Goal: Task Accomplishment & Management: Complete application form

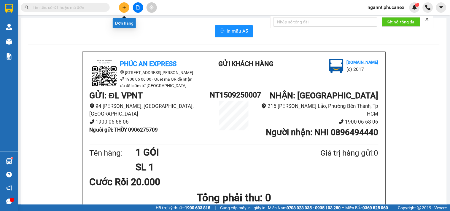
click at [125, 9] on button at bounding box center [124, 7] width 10 height 10
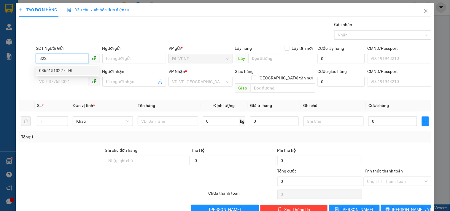
click at [60, 68] on div "0365151322 - THI" at bounding box center [67, 70] width 56 height 7
type input "0365151322"
type input "THI"
type input "0939549461"
type input "minh"
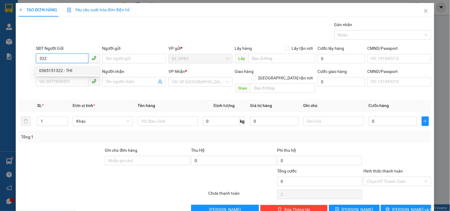
type input "23C tôn đức thắng q1"
type input "50.000"
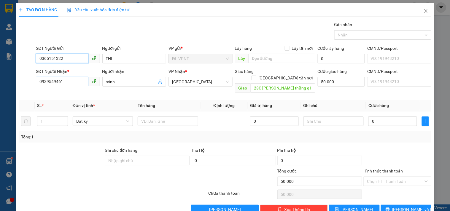
type input "0365151322"
drag, startPoint x: 77, startPoint y: 82, endPoint x: 0, endPoint y: 67, distance: 78.7
click at [0, 67] on div "TẠO ĐƠN HÀNG Yêu cầu xuất hóa đơn điện tử Transit Pickup Surcharge Ids Transit …" at bounding box center [225, 105] width 450 height 211
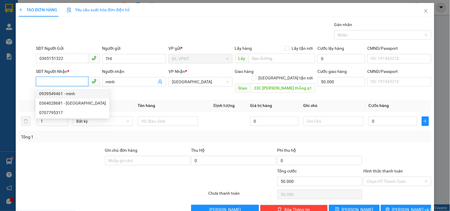
click at [53, 96] on div "0939549461 - minh" at bounding box center [72, 93] width 67 height 7
type input "0939549461"
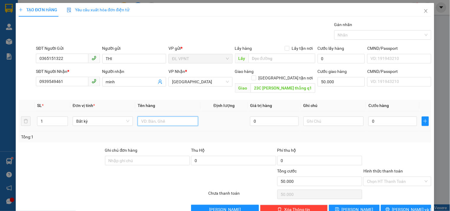
click at [190, 117] on input "text" at bounding box center [168, 121] width 60 height 9
type input "1TX"
click at [395, 117] on input "0" at bounding box center [392, 121] width 49 height 9
type input "1"
type input "50.001"
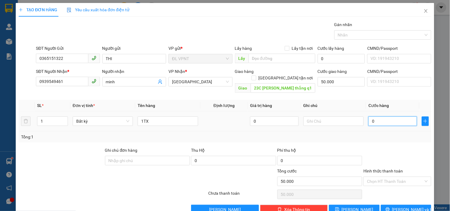
type input "50.001"
type input "10"
type input "50.010"
type input "100"
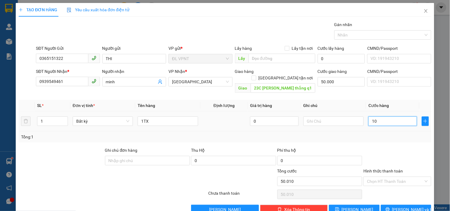
type input "50.100"
type input "100.000"
type input "150.000"
click at [389, 149] on div at bounding box center [397, 157] width 69 height 21
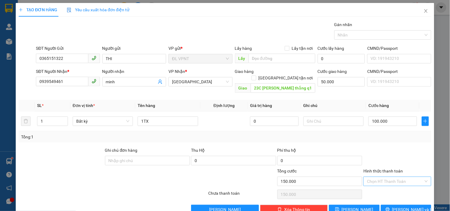
click at [383, 177] on input "Hình thức thanh toán" at bounding box center [395, 181] width 56 height 9
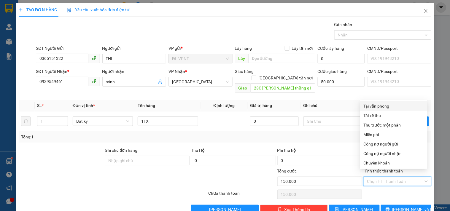
click at [383, 105] on div "Tại văn phòng" at bounding box center [394, 106] width 60 height 7
type input "0"
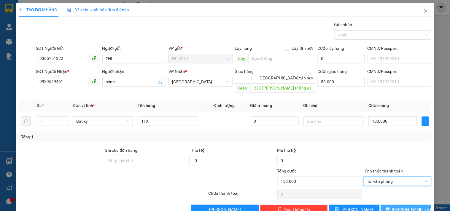
click at [402, 206] on span "[PERSON_NAME] và In" at bounding box center [413, 209] width 42 height 7
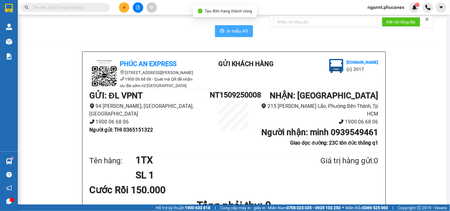
click at [217, 26] on button "In mẫu A5" at bounding box center [234, 31] width 38 height 12
click at [120, 5] on button at bounding box center [124, 7] width 10 height 10
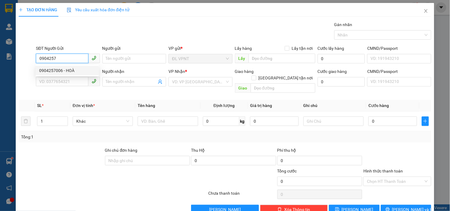
click at [67, 72] on div "0904257006 - HOÀ" at bounding box center [67, 70] width 56 height 7
type input "0904257006"
type input "HOÀ"
type input "0909522808"
type input "YẾN"
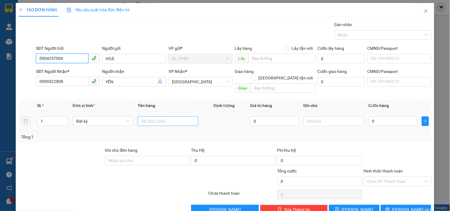
type input "0904257006"
click at [175, 117] on input "text" at bounding box center [168, 121] width 60 height 9
type input "1t"
click at [389, 117] on input "0" at bounding box center [392, 121] width 49 height 9
type input "3"
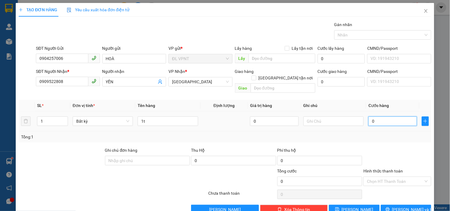
type input "3"
type input "30"
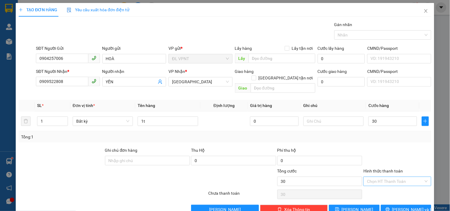
type input "30.000"
click at [393, 178] on input "Hình thức thanh toán" at bounding box center [395, 181] width 56 height 9
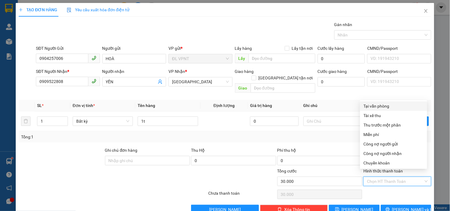
click at [380, 107] on div "Tại văn phòng" at bounding box center [394, 106] width 60 height 7
type input "0"
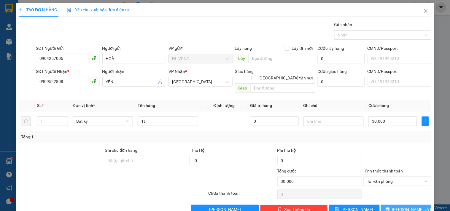
click at [390, 208] on icon "printer" at bounding box center [388, 210] width 4 height 4
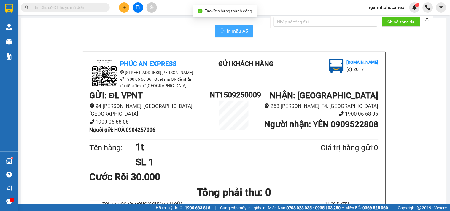
click at [239, 31] on span "In mẫu A5" at bounding box center [237, 30] width 21 height 7
click at [401, 9] on span "ngannt.phucanex" at bounding box center [386, 7] width 46 height 7
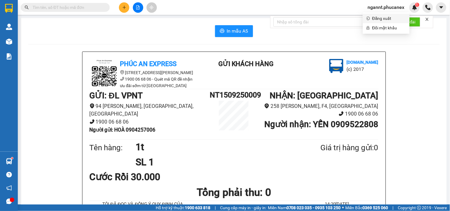
click at [376, 17] on span "Đăng xuất" at bounding box center [389, 18] width 34 height 7
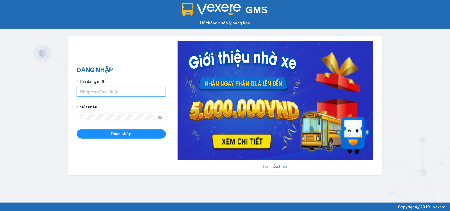
click at [118, 87] on input "Tên đăng nhập" at bounding box center [121, 91] width 89 height 9
type input "mynt.phucanex"
click at [123, 125] on form "Tên đăng nhập mynt.phucanex Mật khẩu Đăng nhập" at bounding box center [121, 108] width 89 height 61
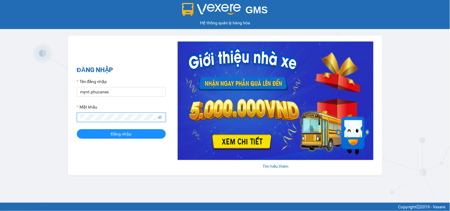
click at [77, 129] on button "Đăng nhập" at bounding box center [121, 133] width 89 height 9
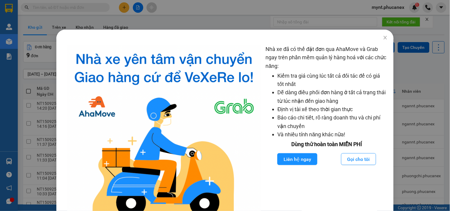
click at [33, 81] on div "Nhà xe đã có thể đặt đơn qua AhaMove và Grab ngay trên phần mềm quản lý hàng ho…" at bounding box center [225, 105] width 450 height 211
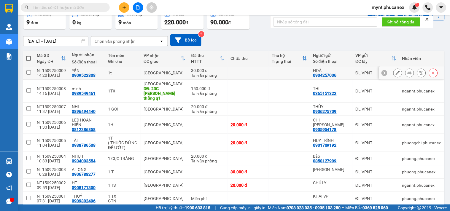
scroll to position [54, 0]
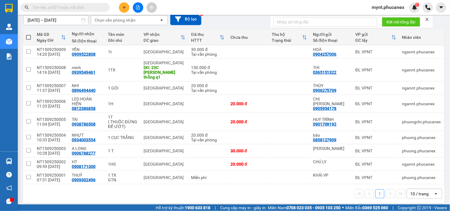
click at [413, 191] on div "10 / trang" at bounding box center [420, 194] width 18 height 6
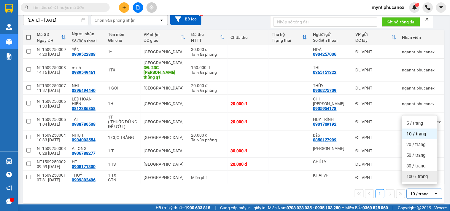
click at [417, 178] on span "100 / trang" at bounding box center [417, 177] width 21 height 6
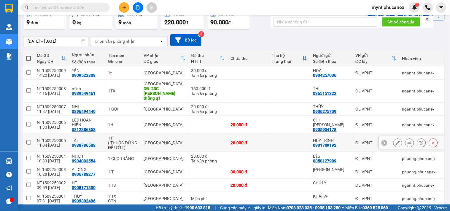
scroll to position [0, 0]
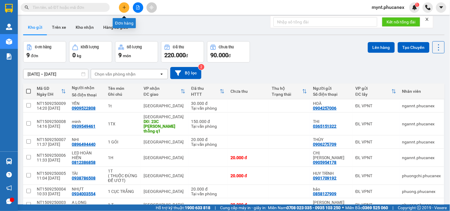
click at [124, 7] on icon "plus" at bounding box center [124, 7] width 4 height 4
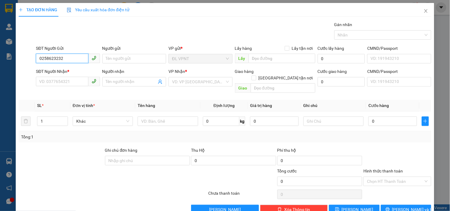
click at [53, 60] on input "0258623232" at bounding box center [62, 58] width 52 height 9
type input "02586253232"
click at [57, 69] on div "02586253232 - VIỆT NGUYÊN" at bounding box center [73, 70] width 69 height 7
type input "VIỆT NGUYÊN"
type input "0703755245"
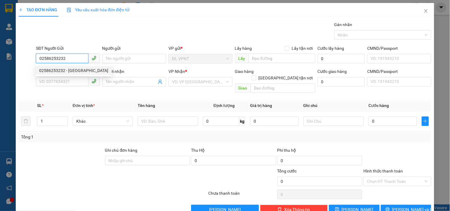
type input "NGUYỄN ĂN HOÀNG LÂU"
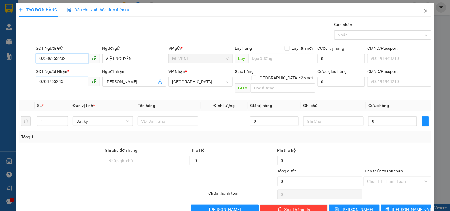
type input "02586253232"
drag, startPoint x: 69, startPoint y: 81, endPoint x: 0, endPoint y: 65, distance: 70.4
click at [0, 61] on div "TẠO ĐƠN HÀNG Yêu cầu xuất hóa đơn điện tử Transit Pickup Surcharge Ids Transit …" at bounding box center [225, 105] width 450 height 211
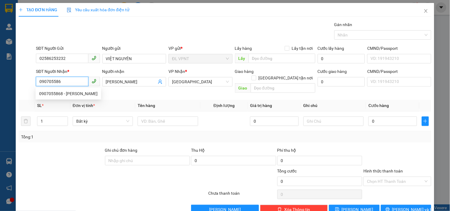
type input "0907055868"
click at [58, 94] on div "0907055868 - THANH MƠ" at bounding box center [68, 93] width 58 height 7
type input "THANH MƠ"
type input "0907055868"
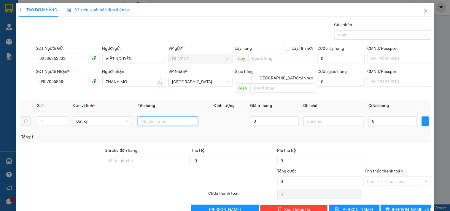
click at [169, 117] on input "text" at bounding box center [168, 121] width 60 height 9
type input "1t"
click at [396, 117] on input "0" at bounding box center [392, 121] width 49 height 9
type input "5"
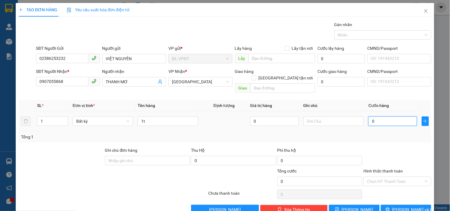
type input "5"
type input "50"
type input "50.000"
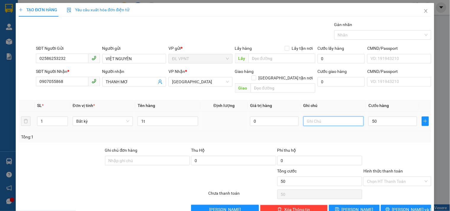
type input "50.000"
click at [347, 117] on input "text" at bounding box center [334, 121] width 60 height 9
type input "công nợ"
click at [396, 205] on button "[PERSON_NAME] và In" at bounding box center [406, 209] width 50 height 9
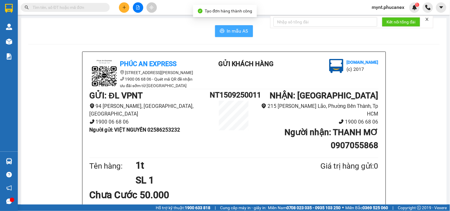
click at [227, 33] on span "In mẫu A5" at bounding box center [237, 30] width 21 height 7
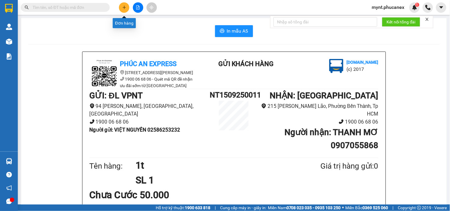
click at [124, 7] on icon "plus" at bounding box center [124, 7] width 3 height 0
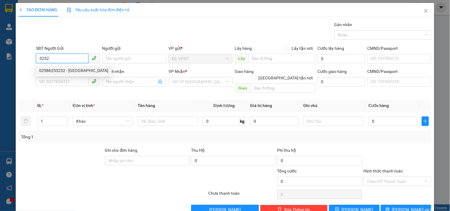
click at [72, 66] on div "02586253232 - VIỆT NGUYÊN" at bounding box center [74, 70] width 76 height 9
type input "02586253232"
type input "VIỆT NGUYÊN"
type input "0907055868"
type input "THANH MƠ"
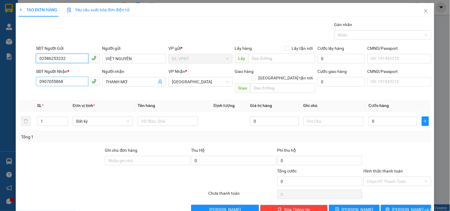
type input "02586253232"
drag, startPoint x: 72, startPoint y: 85, endPoint x: 0, endPoint y: 85, distance: 72.4
click at [0, 85] on div "TẠO ĐƠN HÀNG Yêu cầu xuất hóa đơn điện tử Transit Pickup Surcharge Ids Transit …" at bounding box center [225, 105] width 450 height 211
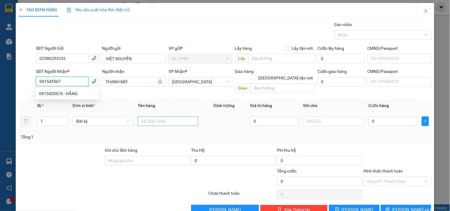
type input "0915455676"
click at [65, 93] on div "0915455676 - HẰNG" at bounding box center [67, 93] width 56 height 7
type input "HẰNG"
type input "0915455676"
click at [166, 117] on input "text" at bounding box center [168, 121] width 60 height 9
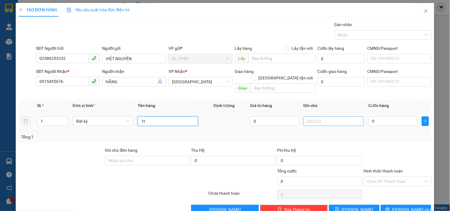
type input "1t"
click at [352, 117] on input "text" at bounding box center [334, 121] width 60 height 9
type input "công nợ"
click at [393, 122] on td "0" at bounding box center [392, 122] width 53 height 20
click at [396, 117] on input "0" at bounding box center [392, 121] width 49 height 9
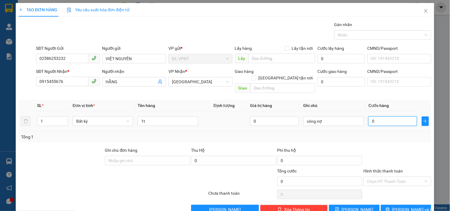
type input "3"
type input "30"
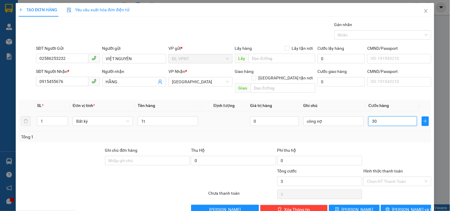
type input "30"
type input "30.000"
click at [392, 195] on div "Transit Pickup Surcharge Ids Transit Deliver Surcharge Ids Transit Deliver Surc…" at bounding box center [225, 117] width 413 height 193
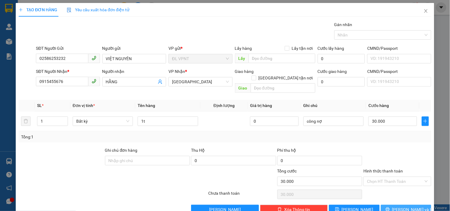
click at [392, 205] on button "[PERSON_NAME] và In" at bounding box center [406, 209] width 50 height 9
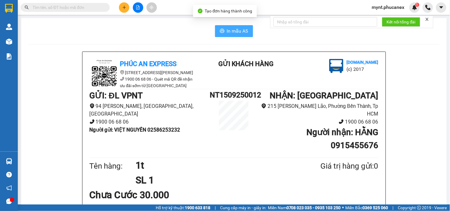
click at [239, 34] on span "In mẫu A5" at bounding box center [237, 30] width 21 height 7
click at [124, 8] on icon "plus" at bounding box center [124, 7] width 4 height 4
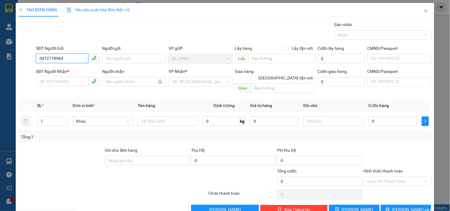
drag, startPoint x: 69, startPoint y: 57, endPoint x: 0, endPoint y: 40, distance: 71.6
click at [0, 40] on div "TẠO ĐƠN HÀNG Yêu cầu xuất hóa đơn điện tử Transit Pickup Surcharge Ids Transit …" at bounding box center [225, 105] width 450 height 211
type input "0972778984"
click at [36, 84] on input "SĐT Người Nhận *" at bounding box center [62, 81] width 52 height 9
paste input "0972778984"
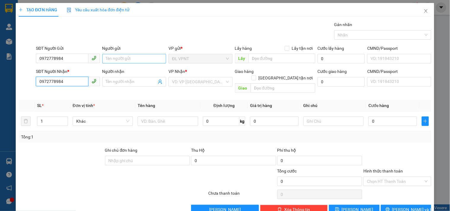
type input "0972778984"
click at [125, 58] on input "Người gửi" at bounding box center [134, 58] width 64 height 9
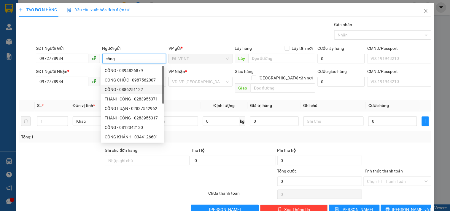
type input "công"
click at [55, 102] on div "SL *" at bounding box center [52, 105] width 31 height 7
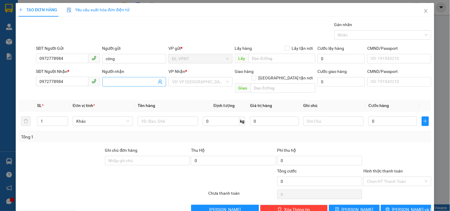
click at [113, 82] on input "Người nhận" at bounding box center [131, 82] width 51 height 7
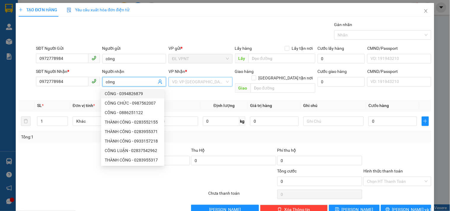
type input "công"
click at [198, 81] on input "search" at bounding box center [198, 81] width 53 height 9
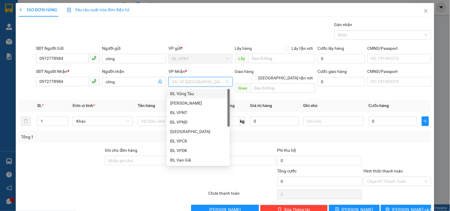
click at [190, 94] on div "ĐL Vũng Tàu" at bounding box center [198, 93] width 56 height 7
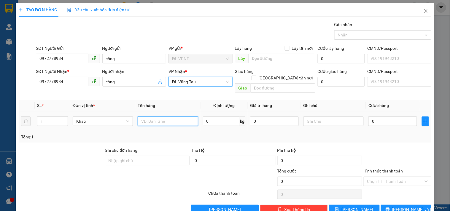
click at [152, 117] on input "text" at bounding box center [168, 121] width 60 height 9
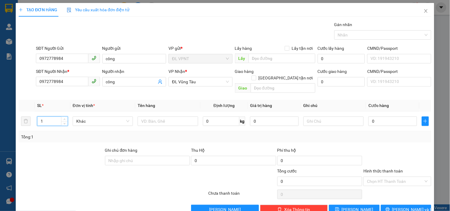
drag, startPoint x: 46, startPoint y: 115, endPoint x: 0, endPoint y: 101, distance: 48.2
click at [0, 101] on div "TẠO ĐƠN HÀNG Yêu cầu xuất hóa đơn điện tử Transit Pickup Surcharge Ids Transit …" at bounding box center [225, 105] width 450 height 211
type input "2"
click at [153, 117] on input "text" at bounding box center [168, 121] width 60 height 9
click at [103, 173] on div at bounding box center [78, 178] width 121 height 21
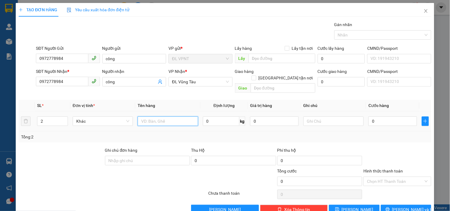
click at [162, 117] on input "text" at bounding box center [168, 121] width 60 height 9
click at [90, 170] on div at bounding box center [78, 178] width 121 height 21
click at [188, 117] on input "1xe 48B1-35240 1xe" at bounding box center [168, 121] width 60 height 9
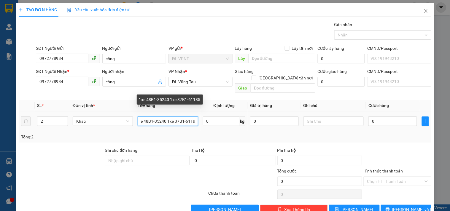
scroll to position [0, 7]
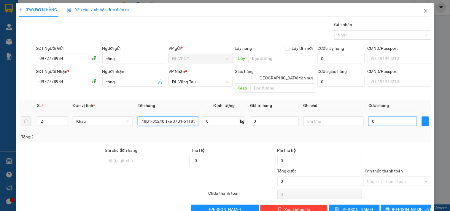
type input "1xe 48B1-35240 1xe 37B1-61185"
click at [384, 119] on input "0" at bounding box center [392, 121] width 49 height 9
type input "1"
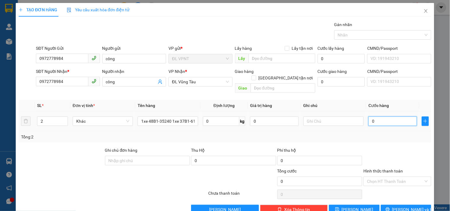
type input "1"
type input "10"
type input "100"
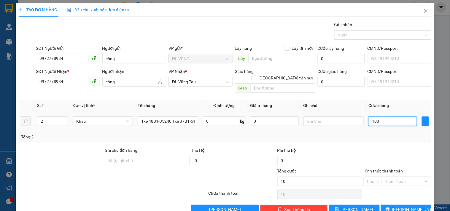
type input "100"
type input "1.000"
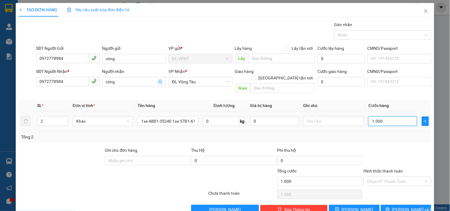
type input "11.000"
type input "1.100"
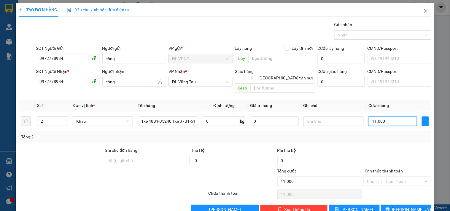
type input "1.100"
type input "1.100.000"
click at [382, 131] on div "Tổng: 2" at bounding box center [225, 136] width 413 height 11
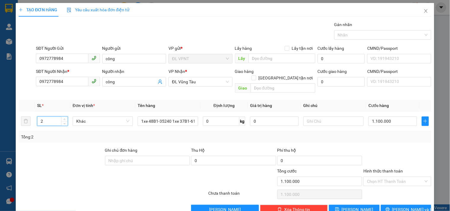
drag, startPoint x: 20, startPoint y: 115, endPoint x: 15, endPoint y: 116, distance: 4.5
click at [16, 116] on div "TẠO ĐƠN HÀNG Yêu cầu xuất hóa đơn điện tử Transit Pickup Surcharge Ids Transit …" at bounding box center [225, 111] width 419 height 216
type input "6"
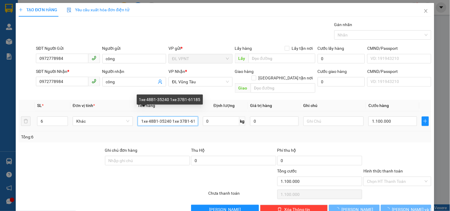
click at [189, 117] on input "1xe 48B1-35240 1xe 37B1-61185" at bounding box center [168, 121] width 60 height 9
type input "0"
click at [138, 117] on input "1xe 48B1-35240 1xe 37B1-61185" at bounding box center [168, 121] width 60 height 9
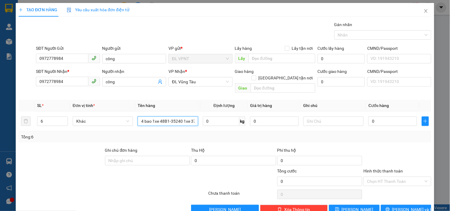
type input "4 bao 1xe 48B1-35240 1xe 37B1-61185"
click at [377, 117] on input "0" at bounding box center [392, 121] width 49 height 9
type input "1"
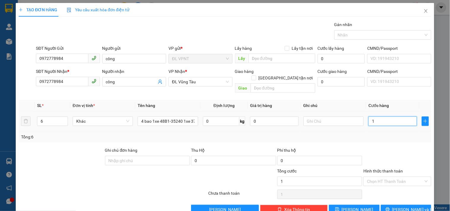
type input "12"
type input "120"
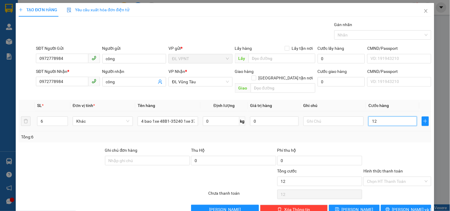
type input "120"
type input "1.200"
type input "1.200.000"
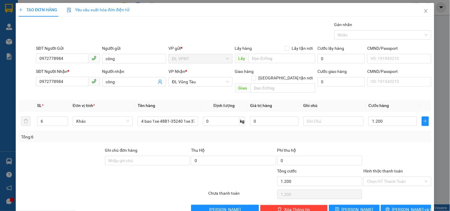
type input "1.200.000"
click at [384, 136] on div "Tổng: 6" at bounding box center [225, 136] width 413 height 11
click at [378, 177] on input "Hình thức thanh toán" at bounding box center [395, 181] width 56 height 9
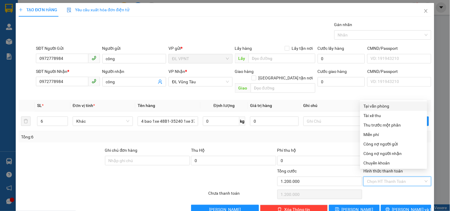
click at [232, 169] on div at bounding box center [242, 178] width 69 height 21
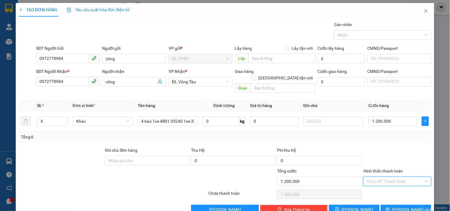
click at [370, 177] on input "Hình thức thanh toán" at bounding box center [395, 181] width 56 height 9
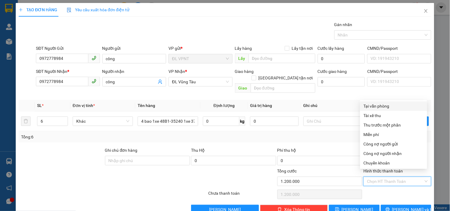
click at [378, 106] on div "Tại văn phòng" at bounding box center [394, 106] width 60 height 7
type input "0"
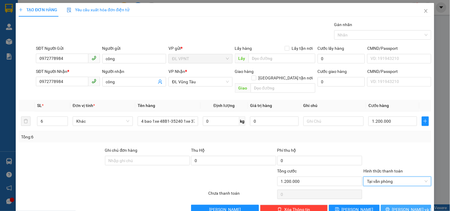
click at [383, 205] on button "[PERSON_NAME] và In" at bounding box center [406, 209] width 50 height 9
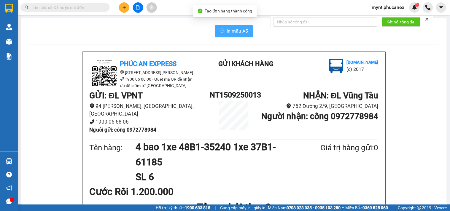
click at [220, 29] on icon "printer" at bounding box center [222, 30] width 5 height 5
click at [126, 9] on button at bounding box center [124, 7] width 10 height 10
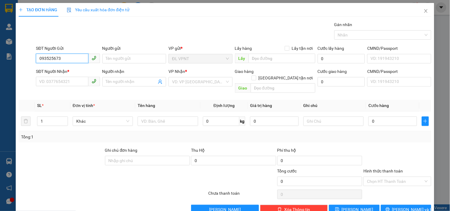
type input "0935256736"
click at [74, 69] on div "0935256736 - CHỊ THANH" at bounding box center [72, 70] width 66 height 7
type input "CHỊ [PERSON_NAME]"
type input "0909186991"
type input "[GEOGRAPHIC_DATA]"
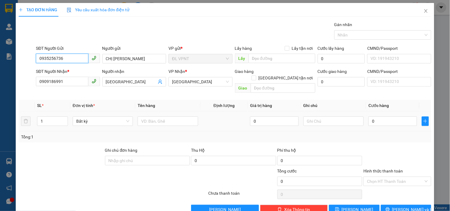
type input "0935256736"
click at [159, 120] on div at bounding box center [168, 121] width 60 height 12
click at [162, 117] on input "text" at bounding box center [168, 121] width 60 height 9
type input "1tx"
click at [377, 117] on input "0" at bounding box center [392, 121] width 49 height 9
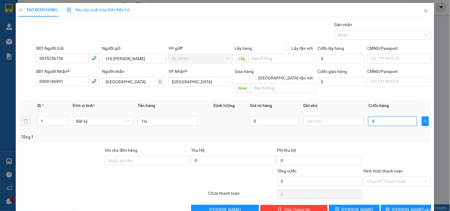
type input "4"
type input "40"
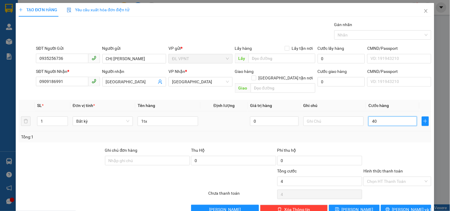
type input "40"
type input "40.000"
click at [363, 147] on div at bounding box center [397, 157] width 69 height 21
drag, startPoint x: 69, startPoint y: 168, endPoint x: 201, endPoint y: 131, distance: 137.5
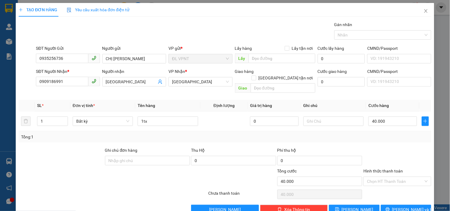
click at [72, 168] on div at bounding box center [78, 178] width 121 height 21
click at [375, 177] on input "Hình thức thanh toán" at bounding box center [395, 181] width 56 height 9
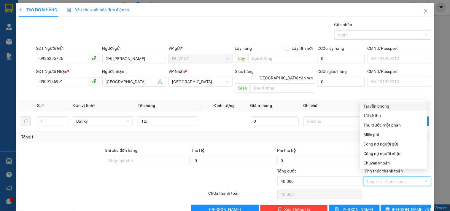
click at [381, 104] on div "Tại văn phòng" at bounding box center [394, 106] width 60 height 7
type input "0"
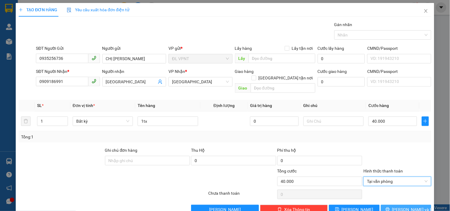
click at [390, 207] on icon "printer" at bounding box center [388, 209] width 4 height 4
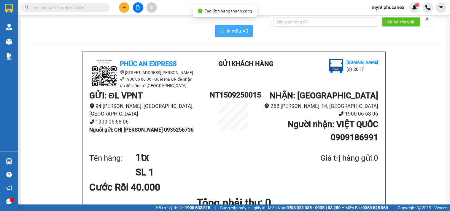
click at [229, 33] on span "In mẫu A5" at bounding box center [237, 30] width 21 height 7
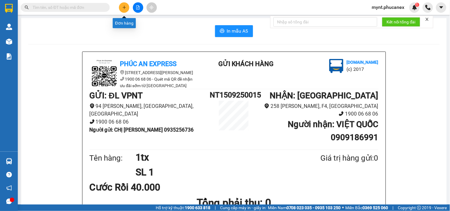
click at [125, 8] on icon "plus" at bounding box center [124, 7] width 4 height 4
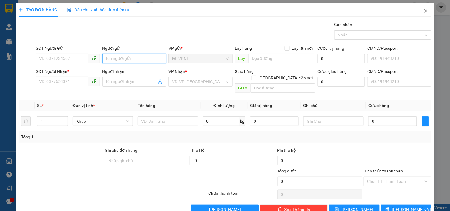
click at [128, 59] on input "Người gửi" at bounding box center [134, 58] width 64 height 9
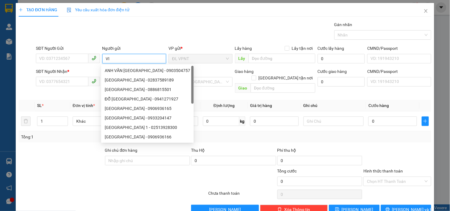
type input "V"
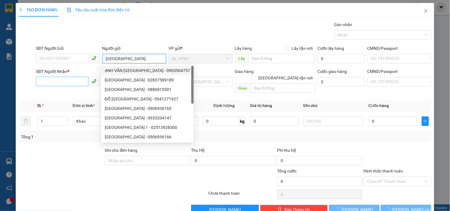
type input "[GEOGRAPHIC_DATA]"
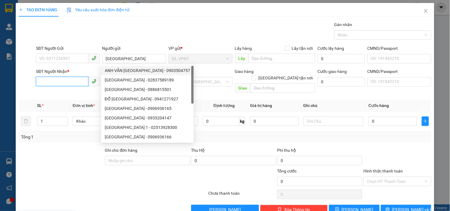
click at [53, 82] on input "SĐT Người Nhận *" at bounding box center [62, 81] width 52 height 9
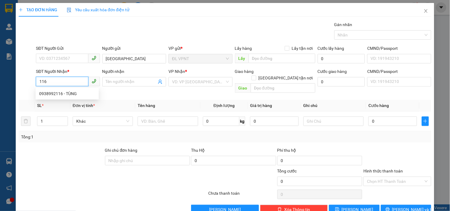
click at [77, 95] on div "0938992116 - TÙNG" at bounding box center [67, 93] width 56 height 7
type input "0938992116"
type input "TÙNG"
type input "0938992116"
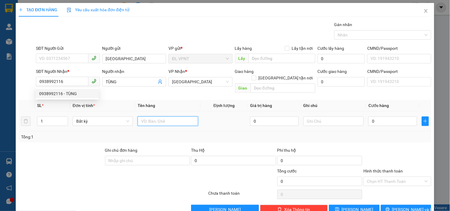
click at [162, 117] on input "text" at bounding box center [168, 121] width 60 height 9
type input "1t"
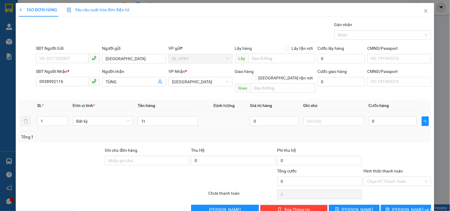
click at [387, 112] on td "0" at bounding box center [392, 122] width 53 height 20
click at [381, 117] on input "0" at bounding box center [392, 121] width 49 height 9
type input "5"
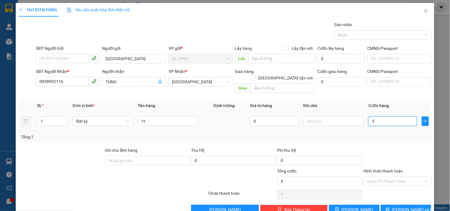
type input "50"
type input "50.000"
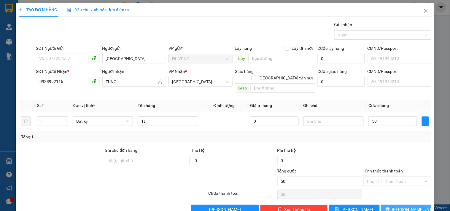
type input "50.000"
click at [390, 207] on icon "printer" at bounding box center [388, 209] width 4 height 4
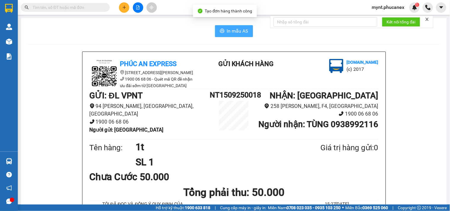
click at [232, 33] on span "In mẫu A5" at bounding box center [237, 30] width 21 height 7
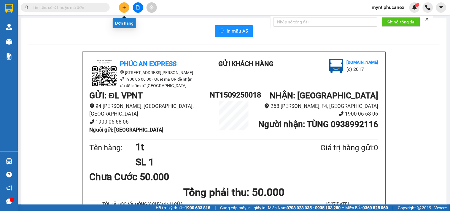
click at [123, 7] on icon "plus" at bounding box center [124, 7] width 4 height 4
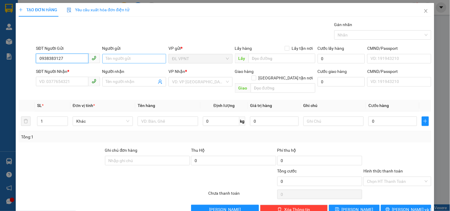
type input "0938383127"
click at [109, 55] on input "Người gửi" at bounding box center [134, 58] width 64 height 9
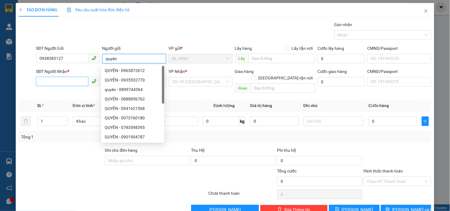
type input "quyên"
click at [44, 79] on input "SĐT Người Nhận *" at bounding box center [62, 81] width 52 height 9
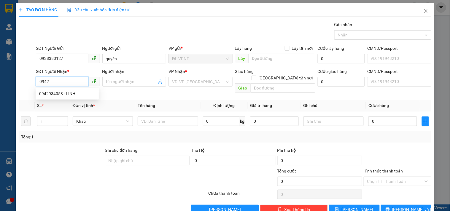
type input "0942"
drag, startPoint x: 2, startPoint y: 53, endPoint x: 0, endPoint y: 36, distance: 17.0
click at [0, 36] on div "TẠO ĐƠN HÀNG Yêu cầu xuất hóa đơn điện tử Transit Pickup Surcharge Ids Transit …" at bounding box center [225, 105] width 450 height 211
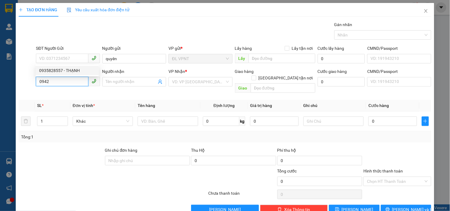
drag, startPoint x: 64, startPoint y: 80, endPoint x: 0, endPoint y: 68, distance: 65.2
click at [0, 68] on div "TẠO ĐƠN HÀNG Yêu cầu xuất hóa đơn điện tử Transit Pickup Surcharge Ids Transit …" at bounding box center [225, 105] width 450 height 211
paste input "38383127"
type input "0938383127"
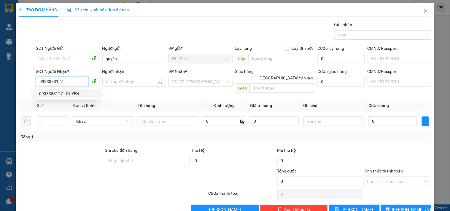
click at [70, 91] on div "0938383127 - QUYÊN" at bounding box center [67, 93] width 56 height 7
type input "QUYÊN"
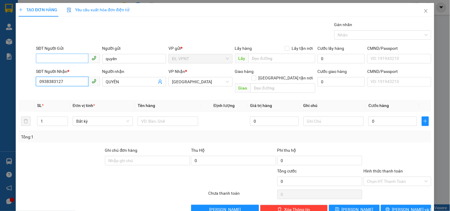
type input "0938383127"
click at [65, 54] on input "SĐT Người Gửi" at bounding box center [62, 58] width 52 height 9
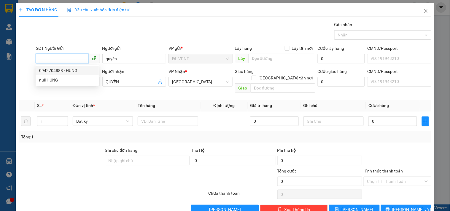
click at [61, 71] on div "0942704888 - HÙNG" at bounding box center [67, 70] width 56 height 7
type input "0942704888"
type input "HÙNG"
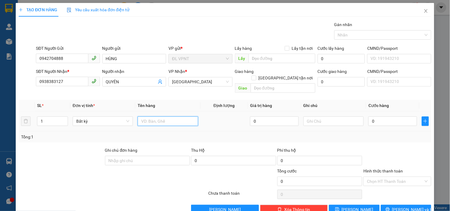
click at [139, 117] on input "text" at bounding box center [168, 121] width 60 height 9
type input "1t"
click at [386, 117] on input "0" at bounding box center [392, 121] width 49 height 9
type input "5"
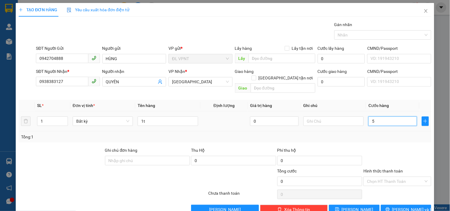
type input "5"
type input "50"
click at [403, 170] on div "Hình thức thanh toán Chọn HT Thanh Toán" at bounding box center [397, 178] width 68 height 21
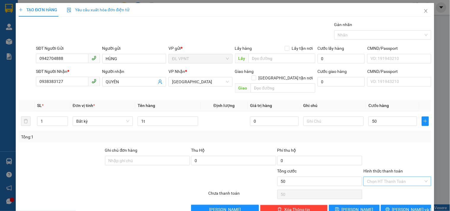
type input "50.000"
click at [403, 177] on input "Hình thức thanh toán" at bounding box center [395, 181] width 56 height 9
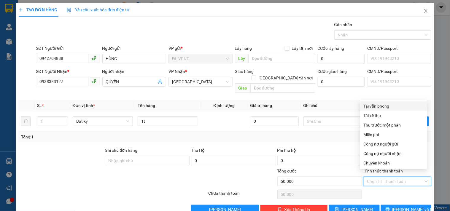
click at [383, 103] on div "Tại văn phòng" at bounding box center [394, 106] width 60 height 7
type input "0"
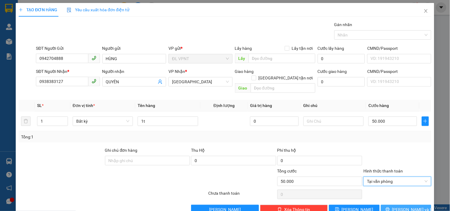
click at [406, 206] on span "[PERSON_NAME] và In" at bounding box center [413, 209] width 42 height 7
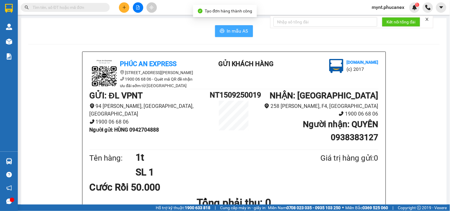
click at [241, 33] on span "In mẫu A5" at bounding box center [237, 30] width 21 height 7
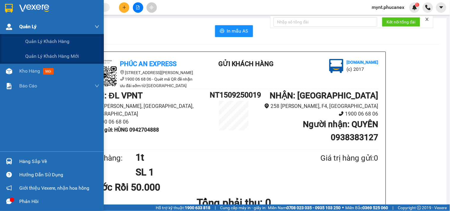
click at [0, 32] on div "Quản Lý" at bounding box center [52, 26] width 104 height 15
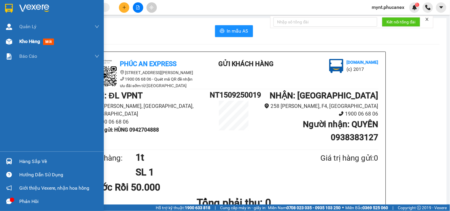
click at [17, 34] on div "Kho hàng mới" at bounding box center [52, 41] width 104 height 15
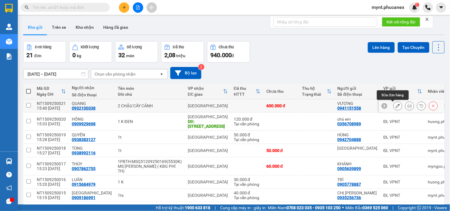
click at [394, 103] on button at bounding box center [398, 106] width 8 height 10
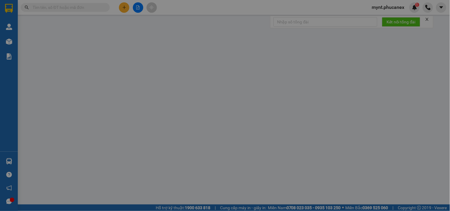
type input "0941151558"
type input "VƯƠNG"
type input "0932100338"
type input "QUANG"
type input "600.000"
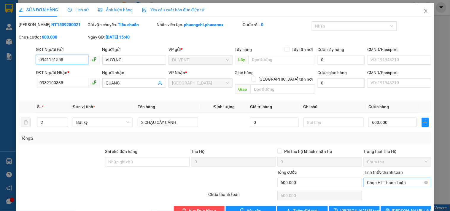
click at [376, 180] on span "Chọn HT Thanh Toán" at bounding box center [397, 182] width 61 height 9
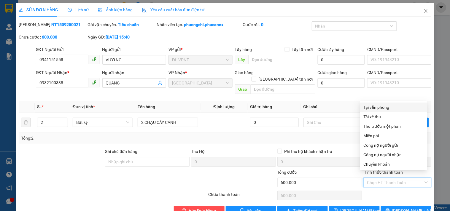
click at [374, 107] on div "Tại văn phòng" at bounding box center [394, 107] width 60 height 7
type input "0"
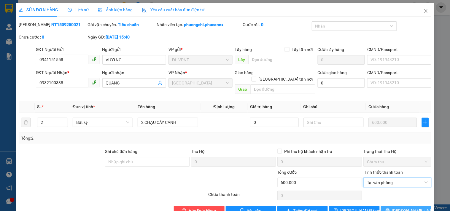
click at [398, 208] on span "[PERSON_NAME] và In" at bounding box center [413, 211] width 42 height 7
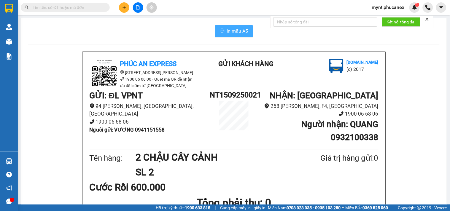
click at [240, 35] on button "In mẫu A5" at bounding box center [234, 31] width 38 height 12
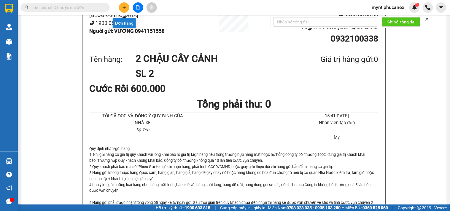
click at [125, 8] on icon "plus" at bounding box center [124, 7] width 4 height 4
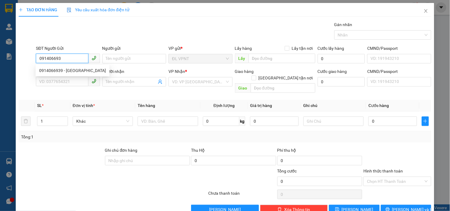
type input "0914066939"
click at [56, 69] on div "0914066939 - ĐỨC" at bounding box center [72, 70] width 67 height 7
type input "ĐỨC"
type input "0926411111"
type input "THANH"
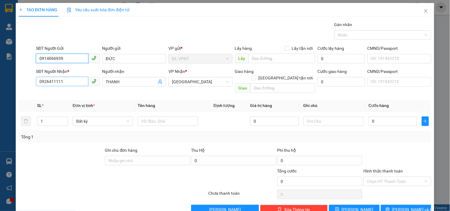
type input "0914066939"
drag, startPoint x: 76, startPoint y: 82, endPoint x: 0, endPoint y: 63, distance: 77.9
click at [0, 63] on div "TẠO ĐƠN HÀNG Yêu cầu xuất hóa đơn điện tử Transit Pickup Surcharge Ids Transit …" at bounding box center [225, 105] width 450 height 211
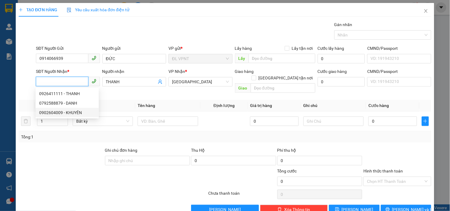
click at [55, 108] on div "0902604009 - KHUYÊN" at bounding box center [67, 112] width 63 height 9
type input "0902604009"
type input "KHUYÊN"
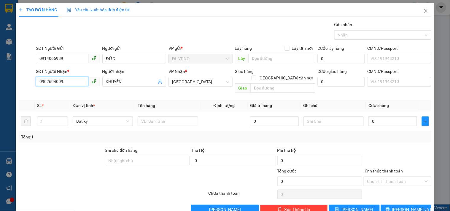
drag, startPoint x: 63, startPoint y: 81, endPoint x: 0, endPoint y: 57, distance: 67.6
click at [0, 57] on div "TẠO ĐƠN HÀNG Yêu cầu xuất hóa đơn điện tử Transit Pickup Surcharge Ids Transit …" at bounding box center [225, 105] width 450 height 211
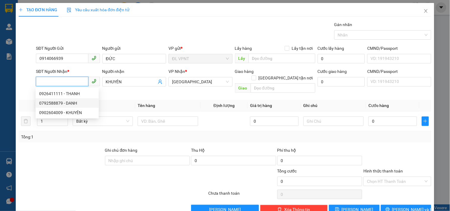
click at [73, 107] on div "0792588879 - DANH" at bounding box center [67, 102] width 63 height 9
type input "0792588879"
type input "DANH"
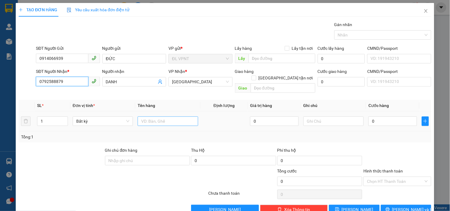
type input "0792588879"
click at [162, 117] on input "text" at bounding box center [168, 121] width 60 height 9
type input "1h"
click at [368, 117] on input "0" at bounding box center [392, 121] width 49 height 9
type input "2"
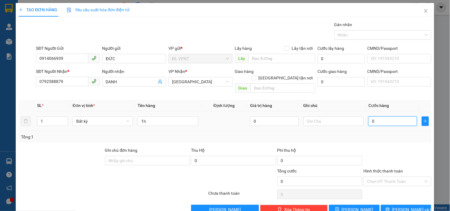
type input "2"
type input "20"
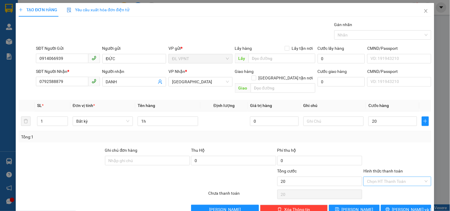
type input "20.000"
click at [380, 177] on input "Hình thức thanh toán" at bounding box center [395, 181] width 56 height 9
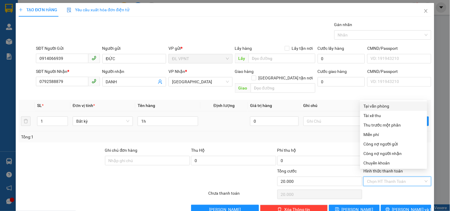
drag, startPoint x: 376, startPoint y: 102, endPoint x: 382, endPoint y: 121, distance: 20.4
click at [375, 101] on div "Tại văn phòng" at bounding box center [393, 105] width 67 height 9
type input "0"
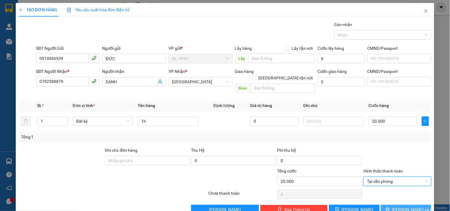
click at [395, 205] on button "[PERSON_NAME] và In" at bounding box center [406, 209] width 50 height 9
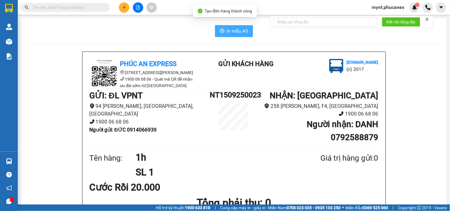
click at [229, 31] on span "In mẫu A5" at bounding box center [237, 30] width 21 height 7
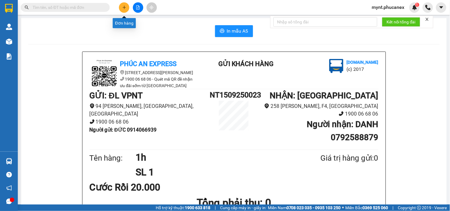
click at [126, 9] on icon "plus" at bounding box center [124, 7] width 4 height 4
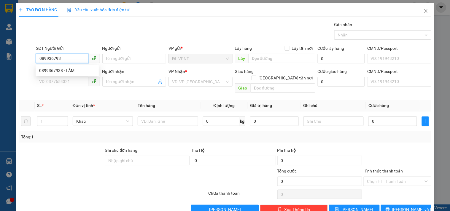
type input "0899367938"
click at [68, 72] on div "0899367938 - LÂM" at bounding box center [67, 70] width 56 height 7
type input "LÂM"
type input "0382020643"
type input "THỊNH"
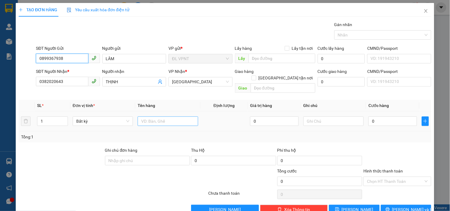
type input "0899367938"
click at [166, 117] on input "text" at bounding box center [168, 121] width 60 height 9
type input "2k"
drag, startPoint x: 48, startPoint y: 115, endPoint x: 5, endPoint y: 115, distance: 43.6
click at [5, 115] on div "TẠO ĐƠN HÀNG Yêu cầu xuất hóa đơn điện tử Transit Pickup Surcharge Ids Transit …" at bounding box center [225, 105] width 450 height 211
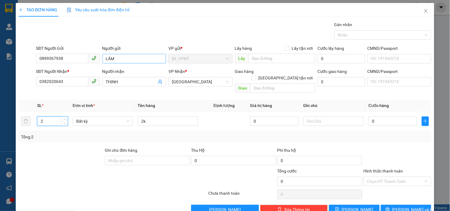
type input "2"
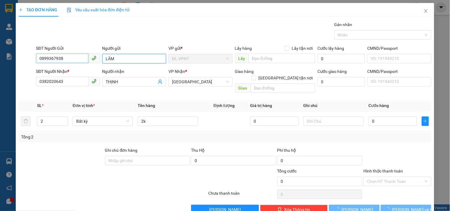
drag, startPoint x: 135, startPoint y: 54, endPoint x: 46, endPoint y: 57, distance: 89.3
click at [46, 57] on div "SĐT Người Gửi 0899367938 Người gửi LÂM LÂM VP gửi * ĐL VPNT Lấy hàng Lấy tận nơ…" at bounding box center [234, 55] width 398 height 21
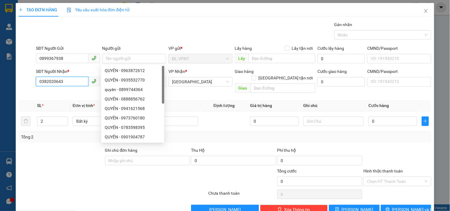
drag, startPoint x: 72, startPoint y: 83, endPoint x: 0, endPoint y: 72, distance: 72.6
click at [0, 72] on div "TẠO ĐƠN HÀNG Yêu cầu xuất hóa đơn điện tử Transit Pickup Surcharge Ids Transit …" at bounding box center [225, 105] width 450 height 211
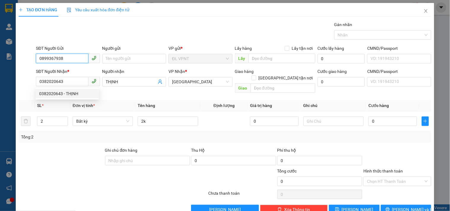
drag, startPoint x: 65, startPoint y: 57, endPoint x: 0, endPoint y: 56, distance: 65.3
click at [0, 56] on div "TẠO ĐƠN HÀNG Yêu cầu xuất hóa đơn điện tử Transit Pickup Surcharge Ids Transit …" at bounding box center [225, 105] width 450 height 211
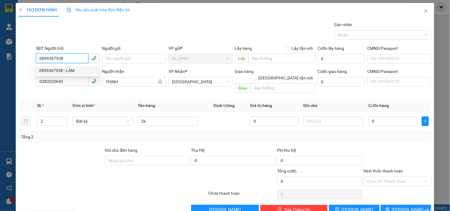
paste input "382020643"
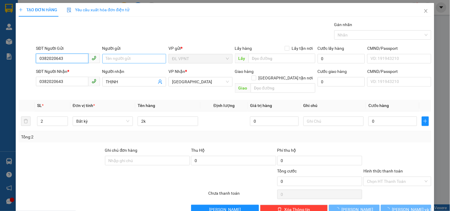
type input "0382020643"
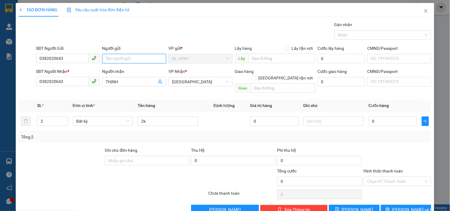
click at [129, 59] on input "Người gửi" at bounding box center [134, 58] width 64 height 9
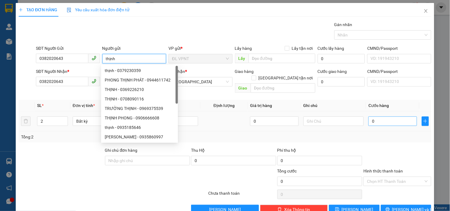
type input "thịnh"
click at [376, 119] on input "0" at bounding box center [392, 121] width 49 height 9
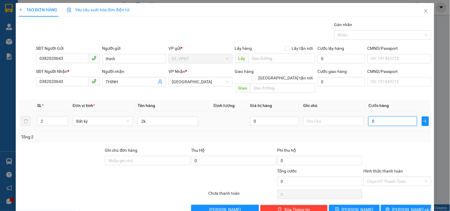
type input "1"
type input "10"
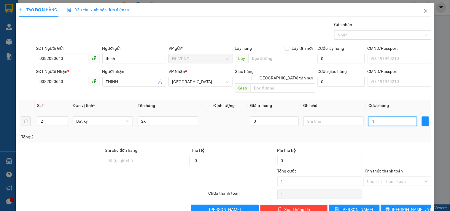
type input "10"
type input "100"
type input "100.000"
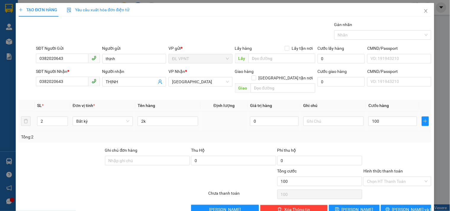
type input "100.000"
click at [375, 134] on div "Tổng: 2" at bounding box center [225, 137] width 408 height 7
click at [380, 177] on input "Hình thức thanh toán" at bounding box center [395, 181] width 56 height 9
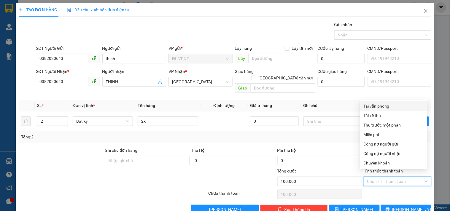
click at [380, 102] on div "Tại văn phòng" at bounding box center [393, 105] width 67 height 9
type input "0"
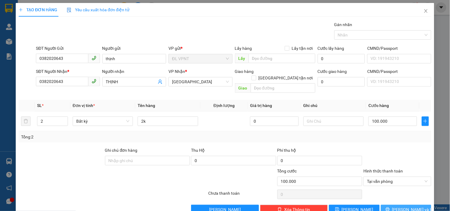
click at [395, 206] on button "[PERSON_NAME] và In" at bounding box center [406, 209] width 50 height 9
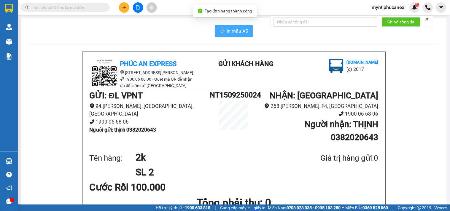
click at [234, 26] on button "In mẫu A5" at bounding box center [234, 31] width 38 height 12
click at [124, 6] on icon "plus" at bounding box center [124, 7] width 0 height 3
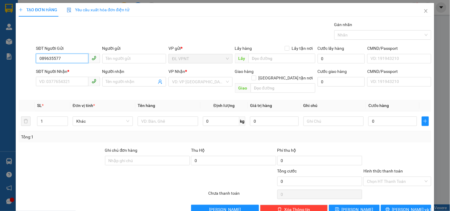
type input "0896355777"
click at [53, 70] on div "0896355777 - tự nhiên" at bounding box center [67, 70] width 56 height 7
type input "tự nhiên"
type input "0789744787"
type input "HỮU"
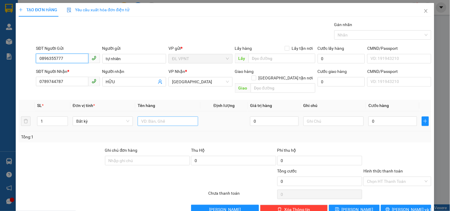
type input "0896355777"
click at [158, 117] on input "text" at bounding box center [168, 121] width 60 height 9
type input "1t"
click at [372, 117] on input "0" at bounding box center [392, 121] width 49 height 9
type input "4"
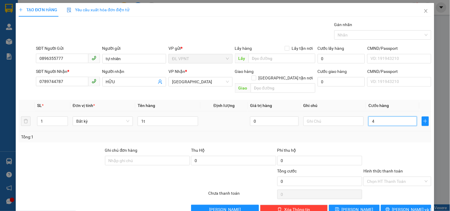
type input "4"
type input "40"
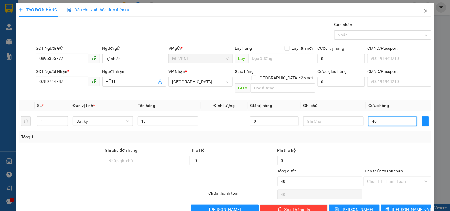
type input "4"
type input "44"
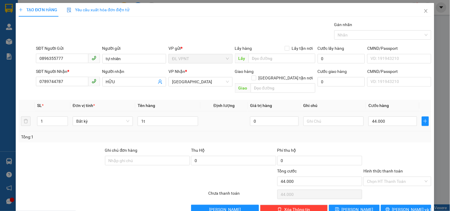
click at [309, 115] on div at bounding box center [334, 121] width 60 height 12
click at [309, 117] on input "text" at bounding box center [334, 121] width 60 height 9
click at [386, 205] on button "[PERSON_NAME] và In" at bounding box center [406, 209] width 50 height 9
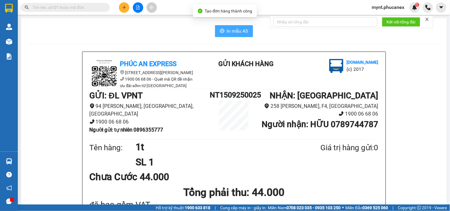
click at [224, 34] on button "In mẫu A5" at bounding box center [234, 31] width 38 height 12
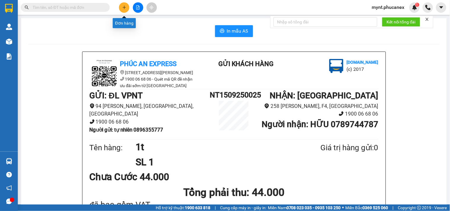
click at [123, 6] on icon "plus" at bounding box center [124, 7] width 4 height 4
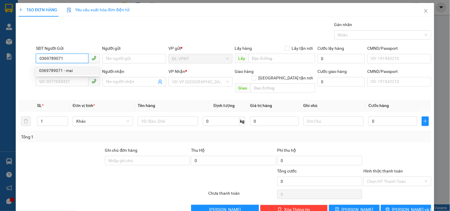
click at [66, 72] on div "0369789071 - mai" at bounding box center [67, 70] width 56 height 7
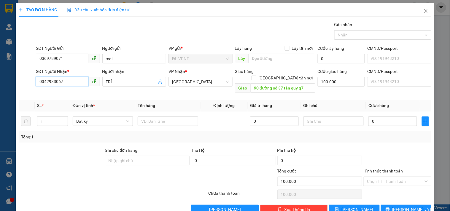
drag, startPoint x: 71, startPoint y: 81, endPoint x: 0, endPoint y: 36, distance: 83.9
click at [0, 47] on div "TẠO ĐƠN HÀNG Yêu cầu xuất hóa đơn điện tử Transit Pickup Surcharge Ids Transit …" at bounding box center [225, 105] width 450 height 211
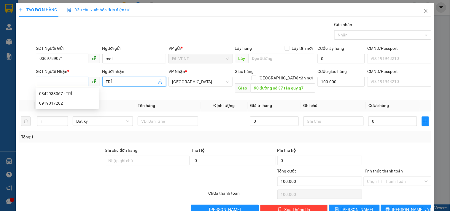
drag, startPoint x: 70, startPoint y: 82, endPoint x: 64, endPoint y: 83, distance: 6.3
click at [65, 83] on div "SĐT Người Nhận * VD: 0377654321 Người nhận TRÍ TRÍ VP Nhận * ĐL Quận 1 Giao hàn…" at bounding box center [234, 81] width 398 height 27
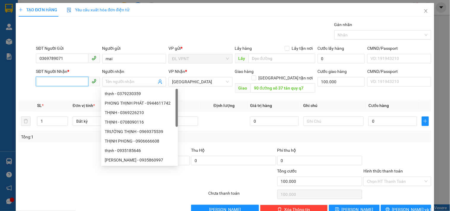
click at [61, 84] on input "SĐT Người Nhận *" at bounding box center [62, 81] width 52 height 9
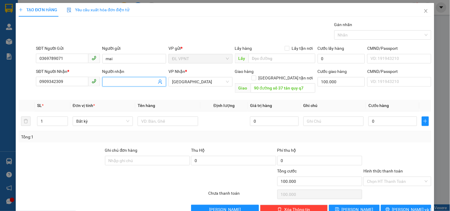
click at [114, 79] on input "Người nhận" at bounding box center [131, 82] width 51 height 7
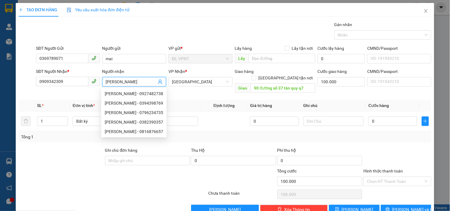
click at [312, 75] on div "Giao hàng Giao tận nơi" at bounding box center [275, 75] width 80 height 15
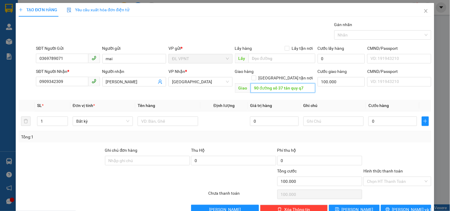
click at [304, 84] on input "90 đường số 37 tân quy q7" at bounding box center [283, 87] width 65 height 9
click at [303, 84] on input "vinhomes central pảk" at bounding box center [283, 87] width 65 height 9
click at [298, 83] on input "vinhomes central park" at bounding box center [283, 87] width 65 height 9
drag, startPoint x: 298, startPoint y: 82, endPoint x: 204, endPoint y: 82, distance: 94.0
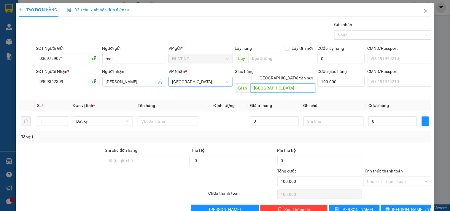
click at [204, 82] on div "SĐT Người Nhận * 0909342309 Người nhận alex VP Nhận * ĐL Quận 1 Giao hàng Giao …" at bounding box center [234, 81] width 398 height 27
paste input "Vinhomes Tân Cảng Phường 22 Bình Thạnh"
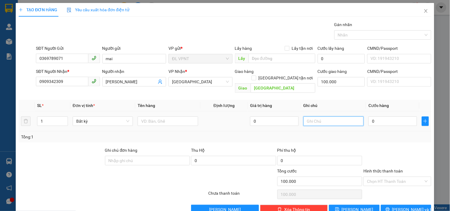
click at [328, 118] on input "text" at bounding box center [334, 121] width 60 height 9
click at [337, 82] on input "100.000" at bounding box center [341, 81] width 47 height 9
click at [391, 117] on input "0" at bounding box center [392, 121] width 49 height 9
click at [341, 117] on input "text" at bounding box center [334, 121] width 60 height 9
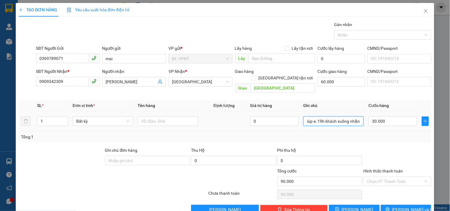
scroll to position [0, 21]
click at [367, 177] on input "Hình thức thanh toán" at bounding box center [395, 181] width 56 height 9
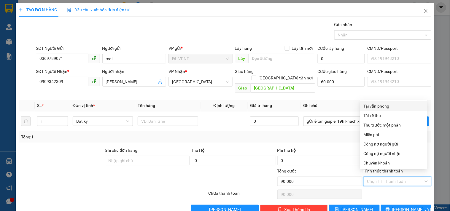
click at [372, 105] on div "Tại văn phòng" at bounding box center [394, 106] width 60 height 7
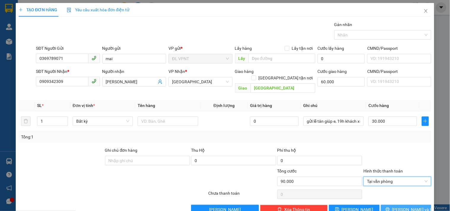
click at [411, 206] on span "[PERSON_NAME] và In" at bounding box center [413, 209] width 42 height 7
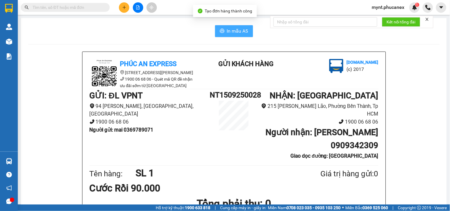
click at [242, 32] on span "In mẫu A5" at bounding box center [237, 30] width 21 height 7
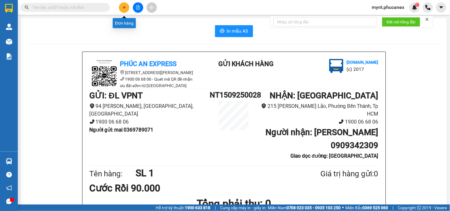
click at [123, 8] on icon "plus" at bounding box center [124, 7] width 4 height 4
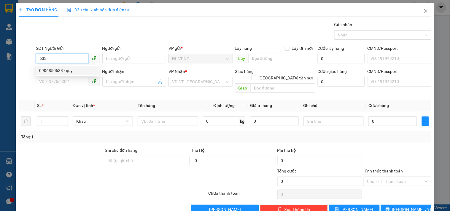
click at [70, 69] on div "0906850633 - quy" at bounding box center [67, 70] width 56 height 7
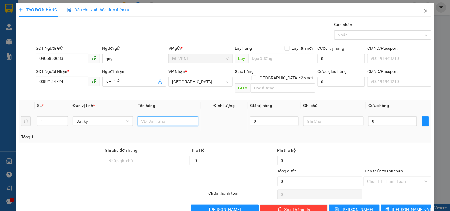
click at [153, 117] on input "text" at bounding box center [168, 121] width 60 height 9
click at [381, 118] on input "0" at bounding box center [392, 121] width 49 height 9
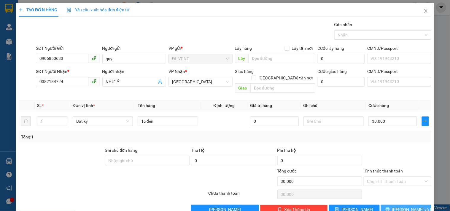
click at [401, 207] on button "[PERSON_NAME] và In" at bounding box center [406, 209] width 50 height 9
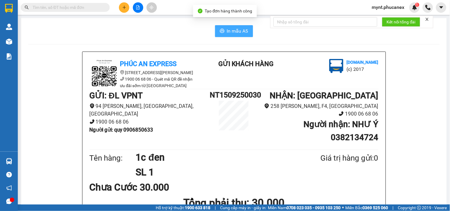
click at [235, 30] on span "In mẫu A5" at bounding box center [237, 30] width 21 height 7
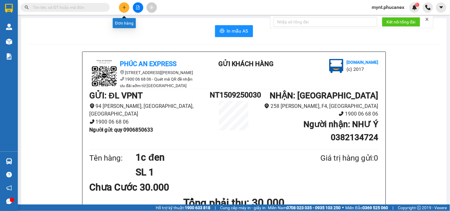
click at [126, 8] on icon "plus" at bounding box center [124, 7] width 4 height 4
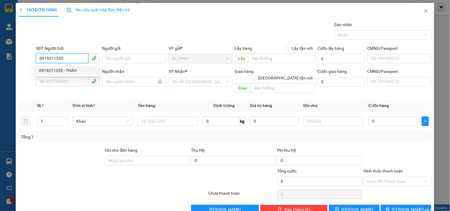
click at [84, 72] on div "0919211355 - THẢO" at bounding box center [67, 70] width 56 height 7
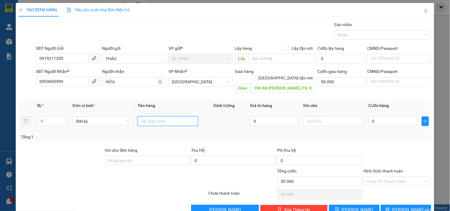
click at [157, 117] on input "text" at bounding box center [168, 121] width 60 height 9
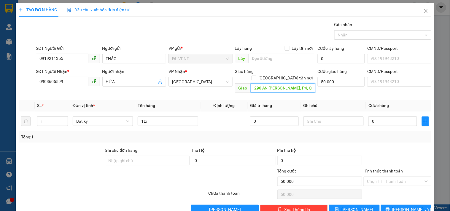
click at [276, 83] on input "290 AN [PERSON_NAME], P4, Q.5" at bounding box center [283, 87] width 65 height 9
click at [275, 83] on input "290 AN [PERSON_NAME], P4, Q.5" at bounding box center [283, 87] width 65 height 9
drag, startPoint x: 275, startPoint y: 79, endPoint x: 436, endPoint y: 96, distance: 162.3
click at [436, 96] on div "TẠO ĐƠN HÀNG Yêu cầu xuất hóa đơn điện tử Transit Pickup Surcharge Ids Transit …" at bounding box center [225, 105] width 450 height 211
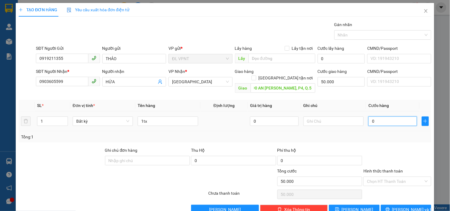
scroll to position [0, 0]
click at [393, 117] on input "0" at bounding box center [392, 121] width 49 height 9
click at [131, 134] on div "Tổng: 1" at bounding box center [97, 137] width 153 height 7
click at [283, 83] on input "290 AN [PERSON_NAME], P4, Q.5" at bounding box center [283, 87] width 65 height 9
click at [393, 177] on input "Hình thức thanh toán" at bounding box center [395, 181] width 56 height 9
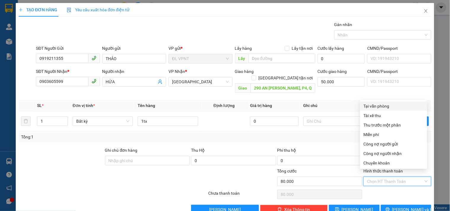
click at [387, 106] on div "Tại văn phòng" at bounding box center [394, 106] width 60 height 7
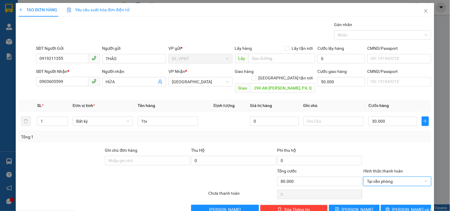
click at [387, 198] on div "Transit Pickup Surcharge Ids Transit Deliver Surcharge Ids Transit Deliver Surc…" at bounding box center [225, 117] width 413 height 193
click at [399, 206] on span "[PERSON_NAME] và In" at bounding box center [413, 209] width 42 height 7
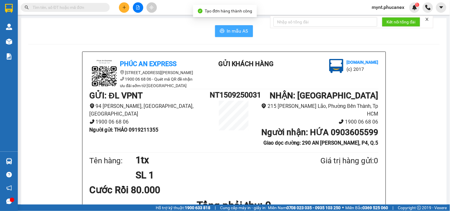
click at [235, 32] on span "In mẫu A5" at bounding box center [237, 30] width 21 height 7
click at [66, 33] on div "In mẫu A5" at bounding box center [233, 31] width 411 height 12
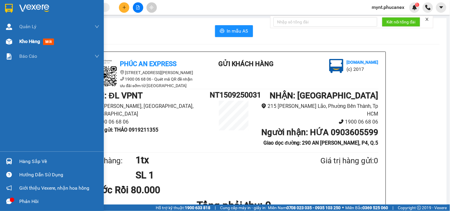
click at [12, 42] on div at bounding box center [9, 41] width 10 height 10
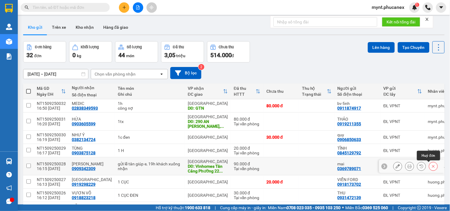
click at [429, 165] on button at bounding box center [433, 166] width 8 height 10
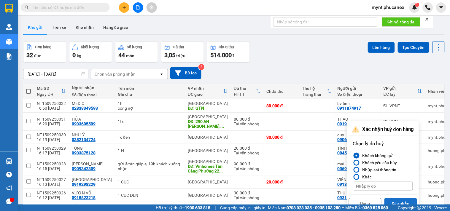
click at [398, 202] on button "Xác nhận" at bounding box center [400, 203] width 33 height 11
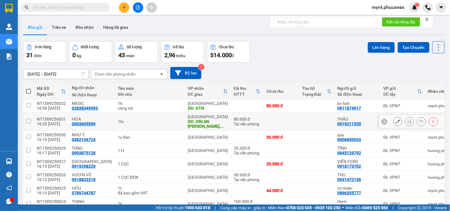
scroll to position [66, 0]
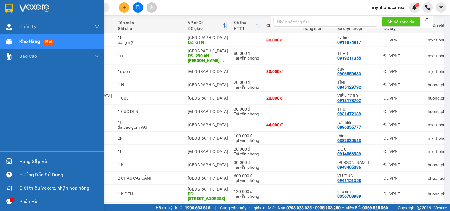
click at [0, 90] on div "Quản Lý Quản lý khách hàng Quản lý khách hàng mới Kho hàng mới Báo cáo Báo cáo …" at bounding box center [52, 85] width 104 height 132
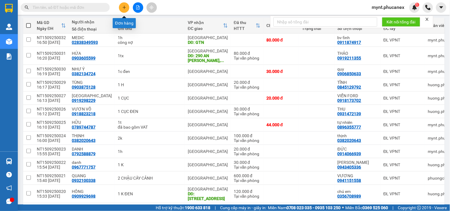
click at [127, 7] on button at bounding box center [124, 7] width 10 height 10
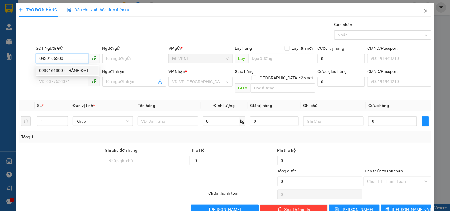
click at [66, 72] on div "0939166300 - THÀNH ĐẠT" at bounding box center [67, 70] width 56 height 7
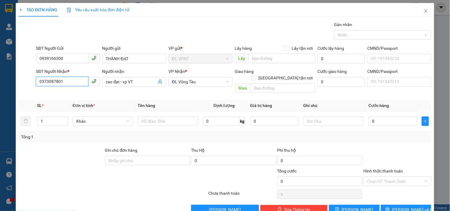
drag, startPoint x: 67, startPoint y: 81, endPoint x: 0, endPoint y: 42, distance: 77.6
click at [0, 53] on div "TẠO ĐƠN HÀNG Yêu cầu xuất hóa đơn điện tử Transit Pickup Surcharge Ids Transit …" at bounding box center [225, 105] width 450 height 211
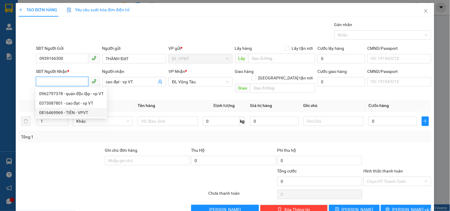
click at [57, 109] on div "0816469969 - TIÊN - VPVT" at bounding box center [71, 112] width 64 height 7
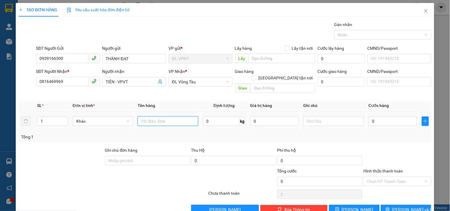
click at [162, 117] on input "text" at bounding box center [168, 121] width 60 height 9
click at [386, 117] on input "0" at bounding box center [392, 121] width 49 height 9
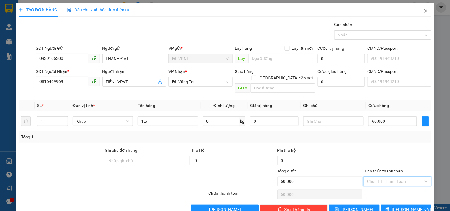
click at [381, 177] on input "Hình thức thanh toán" at bounding box center [395, 181] width 56 height 9
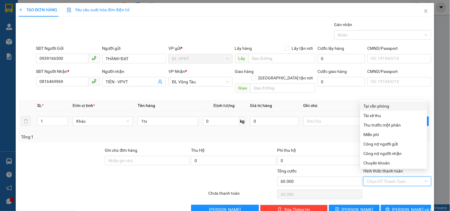
drag, startPoint x: 372, startPoint y: 108, endPoint x: 373, endPoint y: 113, distance: 4.7
click at [372, 109] on div "Tại văn phòng" at bounding box center [394, 106] width 60 height 7
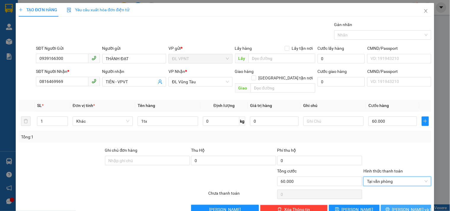
click at [400, 205] on button "[PERSON_NAME] và In" at bounding box center [406, 209] width 50 height 9
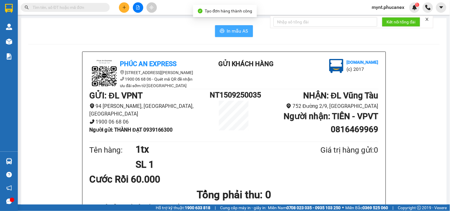
click at [230, 31] on span "In mẫu A5" at bounding box center [237, 30] width 21 height 7
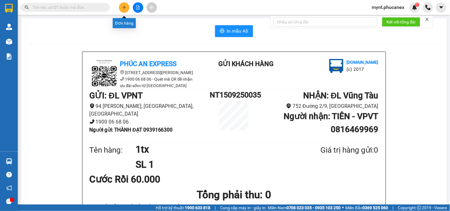
click at [125, 9] on icon "plus" at bounding box center [124, 7] width 4 height 4
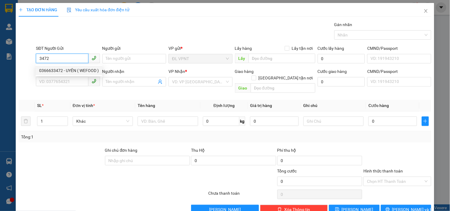
click at [79, 70] on div "0366633472 - UYÊN ( WEFOOD )" at bounding box center [69, 70] width 60 height 7
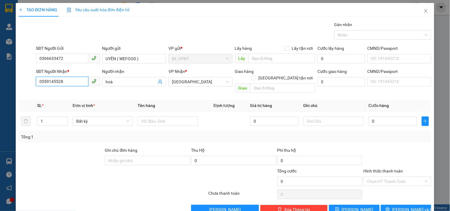
drag, startPoint x: 69, startPoint y: 79, endPoint x: 0, endPoint y: 82, distance: 68.6
click at [0, 82] on div "TẠO ĐƠN HÀNG Yêu cầu xuất hóa đơn điện tử Transit Pickup Surcharge Ids Transit …" at bounding box center [225, 105] width 450 height 211
click at [280, 83] on input "text" at bounding box center [283, 87] width 65 height 9
paste input "WAREHOUSE SEC 121 HOÀNG QUỐC VIỆT Q.7 [GEOGRAPHIC_DATA]"
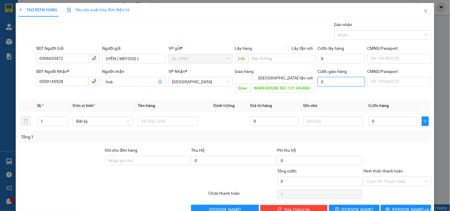
click at [348, 81] on input "0" at bounding box center [341, 81] width 47 height 9
drag, startPoint x: 47, startPoint y: 116, endPoint x: 33, endPoint y: 109, distance: 15.5
click at [36, 116] on td "1" at bounding box center [53, 122] width 36 height 20
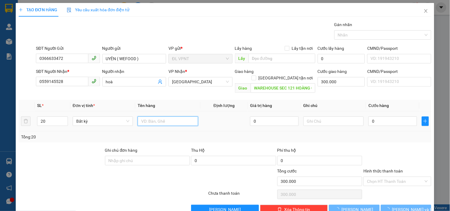
click at [158, 117] on input "text" at bounding box center [168, 121] width 60 height 9
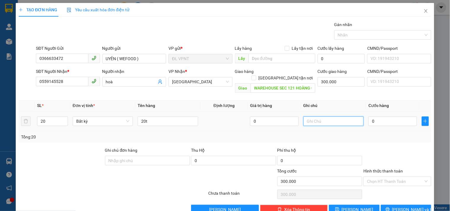
click at [313, 117] on input "text" at bounding box center [334, 121] width 60 height 9
click at [385, 117] on input "0" at bounding box center [392, 121] width 49 height 9
click at [390, 137] on div "Transit Pickup Surcharge Ids Transit Deliver Surcharge Ids Transit Deliver Surc…" at bounding box center [225, 117] width 413 height 193
click at [83, 168] on div at bounding box center [78, 178] width 121 height 21
click at [336, 123] on td "công nợ" at bounding box center [333, 122] width 65 height 20
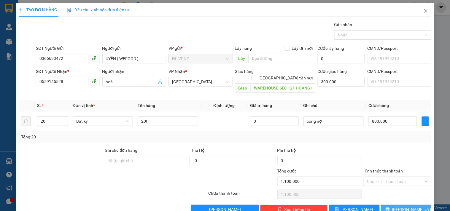
click at [400, 206] on span "[PERSON_NAME] và In" at bounding box center [413, 209] width 42 height 7
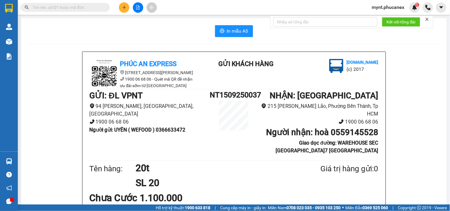
scroll to position [33, 0]
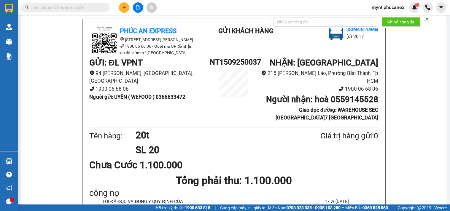
click at [172, 91] on li "1900 06 68 06" at bounding box center [150, 89] width 120 height 8
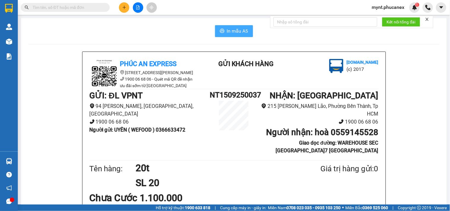
click at [237, 26] on button "In mẫu A5" at bounding box center [234, 31] width 38 height 12
click at [64, 13] on div "Kết quả tìm kiếm ( 0 ) Bộ lọc No Data mynt.phucanex 1" at bounding box center [225, 7] width 450 height 15
click at [64, 10] on input "text" at bounding box center [68, 7] width 70 height 7
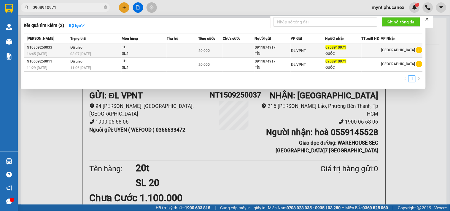
click at [161, 57] on td "1H SL: 1" at bounding box center [144, 51] width 45 height 14
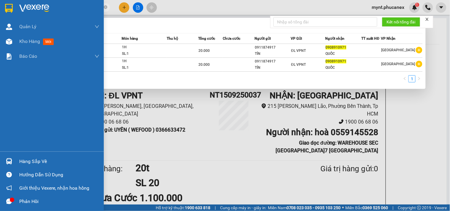
click at [0, 5] on section "Kết quả tìm kiếm ( 2 ) Bộ lọc Mã ĐH Trạng thái Món hàng Thu hộ Tổng cước Chưa c…" at bounding box center [225, 105] width 450 height 211
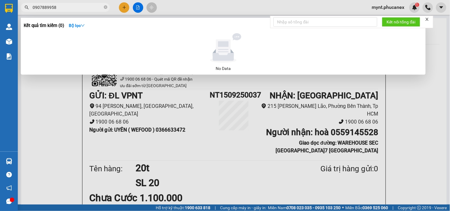
click at [121, 9] on div at bounding box center [225, 105] width 450 height 211
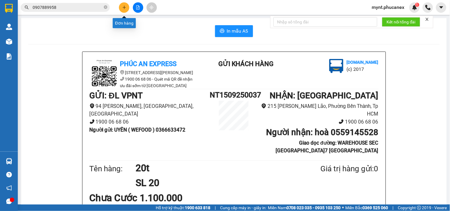
click at [121, 9] on button at bounding box center [124, 7] width 10 height 10
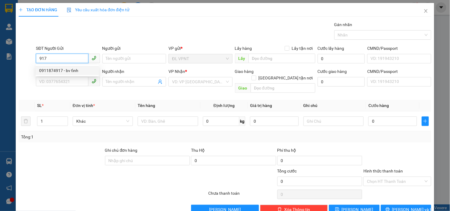
click at [48, 69] on div "0911874917 - bv tỉnh" at bounding box center [67, 70] width 56 height 7
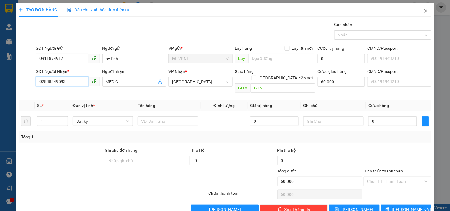
drag, startPoint x: 49, startPoint y: 87, endPoint x: 0, endPoint y: 58, distance: 56.7
click at [0, 61] on div "TẠO ĐƠN HÀNG Yêu cầu xuất hóa đơn điện tử Transit Pickup Surcharge Ids Transit …" at bounding box center [225, 105] width 450 height 211
click at [70, 92] on div "0908910971 - QUỐC" at bounding box center [67, 93] width 56 height 7
click at [89, 168] on div at bounding box center [78, 178] width 121 height 21
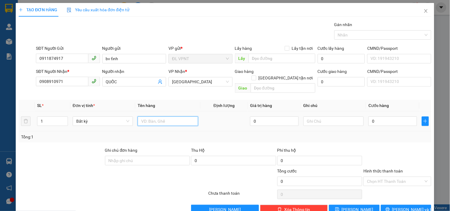
click at [185, 117] on input "text" at bounding box center [168, 121] width 60 height 9
click at [305, 117] on input "text" at bounding box center [334, 121] width 60 height 9
click at [382, 117] on input "0" at bounding box center [392, 121] width 49 height 9
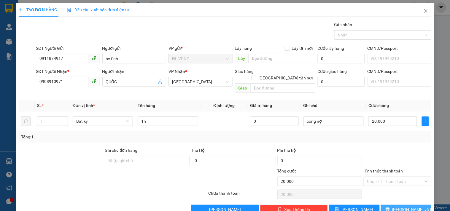
click at [398, 206] on span "[PERSON_NAME] và In" at bounding box center [413, 209] width 42 height 7
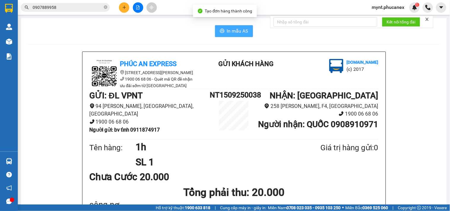
click at [220, 29] on icon "printer" at bounding box center [222, 31] width 4 height 4
click at [128, 7] on button at bounding box center [124, 7] width 10 height 10
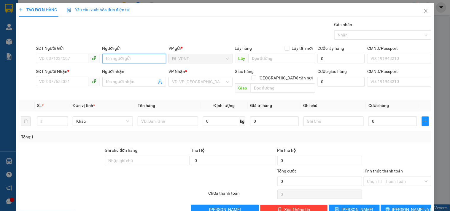
click at [109, 59] on input "Người gửi" at bounding box center [134, 58] width 64 height 9
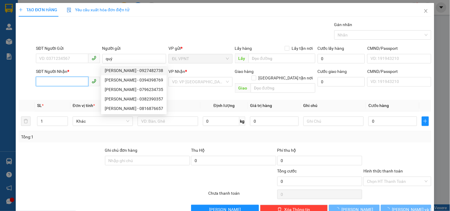
click at [63, 81] on input "SĐT Người Nhận *" at bounding box center [62, 81] width 52 height 9
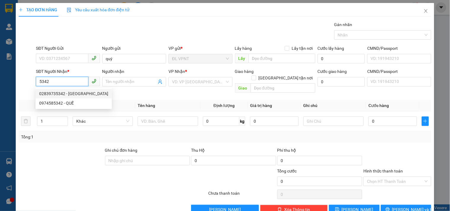
click at [77, 94] on div "02839735342 - BIA VIỄN ĐÔNG" at bounding box center [73, 93] width 69 height 7
drag, startPoint x: 67, startPoint y: 80, endPoint x: 0, endPoint y: 78, distance: 67.4
click at [0, 78] on div "TẠO ĐƠN HÀNG Yêu cầu xuất hóa đơn điện tử Transit Pickup Surcharge Ids Transit …" at bounding box center [225, 105] width 450 height 211
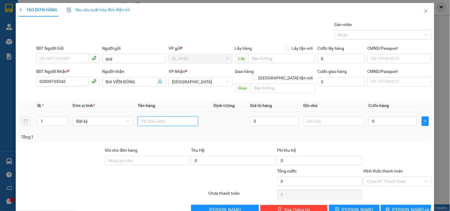
click at [172, 117] on input "text" at bounding box center [168, 121] width 60 height 9
click at [28, 116] on tr "1 Bất kỳ 4tx 0 0" at bounding box center [225, 122] width 413 height 20
click at [369, 115] on div "0" at bounding box center [392, 121] width 49 height 12
click at [369, 117] on input "0" at bounding box center [392, 121] width 49 height 9
click at [392, 177] on input "Hình thức thanh toán" at bounding box center [395, 181] width 56 height 9
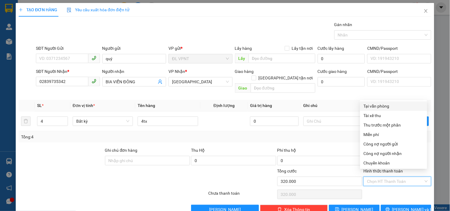
click at [383, 103] on div "Tại văn phòng" at bounding box center [394, 106] width 60 height 7
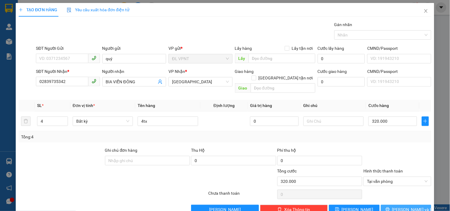
click at [386, 205] on button "[PERSON_NAME] và In" at bounding box center [406, 209] width 50 height 9
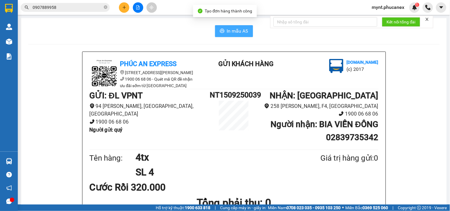
click at [227, 28] on span "In mẫu A5" at bounding box center [237, 30] width 21 height 7
click at [199, 137] on div "GỬI : ĐL VPNT 94 Lê Hồng Phong, Phường Nam Nha Trang, Khánh Hòa 1900 06 68 06 N…" at bounding box center [150, 113] width 120 height 49
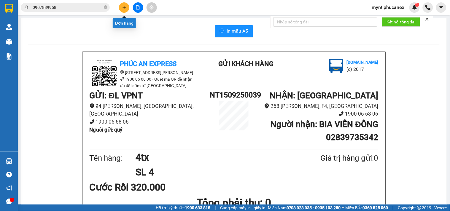
click at [125, 7] on icon "plus" at bounding box center [124, 7] width 4 height 4
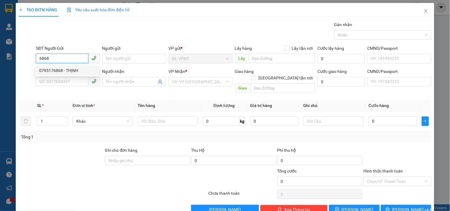
click at [49, 69] on div "0795176868 - THỊNH" at bounding box center [67, 70] width 56 height 7
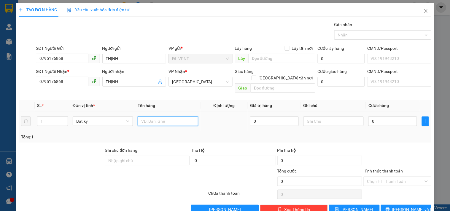
click at [149, 117] on input "text" at bounding box center [168, 121] width 60 height 9
click at [375, 117] on input "0" at bounding box center [392, 121] width 49 height 9
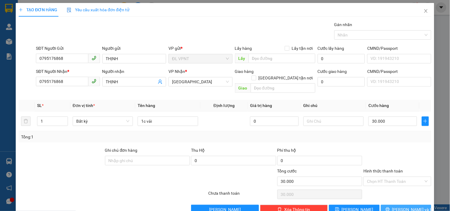
click at [390, 207] on icon "printer" at bounding box center [388, 209] width 4 height 4
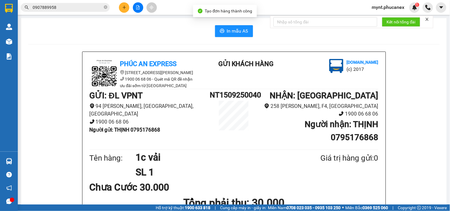
click at [225, 35] on button "In mẫu A5" at bounding box center [234, 31] width 38 height 12
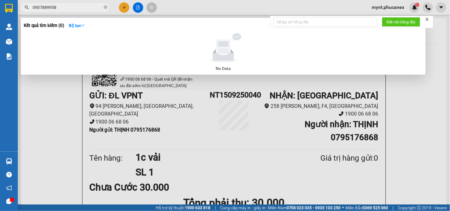
click at [77, 8] on input "0907889958" at bounding box center [68, 7] width 70 height 7
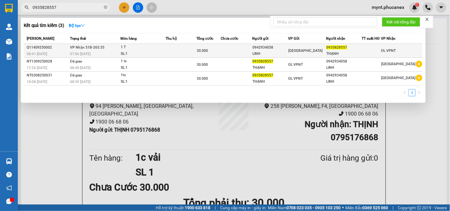
click at [139, 48] on div "1 T" at bounding box center [143, 47] width 45 height 7
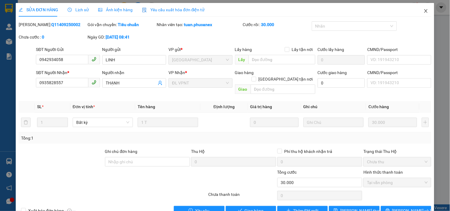
click at [424, 12] on icon "close" at bounding box center [425, 11] width 3 height 4
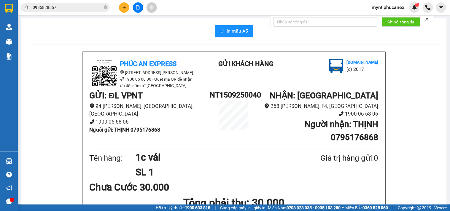
click at [89, 8] on input "0935828557" at bounding box center [68, 7] width 70 height 7
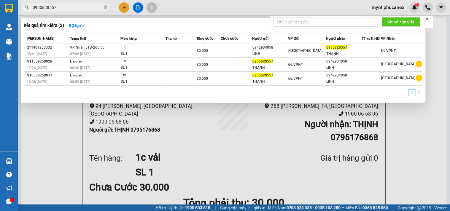
click at [77, 139] on div at bounding box center [225, 105] width 450 height 211
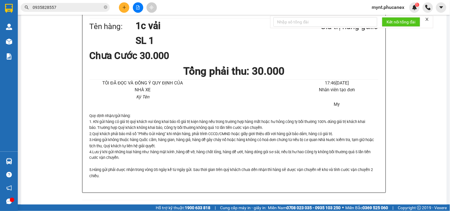
scroll to position [99, 0]
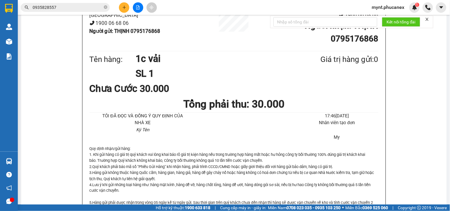
click at [127, 7] on button at bounding box center [124, 7] width 10 height 10
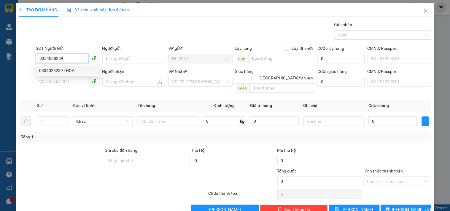
click at [70, 69] on div "0334028289 - HOA" at bounding box center [67, 70] width 56 height 7
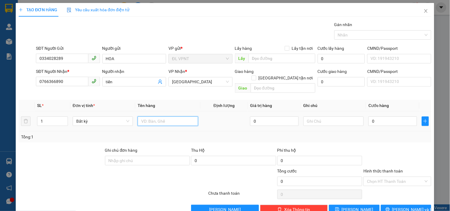
click at [149, 117] on input "text" at bounding box center [168, 121] width 60 height 9
click at [381, 117] on input "0" at bounding box center [392, 121] width 49 height 9
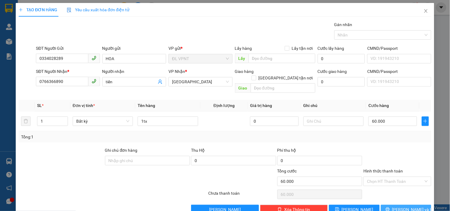
click at [419, 206] on button "[PERSON_NAME] và In" at bounding box center [406, 209] width 50 height 9
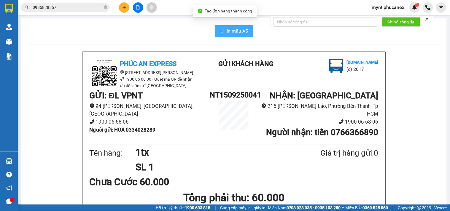
click at [239, 32] on span "In mẫu A5" at bounding box center [237, 30] width 21 height 7
click at [66, 4] on input "0935828557" at bounding box center [68, 7] width 70 height 7
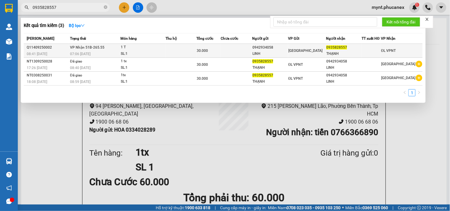
click at [274, 51] on div "LINH" at bounding box center [269, 54] width 35 height 6
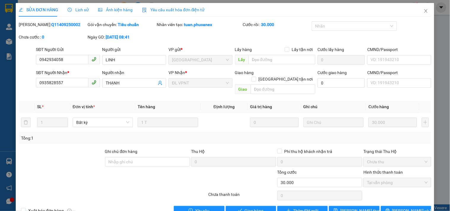
click at [65, 174] on div at bounding box center [78, 179] width 121 height 21
click at [82, 169] on div at bounding box center [78, 179] width 121 height 21
click at [424, 11] on icon "close" at bounding box center [426, 11] width 5 height 5
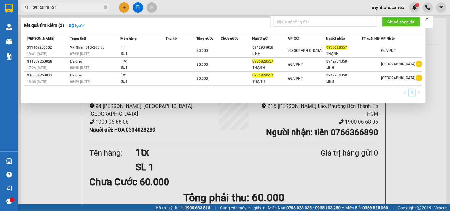
click at [71, 7] on input "0935828557" at bounding box center [68, 7] width 70 height 7
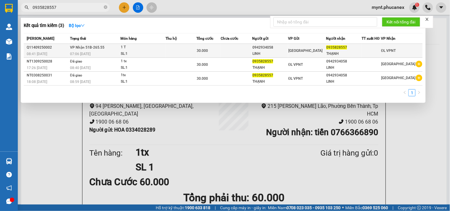
click at [252, 52] on td at bounding box center [236, 51] width 31 height 14
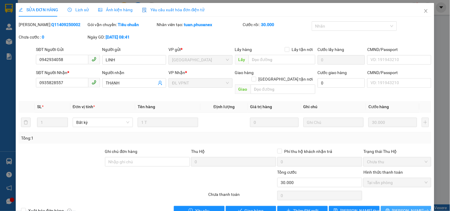
click at [414, 206] on button "[PERSON_NAME] và In" at bounding box center [406, 210] width 50 height 9
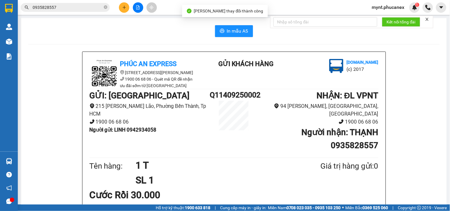
scroll to position [33, 0]
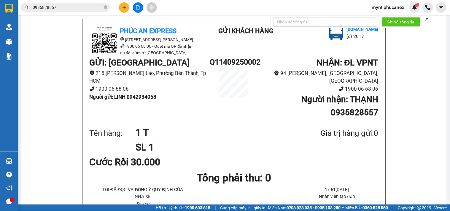
click at [70, 103] on div "Phúc An Express 215 Phạm Ngũ Lão, Quận 1 1900 06 68 06 - Quét mã QR để nhận ưu …" at bounding box center [233, 166] width 411 height 295
click at [64, 80] on div "Phúc An Express 215 Phạm Ngũ Lão, Quận 1 1900 06 68 06 - Quét mã QR để nhận ưu …" at bounding box center [233, 166] width 411 height 295
drag, startPoint x: 120, startPoint y: 5, endPoint x: 91, endPoint y: 39, distance: 44.0
click at [101, 34] on section "Kết quả tìm kiếm ( 3 ) Bộ lọc Mã ĐH Trạng thái Món hàng Thu hộ Tổng cước Chưa c…" at bounding box center [225, 105] width 450 height 211
click at [122, 10] on button at bounding box center [124, 7] width 10 height 10
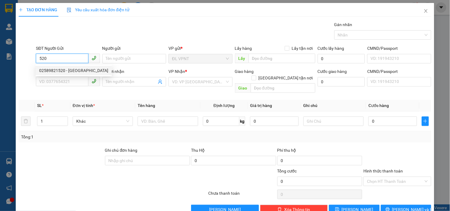
click at [66, 70] on div "02589821520 - QUẢNG LỢI" at bounding box center [73, 70] width 69 height 7
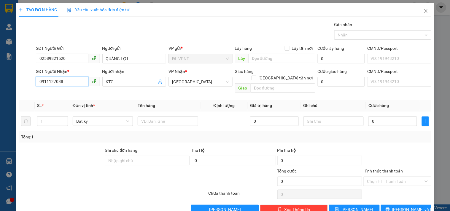
drag, startPoint x: 69, startPoint y: 81, endPoint x: 0, endPoint y: 47, distance: 77.4
click at [0, 47] on div "TẠO ĐƠN HÀNG Yêu cầu xuất hóa đơn điện tử Transit Pickup Surcharge Ids Transit …" at bounding box center [225, 105] width 450 height 211
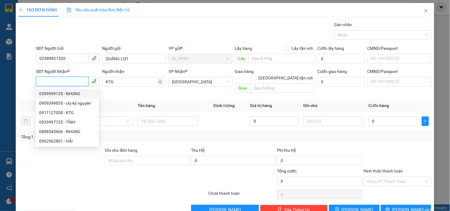
click at [45, 94] on div "0399999135 - NHUNG" at bounding box center [67, 93] width 56 height 7
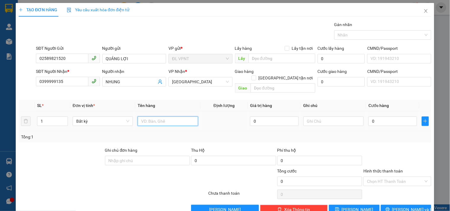
click at [154, 117] on input "text" at bounding box center [168, 121] width 60 height 9
click at [390, 117] on input "0" at bounding box center [392, 121] width 49 height 9
click at [398, 177] on input "Hình thức thanh toán" at bounding box center [395, 181] width 56 height 9
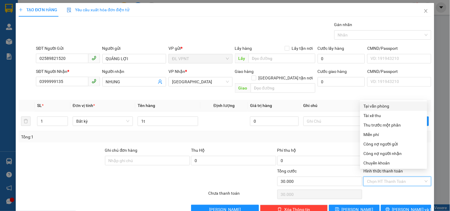
click at [377, 101] on div "Tại văn phòng" at bounding box center [393, 105] width 67 height 9
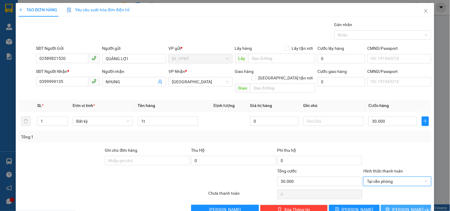
click at [390, 207] on icon "printer" at bounding box center [388, 209] width 4 height 4
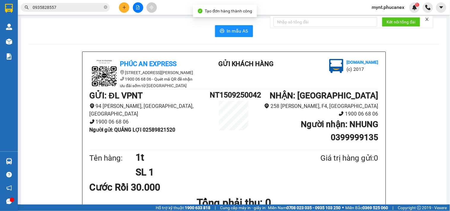
click at [237, 33] on span "In mẫu A5" at bounding box center [237, 30] width 21 height 7
click at [120, 10] on button at bounding box center [124, 7] width 10 height 10
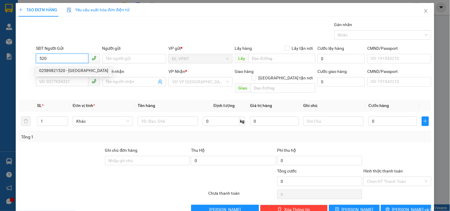
click at [64, 70] on div "02589821520 - QUẢNG LỢI" at bounding box center [73, 70] width 69 height 7
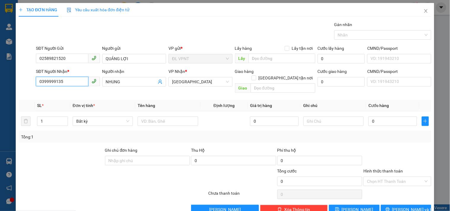
click at [0, 20] on div "TẠO ĐƠN HÀNG Yêu cầu xuất hóa đơn điện tử Transit Pickup Surcharge Ids Transit …" at bounding box center [225, 105] width 450 height 211
click at [45, 78] on input "08768319725" at bounding box center [62, 81] width 52 height 9
drag, startPoint x: 87, startPoint y: 76, endPoint x: 70, endPoint y: 76, distance: 17.2
click at [70, 76] on div "SĐT Người Nhận * 0868319725 Người nhận NHUNG NHUNG VP Nhận * ĐL Quận 5 Giao hàn…" at bounding box center [234, 81] width 398 height 27
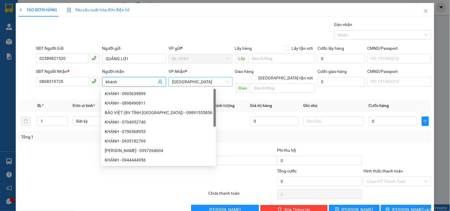
click at [202, 82] on span "[GEOGRAPHIC_DATA]" at bounding box center [200, 81] width 57 height 9
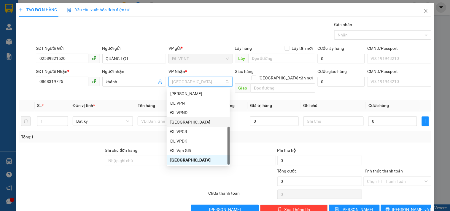
click at [182, 120] on div "[GEOGRAPHIC_DATA]" at bounding box center [198, 122] width 56 height 7
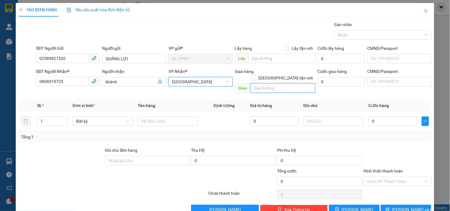
click at [268, 85] on input "text" at bounding box center [283, 87] width 65 height 9
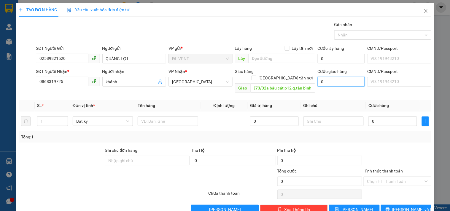
scroll to position [0, 0]
click at [339, 82] on input "0" at bounding box center [341, 81] width 47 height 9
click at [396, 117] on input "0" at bounding box center [392, 121] width 49 height 9
click at [399, 139] on div "Transit Pickup Surcharge Ids Transit Deliver Surcharge Ids Transit Deliver Surc…" at bounding box center [225, 117] width 413 height 193
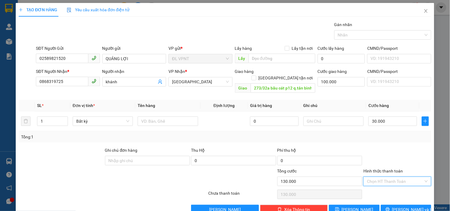
click at [388, 177] on input "Hình thức thanh toán" at bounding box center [395, 181] width 56 height 9
click at [150, 117] on input "text" at bounding box center [168, 121] width 60 height 9
click at [384, 177] on input "Hình thức thanh toán" at bounding box center [395, 181] width 56 height 9
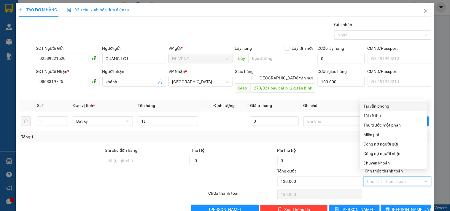
click at [385, 105] on div "Tại văn phòng" at bounding box center [394, 106] width 60 height 7
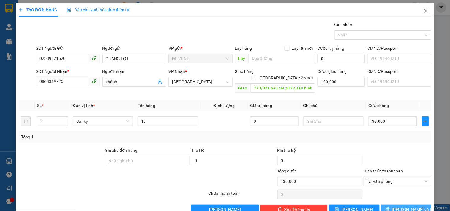
click at [396, 205] on button "[PERSON_NAME] và In" at bounding box center [406, 209] width 50 height 9
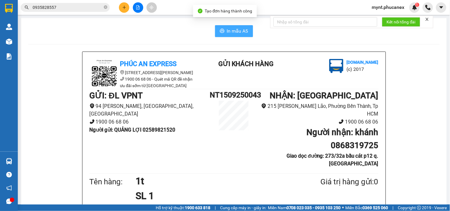
click at [231, 35] on button "In mẫu A5" at bounding box center [234, 31] width 38 height 12
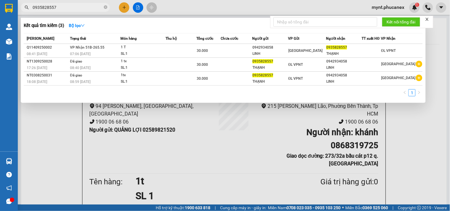
click at [67, 5] on input "0935828557" at bounding box center [68, 7] width 70 height 7
click at [124, 9] on div at bounding box center [225, 105] width 450 height 211
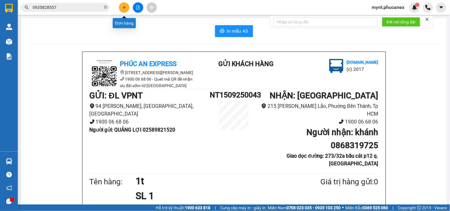
click at [124, 11] on button at bounding box center [124, 7] width 10 height 10
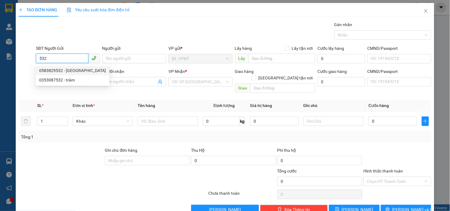
click at [72, 68] on div "0583829532 - hưng phú" at bounding box center [72, 70] width 67 height 7
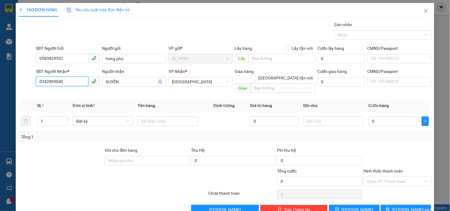
click at [76, 80] on input "0342869040" at bounding box center [62, 81] width 52 height 9
click at [43, 91] on div "0944079099 - HIỆP" at bounding box center [67, 93] width 56 height 7
click at [170, 117] on input "text" at bounding box center [168, 121] width 60 height 9
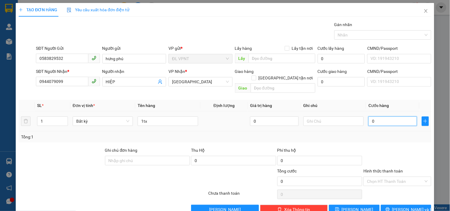
click at [385, 117] on input "0" at bounding box center [392, 121] width 49 height 9
click at [325, 117] on input "text" at bounding box center [334, 121] width 60 height 9
click at [402, 206] on span "[PERSON_NAME] và In" at bounding box center [413, 209] width 42 height 7
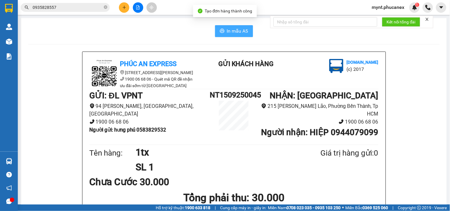
click at [243, 27] on button "In mẫu A5" at bounding box center [234, 31] width 38 height 12
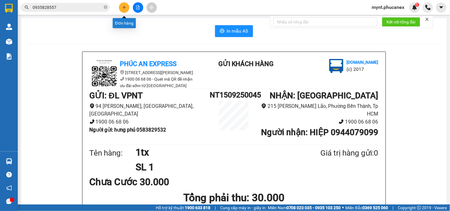
click at [125, 8] on icon "plus" at bounding box center [124, 7] width 4 height 4
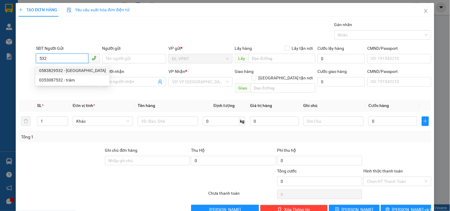
click at [79, 72] on div "0583829532 - hưng phú" at bounding box center [72, 70] width 67 height 7
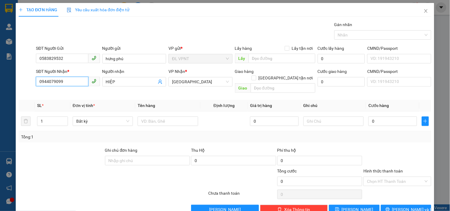
drag, startPoint x: 69, startPoint y: 80, endPoint x: 4, endPoint y: 39, distance: 76.3
click at [0, 55] on div "TẠO ĐƠN HÀNG Yêu cầu xuất hóa đơn điện tử Transit Pickup Surcharge Ids Transit …" at bounding box center [225, 105] width 450 height 211
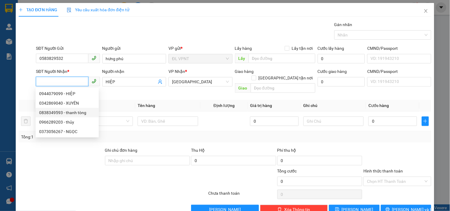
click at [67, 110] on div "0838349593 - thanh tòng" at bounding box center [67, 112] width 56 height 7
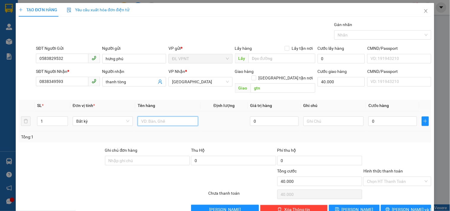
click at [163, 117] on input "text" at bounding box center [168, 121] width 60 height 9
click at [336, 117] on input "text" at bounding box center [334, 121] width 60 height 9
click at [399, 117] on input "0" at bounding box center [392, 121] width 49 height 9
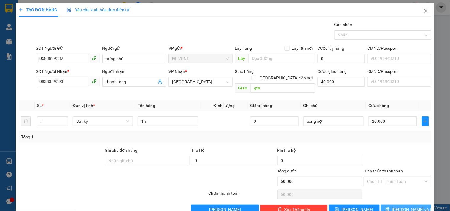
click at [409, 206] on span "[PERSON_NAME] và In" at bounding box center [413, 209] width 42 height 7
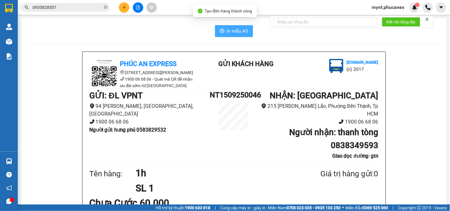
click at [232, 31] on span "In mẫu A5" at bounding box center [237, 30] width 21 height 7
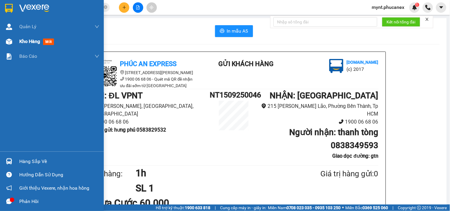
click at [30, 41] on span "Kho hàng" at bounding box center [29, 42] width 21 height 6
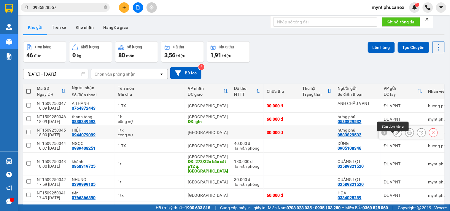
click at [396, 135] on icon at bounding box center [398, 133] width 4 height 4
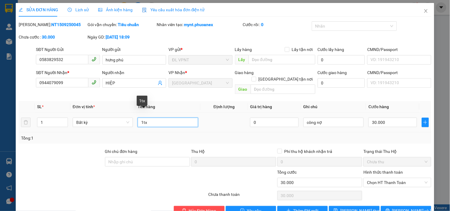
click at [170, 118] on input "1tx" at bounding box center [168, 122] width 60 height 9
click at [371, 118] on input "30.000" at bounding box center [392, 122] width 49 height 9
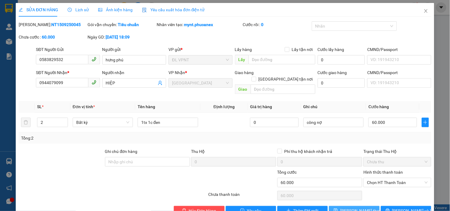
click at [363, 208] on span "[PERSON_NAME] thay đổi" at bounding box center [363, 211] width 47 height 7
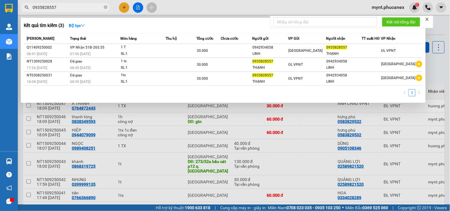
click at [84, 8] on input "0935828557" at bounding box center [68, 7] width 70 height 7
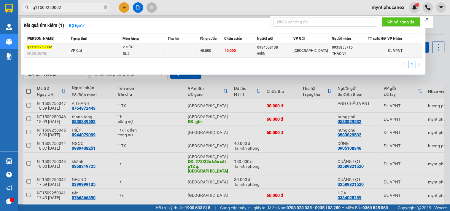
click at [272, 52] on div "ĐIỀN" at bounding box center [276, 54] width 36 height 6
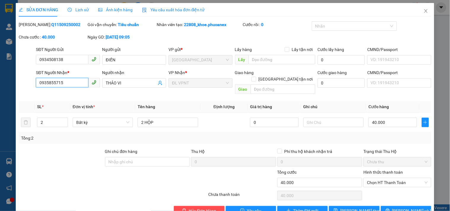
drag, startPoint x: 78, startPoint y: 82, endPoint x: 5, endPoint y: 78, distance: 73.4
click at [5, 78] on div "SỬA ĐƠN HÀNG Lịch sử Ảnh kiện hàng Yêu cầu xuất hóa đơn điện tử Total Paid Fee …" at bounding box center [225, 105] width 450 height 211
click at [424, 12] on icon "close" at bounding box center [425, 11] width 3 height 4
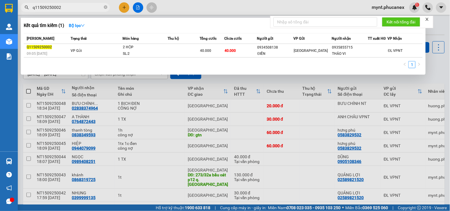
click at [78, 8] on input "q11509250002" at bounding box center [68, 7] width 70 height 7
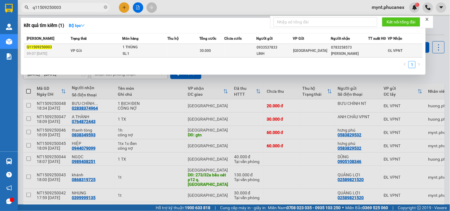
click at [104, 47] on td "VP Gửi" at bounding box center [95, 51] width 53 height 14
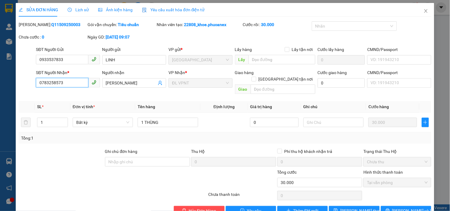
drag, startPoint x: 64, startPoint y: 84, endPoint x: 0, endPoint y: 81, distance: 64.4
click at [0, 81] on div "SỬA ĐƠN HÀNG Lịch sử Ảnh kiện hàng Yêu cầu xuất hóa đơn điện tử Total Paid Fee …" at bounding box center [225, 105] width 450 height 211
click at [424, 9] on icon "close" at bounding box center [426, 11] width 5 height 5
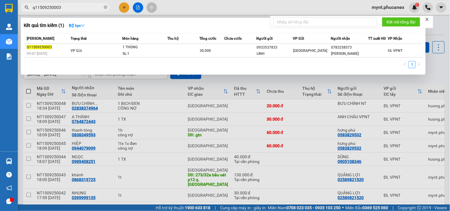
click at [69, 7] on input "q11509250003" at bounding box center [68, 7] width 70 height 7
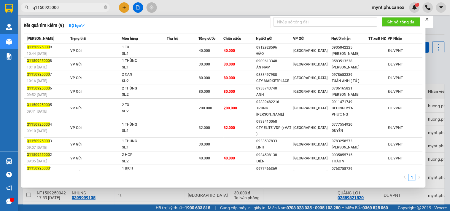
click at [38, 6] on input "q1150925000" at bounding box center [68, 7] width 70 height 7
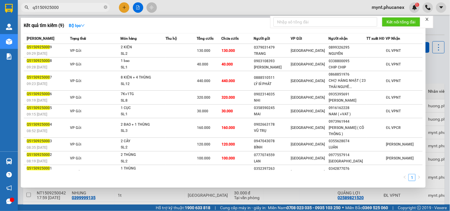
click at [57, 7] on input "q5150925000" at bounding box center [68, 7] width 70 height 7
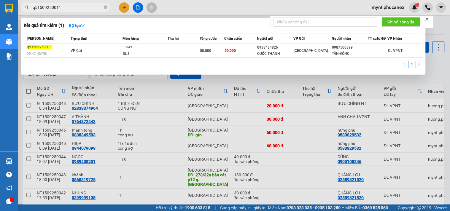
click at [116, 70] on div "1" at bounding box center [223, 66] width 399 height 11
click at [62, 8] on input "q51509250011" at bounding box center [68, 7] width 70 height 7
drag, startPoint x: 62, startPoint y: 8, endPoint x: 38, endPoint y: 8, distance: 24.3
click at [38, 8] on input "q51509250011" at bounding box center [68, 7] width 70 height 7
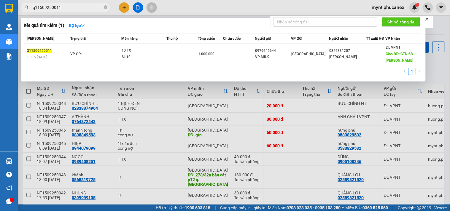
click at [76, 5] on input "q11509250011" at bounding box center [68, 7] width 70 height 7
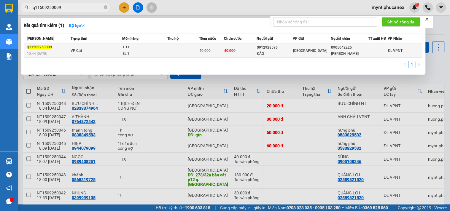
click at [369, 53] on div at bounding box center [378, 50] width 19 height 6
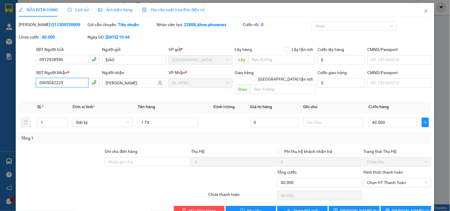
drag, startPoint x: 63, startPoint y: 84, endPoint x: 0, endPoint y: 77, distance: 63.9
click at [0, 77] on div "SỬA ĐƠN HÀNG Lịch sử Ảnh kiện hàng Yêu cầu xuất hóa đơn điện tử Total Paid Fee …" at bounding box center [225, 105] width 450 height 211
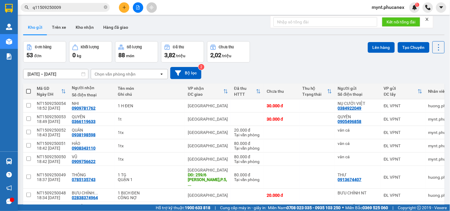
click at [122, 7] on icon "plus" at bounding box center [124, 7] width 4 height 4
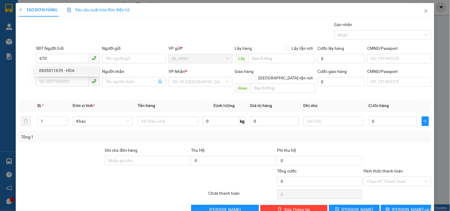
click at [76, 68] on div "0935311670 - HÒA" at bounding box center [67, 70] width 56 height 7
type input "0935311670"
type input "HÒA"
type input "0908073625"
type input "THU PHƯƠNG"
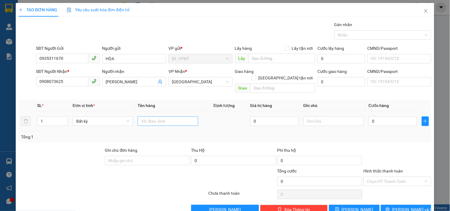
type input "0935311670"
click at [151, 117] on input "text" at bounding box center [168, 121] width 60 height 9
type input "1bao xanh"
click at [375, 117] on input "0" at bounding box center [392, 121] width 49 height 9
type input "6"
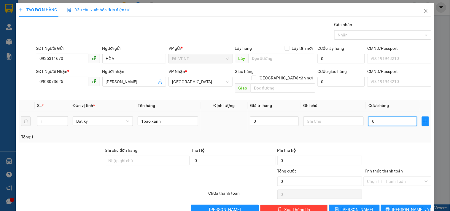
type input "6"
type input "60"
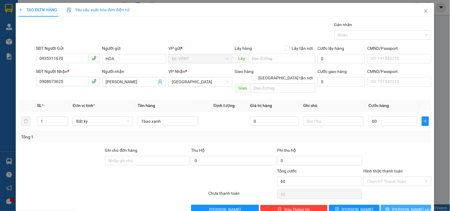
type input "60.000"
click at [401, 208] on button "[PERSON_NAME] và In" at bounding box center [406, 209] width 50 height 9
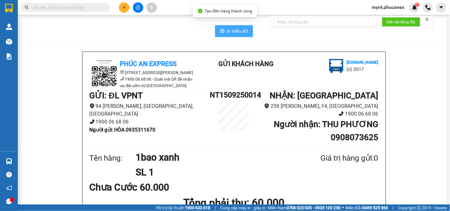
click at [227, 30] on span "In mẫu A5" at bounding box center [237, 30] width 21 height 7
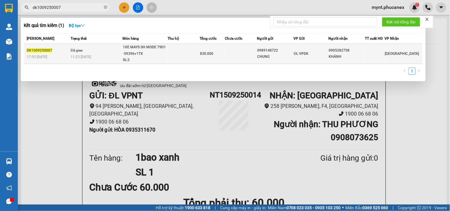
type input "dk1009250007"
click at [266, 55] on div "CHUNG" at bounding box center [276, 57] width 36 height 6
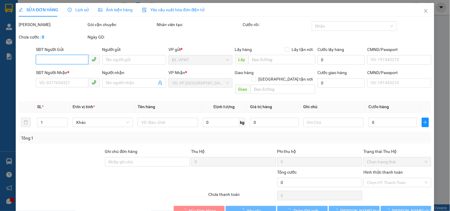
type input "0989148722"
type input "CHUNG"
type input "0905282758"
type input "KHÁNH"
type input "830.000"
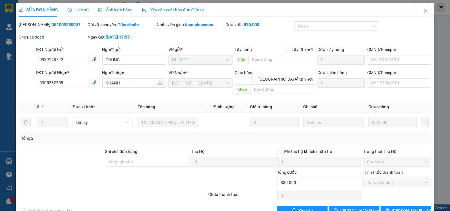
click at [86, 8] on span "Lịch sử" at bounding box center [78, 9] width 21 height 5
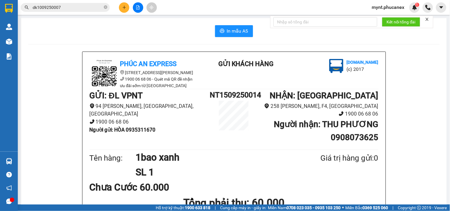
click at [126, 9] on button at bounding box center [124, 7] width 10 height 10
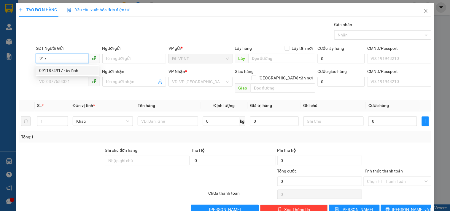
click at [61, 68] on div "0911874917 - bv tỉnh" at bounding box center [67, 70] width 56 height 7
type input "0911874917"
type input "bv tỉnh"
type input "02838349593"
type input "MEDIC"
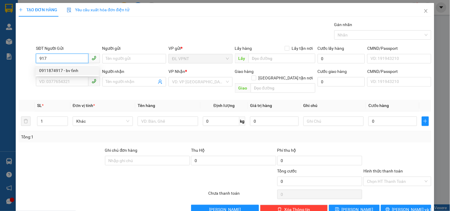
type input "GTN"
type input "60.000"
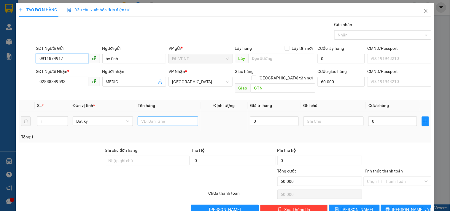
type input "0911874917"
click at [144, 117] on input "text" at bounding box center [168, 121] width 60 height 9
type input "1h"
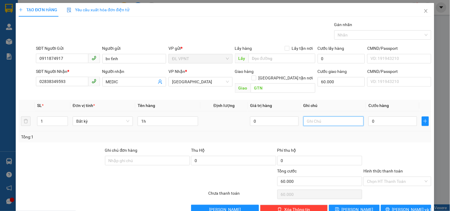
click at [309, 117] on input "text" at bounding box center [334, 121] width 60 height 9
type input "công nợ"
click at [394, 117] on input "0" at bounding box center [392, 121] width 49 height 9
type input "2"
type input "60.002"
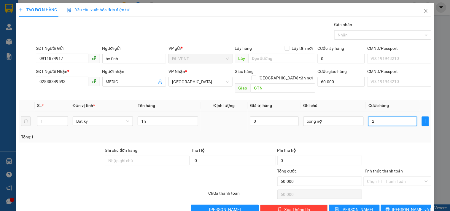
type input "60.002"
type input "20"
type input "60.020"
type input "20.000"
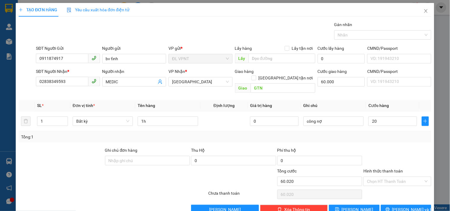
type input "80.000"
click at [386, 205] on button "[PERSON_NAME] và In" at bounding box center [406, 209] width 50 height 9
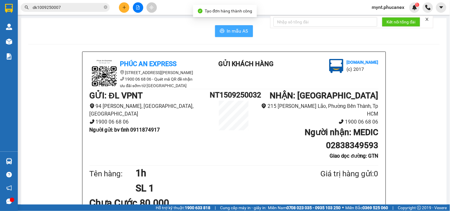
click at [215, 31] on button "In mẫu A5" at bounding box center [234, 31] width 38 height 12
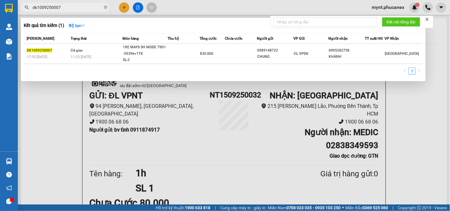
click at [63, 9] on input "dk1009250007" at bounding box center [68, 7] width 70 height 7
paste input "0559145528"
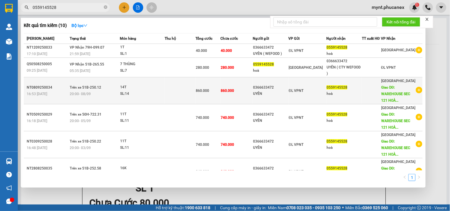
type input "0559145528"
click at [278, 102] on td "0366633472 UYÊN" at bounding box center [271, 90] width 36 height 27
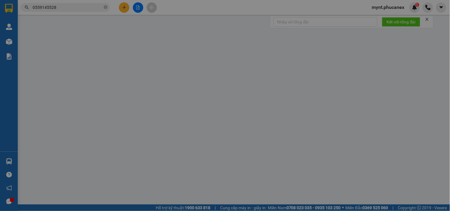
type input "0366633472"
type input "UYÊN"
type input "0559145528"
type input "hoà"
type input "WAREHOUSE SEC 121 HOÀNG QUỐC VIỆT Q.7 PHÚ MỸ"
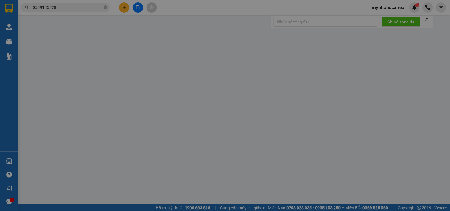
type input "300.000"
type input "860.000"
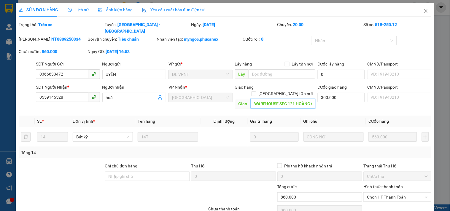
click at [284, 99] on input "WAREHOUSE SEC 121 HOÀNG QUỐC VIỆT Q.7 PHÚ MỸ" at bounding box center [283, 103] width 65 height 9
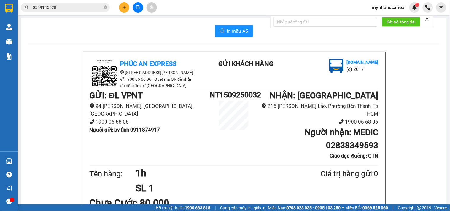
click at [77, 12] on div "Kết quả tìm kiếm ( 10 ) Bộ lọc Mã ĐH Trạng thái Món hàng Thu hộ Tổng cước Chưa …" at bounding box center [58, 7] width 116 height 10
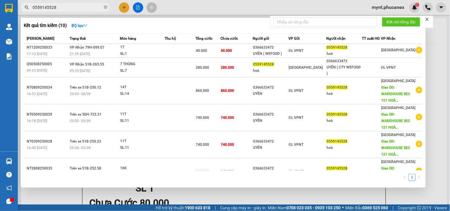
click at [78, 9] on input "0559145528" at bounding box center [68, 7] width 70 height 7
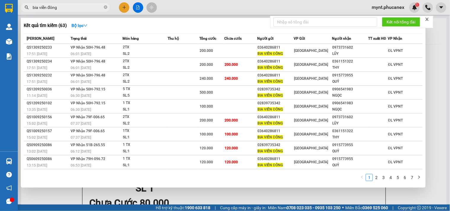
drag, startPoint x: 0, startPoint y: -5, endPoint x: 0, endPoint y: -9, distance: 3.9
click at [0, 0] on html "Kết quả tìm kiếm ( 63 ) Bộ lọc Mã ĐH Trạng thái Món hàng Thu hộ Tổng cước Chưa …" at bounding box center [225, 105] width 450 height 211
paste input "02839735342"
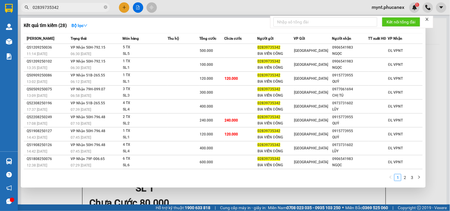
type input "02839735342"
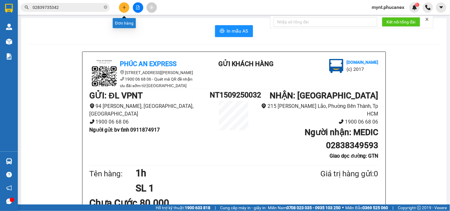
click at [123, 11] on button at bounding box center [124, 7] width 10 height 10
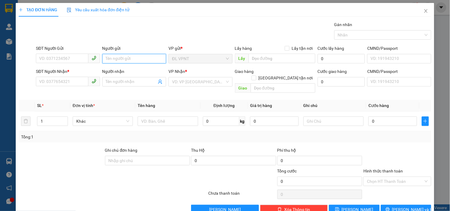
click at [116, 56] on input "Người gửi" at bounding box center [134, 58] width 64 height 9
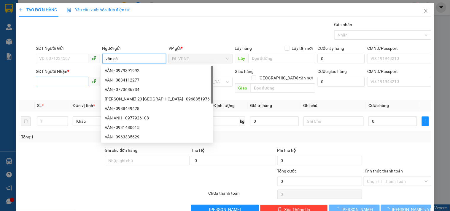
type input "vân cá"
click at [57, 78] on input "SĐT Người Nhận *" at bounding box center [62, 81] width 52 height 9
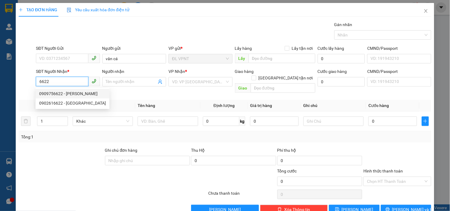
click at [55, 92] on div "0909756622 - VŨ" at bounding box center [72, 93] width 67 height 7
type input "0909756622"
type input "VŨ"
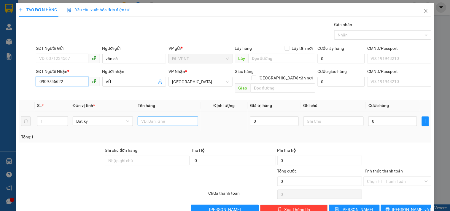
type input "0909756622"
click at [174, 117] on input "text" at bounding box center [168, 121] width 60 height 9
type input "1tx"
click at [388, 117] on input "0" at bounding box center [392, 121] width 49 height 9
type input "8"
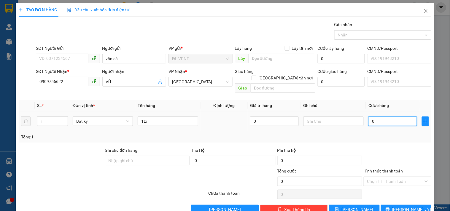
type input "8"
type input "80"
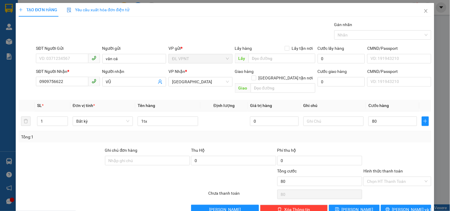
type input "80.000"
click at [390, 177] on input "Hình thức thanh toán" at bounding box center [395, 181] width 56 height 9
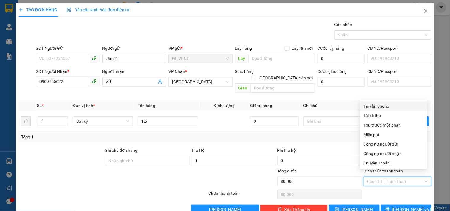
click at [386, 102] on div "Tại văn phòng" at bounding box center [393, 105] width 67 height 9
type input "0"
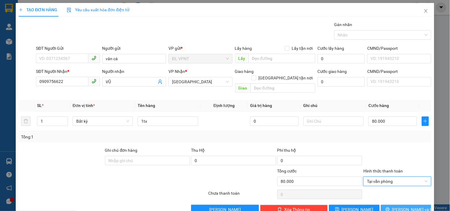
click at [383, 205] on button "[PERSON_NAME] và In" at bounding box center [406, 209] width 50 height 9
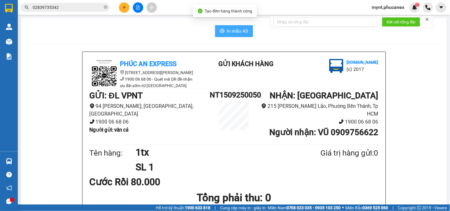
drag, startPoint x: 233, startPoint y: 28, endPoint x: 275, endPoint y: 68, distance: 57.9
click at [233, 28] on span "In mẫu A5" at bounding box center [237, 30] width 21 height 7
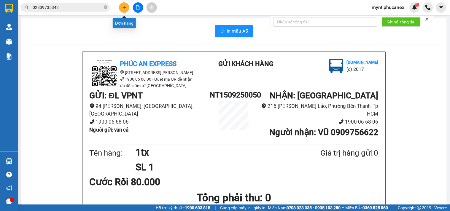
click at [125, 12] on button at bounding box center [124, 7] width 10 height 10
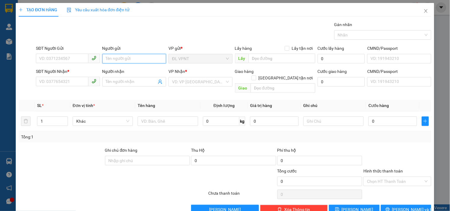
drag, startPoint x: 117, startPoint y: 58, endPoint x: 124, endPoint y: 58, distance: 7.2
click at [118, 58] on input "Người gửi" at bounding box center [134, 58] width 64 height 9
type input "vân cá"
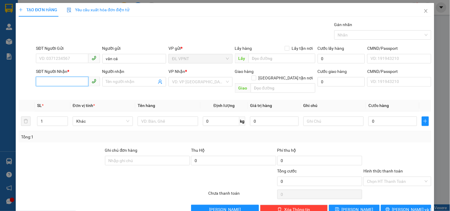
click at [55, 80] on input "SĐT Người Nhận *" at bounding box center [62, 81] width 52 height 9
type input "0908343110"
click at [49, 94] on div "0908343110 - HẢO" at bounding box center [67, 93] width 56 height 7
type input "HẢO"
type input "0908343110"
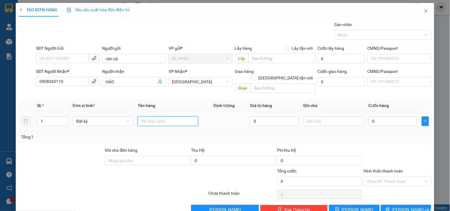
click at [164, 117] on input "text" at bounding box center [168, 121] width 60 height 9
type input "1tx"
click at [399, 117] on input "0" at bounding box center [392, 121] width 49 height 9
type input "8"
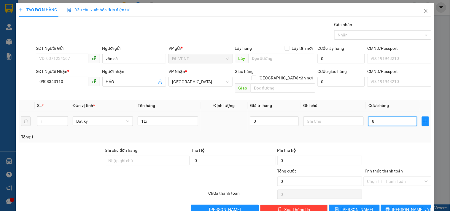
type input "8"
type input "80"
type input "80.000"
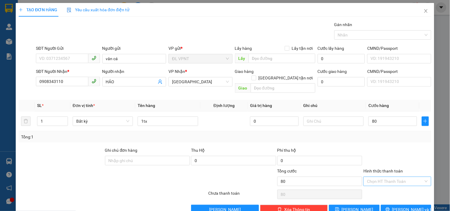
type input "80.000"
click at [408, 177] on input "Hình thức thanh toán" at bounding box center [395, 181] width 56 height 9
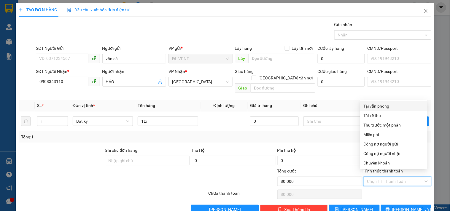
click at [368, 105] on div "Tại văn phòng" at bounding box center [394, 106] width 60 height 7
type input "0"
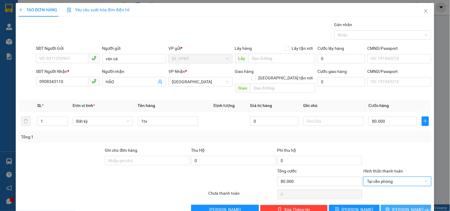
click at [389, 205] on button "[PERSON_NAME] và In" at bounding box center [406, 209] width 50 height 9
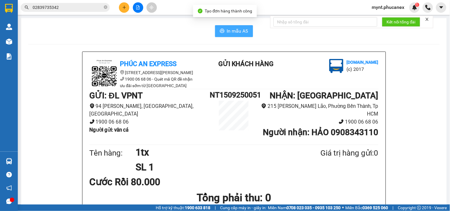
click at [220, 30] on icon "printer" at bounding box center [222, 31] width 4 height 4
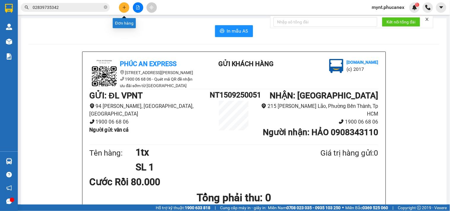
click at [123, 4] on button at bounding box center [124, 7] width 10 height 10
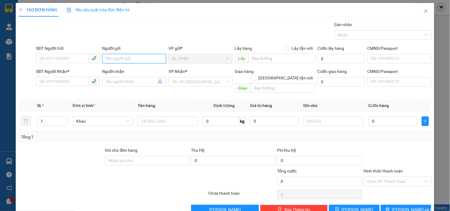
click at [119, 57] on input "Người gửi" at bounding box center [134, 58] width 64 height 9
type input "vân cá"
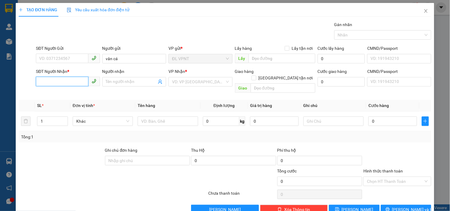
click at [55, 80] on input "SĐT Người Nhận *" at bounding box center [62, 81] width 52 height 9
type input "0938198598"
click at [55, 91] on div "0938198598 - QUÂN" at bounding box center [67, 93] width 56 height 7
type input "QUÂN"
type input "0938198598"
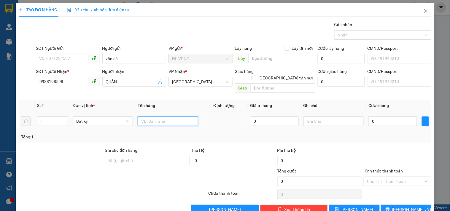
click at [161, 117] on input "text" at bounding box center [168, 121] width 60 height 9
type input "1tx"
drag, startPoint x: 384, startPoint y: 108, endPoint x: 383, endPoint y: 113, distance: 5.5
click at [384, 112] on td "0" at bounding box center [392, 122] width 53 height 20
click at [383, 117] on input "0" at bounding box center [392, 121] width 49 height 9
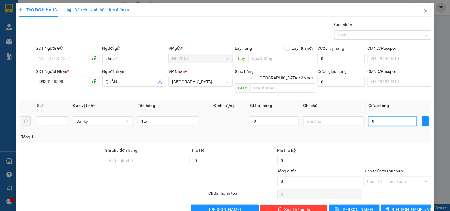
type input "2"
type input "20"
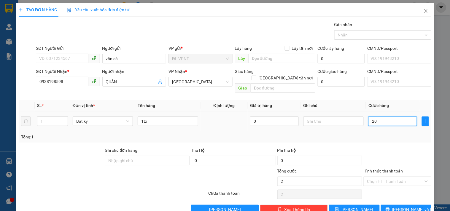
type input "20"
type input "20.000"
click at [381, 177] on input "Hình thức thanh toán" at bounding box center [395, 181] width 56 height 9
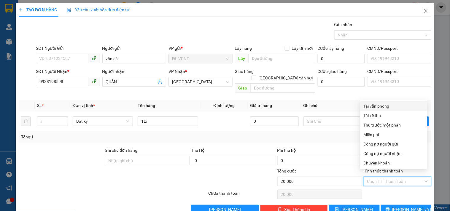
click at [378, 103] on div "Tại văn phòng" at bounding box center [394, 106] width 60 height 7
type input "0"
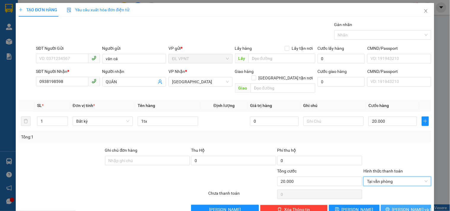
click at [390, 207] on icon "printer" at bounding box center [388, 209] width 4 height 4
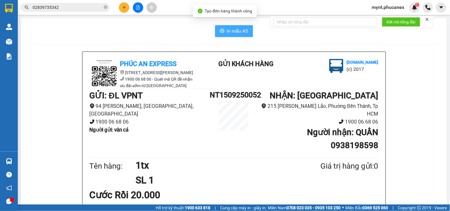
click at [233, 31] on span "In mẫu A5" at bounding box center [237, 30] width 21 height 7
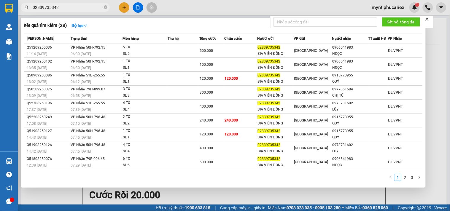
click at [53, 5] on input "02839735342" at bounding box center [68, 7] width 70 height 7
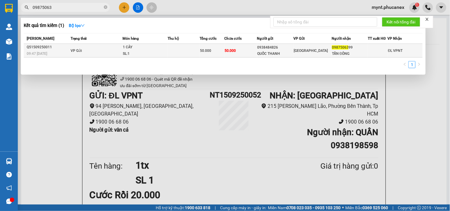
type input "09875063"
click at [168, 48] on td at bounding box center [184, 51] width 32 height 14
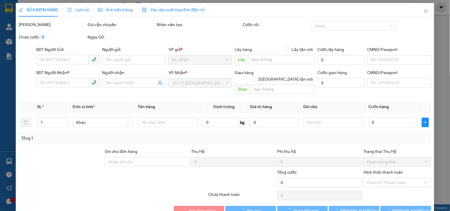
type input "0938484826"
type input "QUỐC THANH"
type input "0987506399"
type input "TẤN ĐÔNG"
type input "50.000"
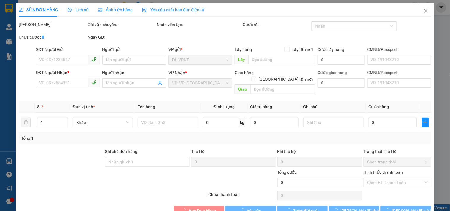
type input "50.000"
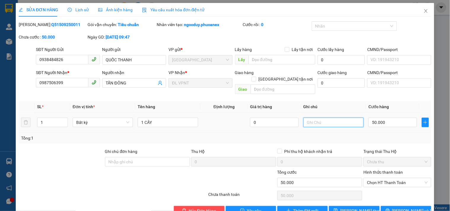
click at [336, 118] on input "text" at bounding box center [334, 122] width 60 height 9
drag, startPoint x: 88, startPoint y: 163, endPoint x: 318, endPoint y: 142, distance: 230.9
click at [96, 162] on form "Ghi chú đơn hàng Thu Hộ 0 Phí thu hộ khách nhận trả 0 Trạng thái Thu Hộ Chưa th…" at bounding box center [225, 169] width 413 height 42
click at [334, 118] on input "text" at bounding box center [334, 122] width 60 height 9
paste input "15/09/25 18:48"
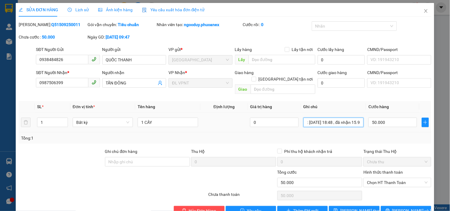
scroll to position [0, 16]
type input "ck mb : 15/09/25 18:48 , đã nhận 15.9"
click at [341, 206] on button "[PERSON_NAME] thay đổi" at bounding box center [354, 210] width 50 height 9
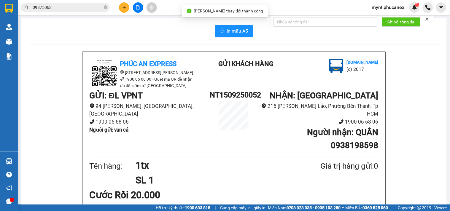
scroll to position [165, 0]
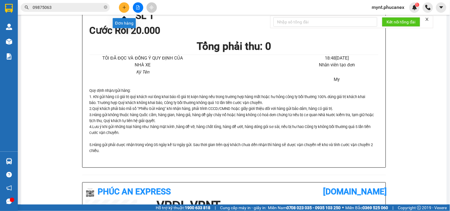
click at [124, 7] on icon "plus" at bounding box center [124, 7] width 4 height 4
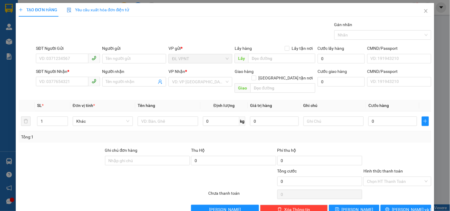
click at [124, 7] on div "Yêu cầu xuất hóa đơn điện tử" at bounding box center [98, 10] width 63 height 7
type input "0905496858"
click at [69, 68] on div "0905496858 - QUYÊN" at bounding box center [67, 70] width 56 height 7
type input "QUYÊN"
type input "0366119633"
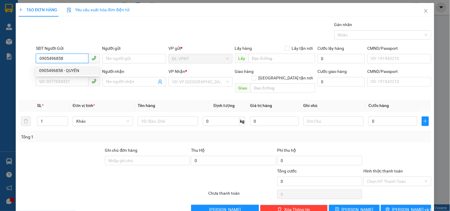
type input "QUYÊN"
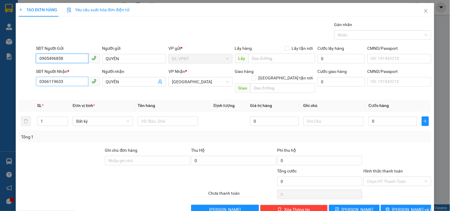
type input "0905496858"
drag, startPoint x: 69, startPoint y: 80, endPoint x: 61, endPoint y: 78, distance: 8.0
click at [61, 78] on input "0366119633" at bounding box center [62, 81] width 52 height 9
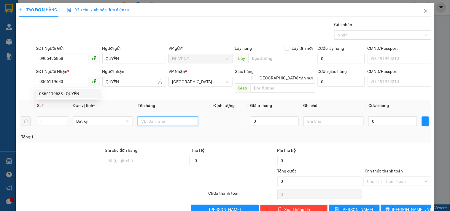
click at [150, 117] on input "text" at bounding box center [168, 121] width 60 height 9
type input "1t"
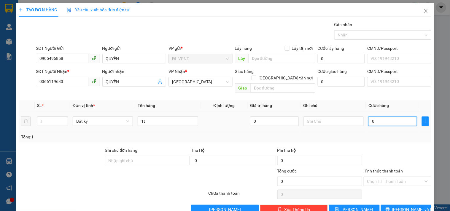
click at [382, 117] on input "0" at bounding box center [392, 121] width 49 height 9
type input "3"
type input "30"
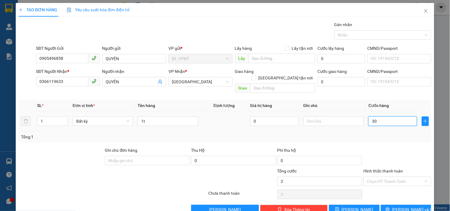
type input "30"
type input "30.000"
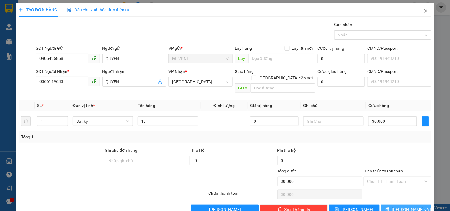
click at [414, 205] on button "[PERSON_NAME] và In" at bounding box center [406, 209] width 50 height 9
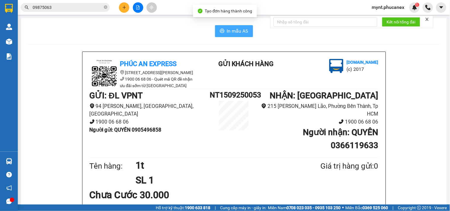
click at [247, 34] on button "In mẫu A5" at bounding box center [234, 31] width 38 height 12
click at [69, 7] on input "09875063" at bounding box center [68, 7] width 70 height 7
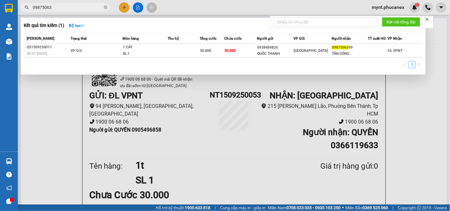
click at [69, 7] on input "09875063" at bounding box center [68, 7] width 70 height 7
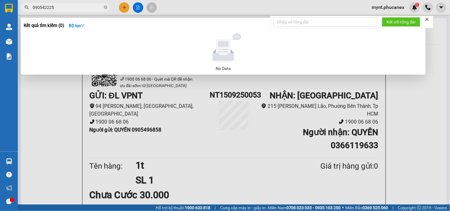
click at [41, 7] on input "090542225" at bounding box center [68, 7] width 70 height 7
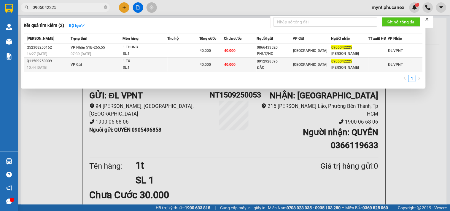
type input "0905042225"
click at [187, 63] on td at bounding box center [184, 65] width 32 height 14
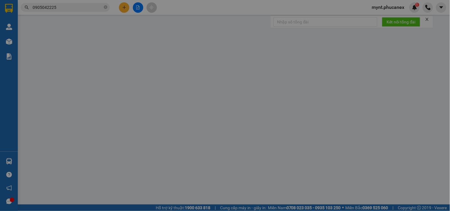
type input "0912928596"
type input "ĐÀO"
type input "0905042225"
type input "[PERSON_NAME]"
type input "40.000"
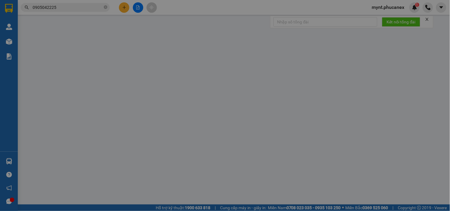
type input "40.000"
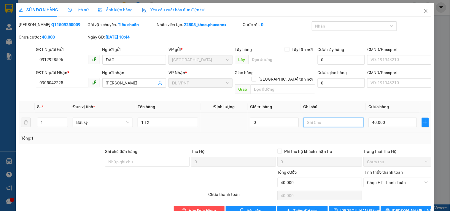
click at [322, 118] on input "text" at bounding box center [334, 122] width 60 height 9
drag, startPoint x: 66, startPoint y: 184, endPoint x: 142, endPoint y: 174, distance: 76.3
click at [69, 190] on div at bounding box center [113, 196] width 190 height 12
click at [331, 118] on input "text" at bounding box center [334, 122] width 60 height 9
paste input "15/09/25 18:50"
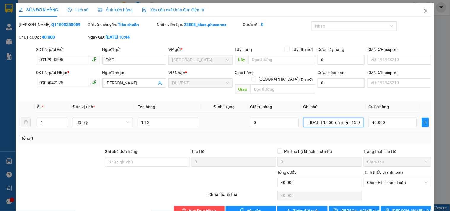
scroll to position [0, 16]
type input "ck mb : 15/09/25 18:50, đã nhận 15.9"
click at [362, 208] on span "[PERSON_NAME] thay đổi" at bounding box center [363, 211] width 47 height 7
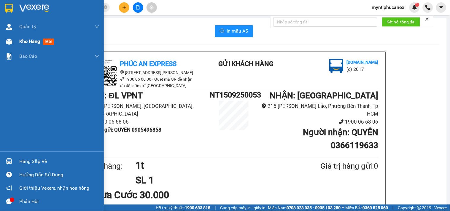
click at [21, 43] on span "Kho hàng" at bounding box center [29, 42] width 21 height 6
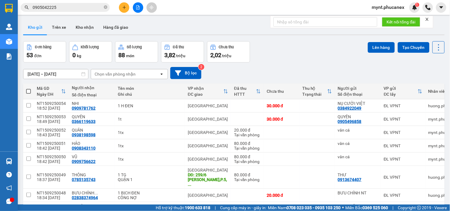
click at [67, 7] on input "0905042225" at bounding box center [68, 7] width 70 height 7
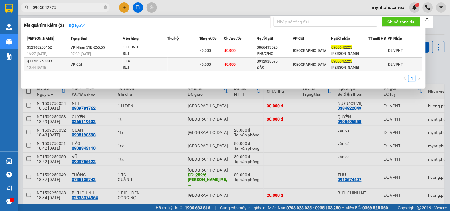
click at [190, 70] on td at bounding box center [184, 65] width 32 height 14
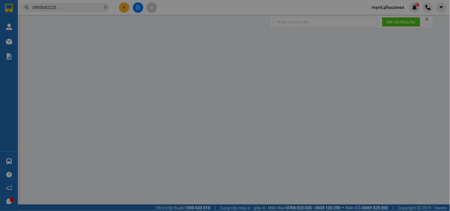
type input "0912928596"
type input "ĐÀO"
type input "0905042225"
type input "[PERSON_NAME]"
type input "40.000"
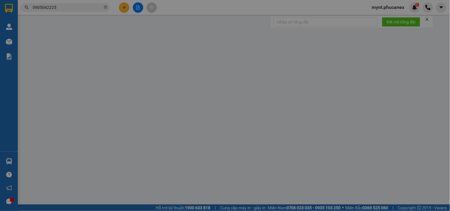
type input "40.000"
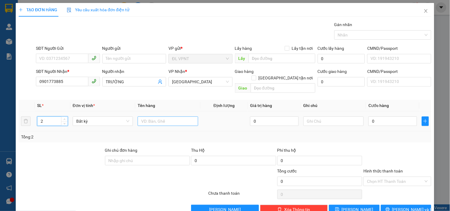
type input "2"
click at [166, 118] on input "text" at bounding box center [168, 121] width 60 height 9
type input "2 T"
click at [383, 118] on input "0" at bounding box center [392, 121] width 49 height 9
type input "9"
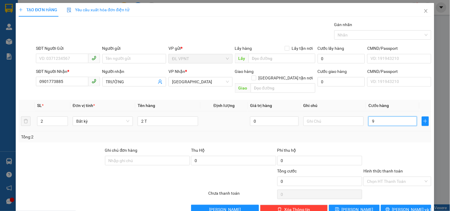
type input "9"
type input "90"
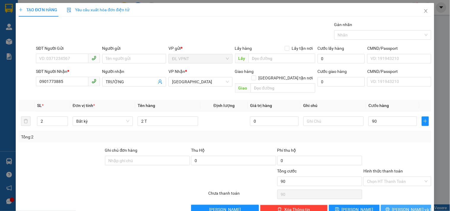
type input "90.000"
click at [387, 205] on button "[PERSON_NAME] và In" at bounding box center [406, 209] width 50 height 9
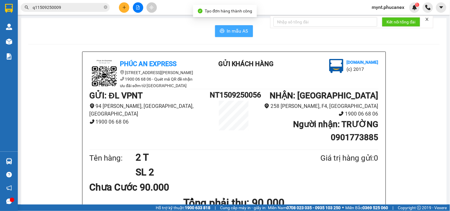
click at [229, 35] on button "In mẫu A5" at bounding box center [234, 31] width 38 height 12
click at [121, 5] on button at bounding box center [124, 7] width 10 height 10
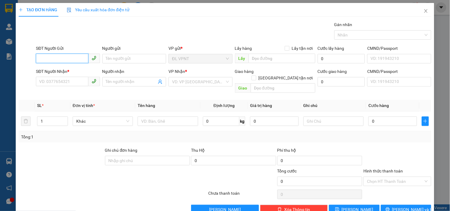
click at [71, 58] on input "SĐT Người Gửi" at bounding box center [62, 58] width 52 height 9
click at [68, 69] on div "0586486359 - [PERSON_NAME]" at bounding box center [68, 70] width 58 height 7
type input "0586486359"
type input "THANH"
type input "0586486359"
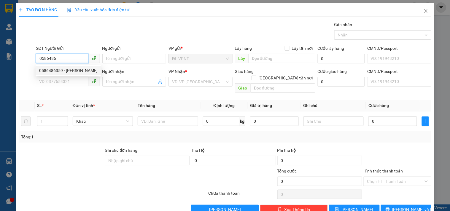
type input "THANH"
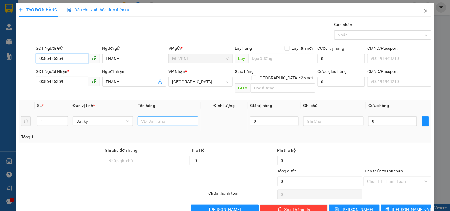
type input "0586486359"
click at [162, 117] on input "text" at bounding box center [168, 121] width 60 height 9
type input "1tx"
click at [393, 118] on input "0" at bounding box center [392, 121] width 49 height 9
type input "3"
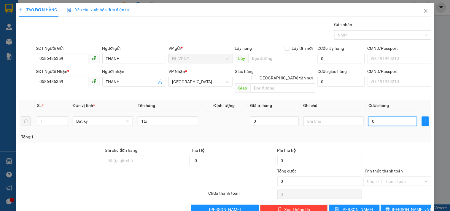
type input "3"
type input "30"
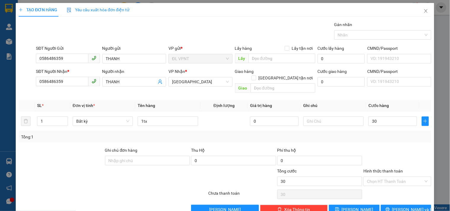
type input "30.000"
click at [57, 174] on div at bounding box center [78, 178] width 121 height 21
drag, startPoint x: 82, startPoint y: 54, endPoint x: 0, endPoint y: 26, distance: 87.2
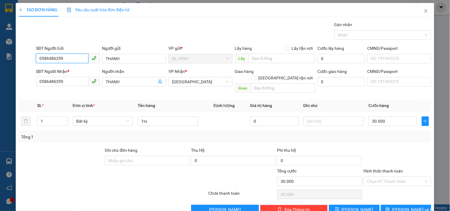
click at [0, 40] on div "TẠO ĐƠN HÀNG Yêu cầu xuất hóa đơn điện tử Transit Pickup Surcharge Ids Transit …" at bounding box center [225, 105] width 450 height 211
type input "0702355820"
click at [68, 68] on div "0702355820 - hạnh" at bounding box center [67, 70] width 56 height 7
type input "hạnh"
type input "0702355820"
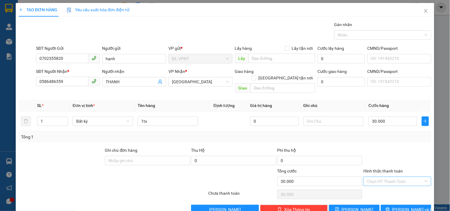
click at [373, 177] on input "Hình thức thanh toán" at bounding box center [395, 181] width 56 height 9
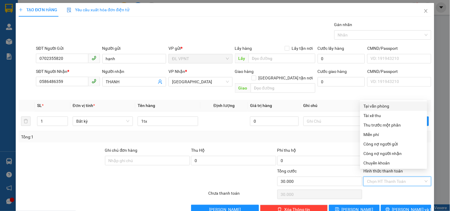
click at [373, 100] on div "Transit Pickup Surcharge Ids Transit Deliver Surcharge Ids Transit Deliver Surc…" at bounding box center [225, 117] width 413 height 193
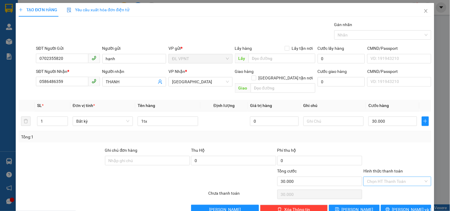
click at [384, 177] on input "Hình thức thanh toán" at bounding box center [395, 181] width 56 height 9
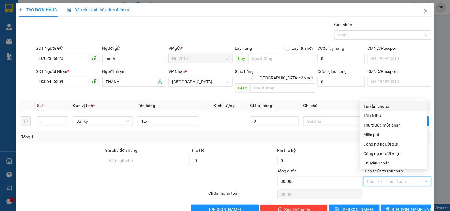
click at [379, 102] on div "Tại văn phòng" at bounding box center [393, 105] width 67 height 9
type input "0"
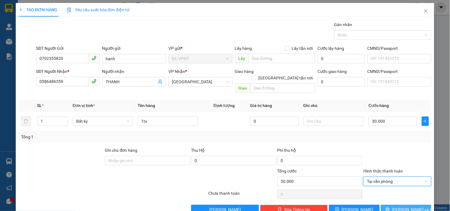
click at [398, 206] on span "[PERSON_NAME] và In" at bounding box center [413, 209] width 42 height 7
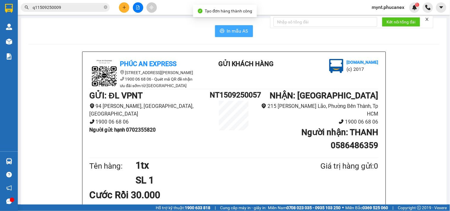
click at [228, 34] on span "In mẫu A5" at bounding box center [237, 30] width 21 height 7
click at [124, 10] on button at bounding box center [124, 7] width 10 height 10
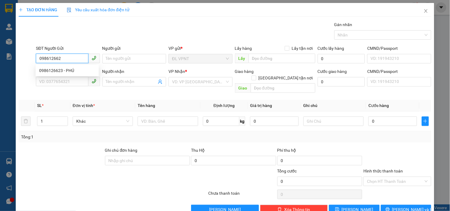
type input "0986126623"
click at [56, 69] on div "0986126623 - PHÚ" at bounding box center [67, 70] width 56 height 7
type input "PHÚ"
type input "0916630583"
type input "TUỆ"
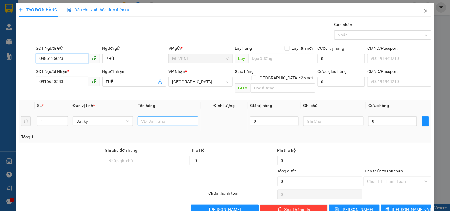
type input "0986126623"
click at [176, 117] on input "text" at bounding box center [168, 121] width 60 height 9
type input "1t"
click at [371, 117] on input "0" at bounding box center [392, 121] width 49 height 9
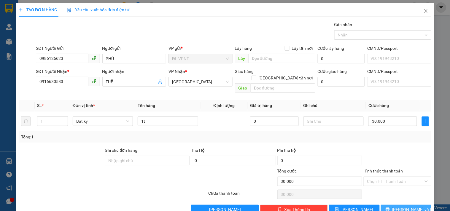
click at [393, 205] on button "[PERSON_NAME] và In" at bounding box center [406, 209] width 50 height 9
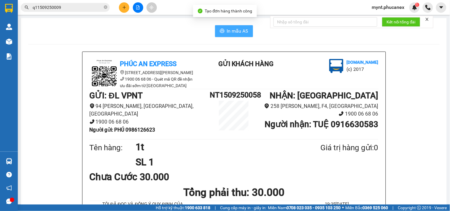
click at [232, 31] on span "In mẫu A5" at bounding box center [237, 30] width 21 height 7
click at [82, 4] on span "q11509250009" at bounding box center [65, 7] width 89 height 9
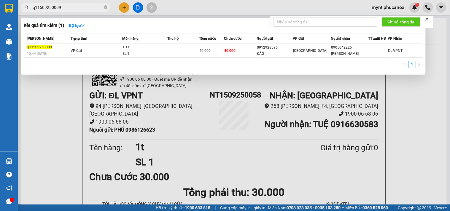
click at [82, 4] on span "q11509250009" at bounding box center [65, 7] width 89 height 9
click at [49, 1] on div at bounding box center [225, 105] width 450 height 211
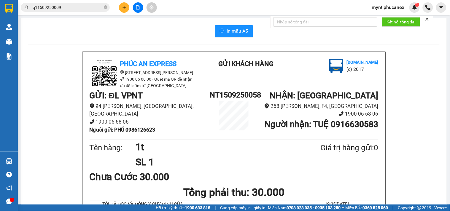
click at [46, 9] on input "q11509250009" at bounding box center [68, 7] width 70 height 7
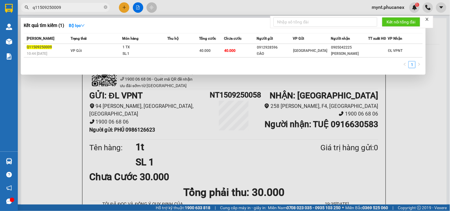
click at [46, 9] on input "q11509250009" at bounding box center [68, 7] width 70 height 7
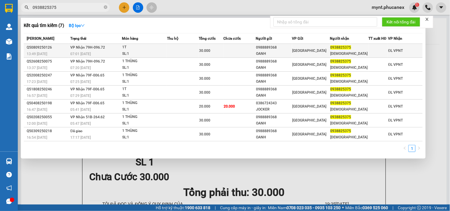
type input "0938825375"
click at [217, 49] on div "30.000" at bounding box center [211, 50] width 24 height 7
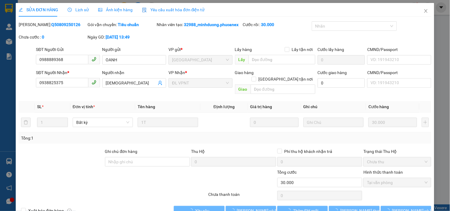
type input "0988889368"
type input "OANH"
type input "0938825375"
type input "[DEMOGRAPHIC_DATA]"
type input "30.000"
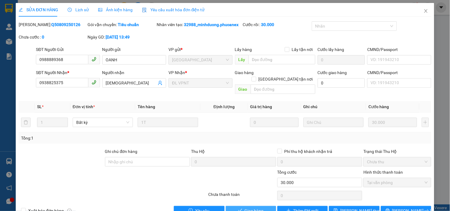
click at [238, 206] on button "Giao hàng" at bounding box center [251, 210] width 50 height 9
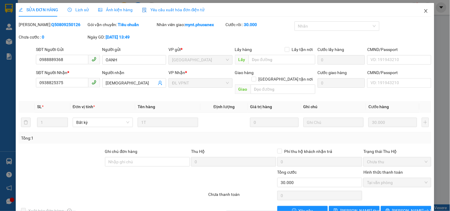
click at [424, 12] on icon "close" at bounding box center [425, 11] width 3 height 4
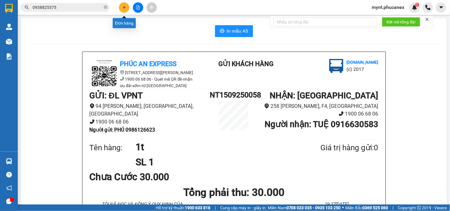
click at [125, 9] on icon "plus" at bounding box center [124, 7] width 4 height 4
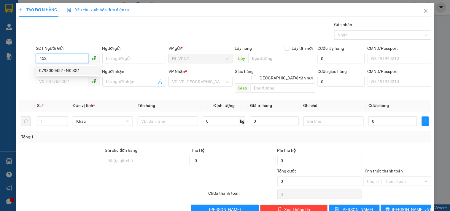
click at [68, 69] on div "0793000452 - NK SG1" at bounding box center [67, 70] width 56 height 7
type input "0793000452"
type input "NK SG1"
type input "0936093279"
type input "DINH"
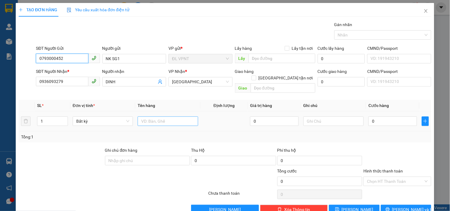
type input "0793000452"
click at [153, 117] on input "text" at bounding box center [168, 121] width 60 height 9
type input "1h"
click at [387, 117] on input "0" at bounding box center [392, 121] width 49 height 9
type input "2"
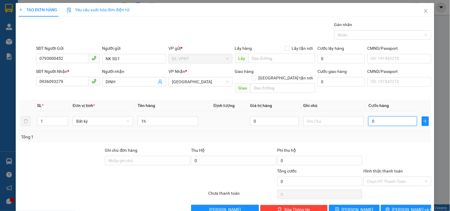
type input "2"
type input "20"
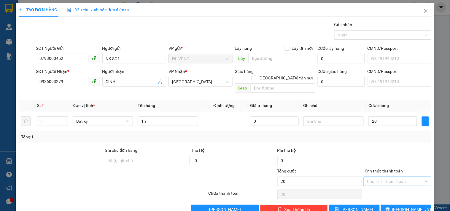
type input "20.000"
click at [394, 177] on input "Hình thức thanh toán" at bounding box center [395, 181] width 56 height 9
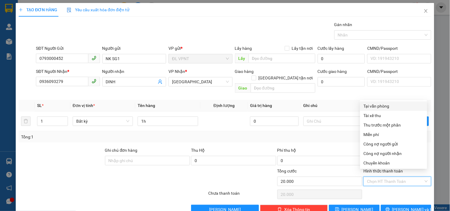
click at [392, 106] on div "Tại văn phòng" at bounding box center [394, 106] width 60 height 7
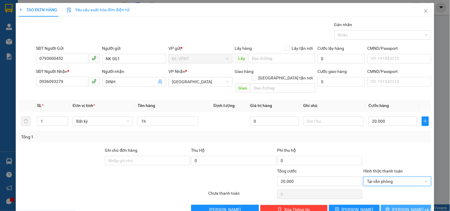
click at [390, 207] on icon "printer" at bounding box center [388, 209] width 4 height 4
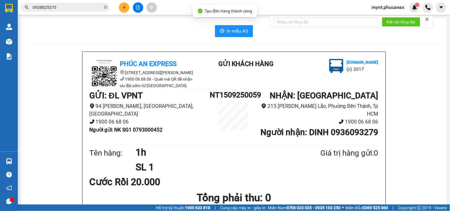
click at [217, 34] on button "In mẫu A5" at bounding box center [234, 31] width 38 height 12
click at [59, 8] on input "0938825375" at bounding box center [68, 7] width 70 height 7
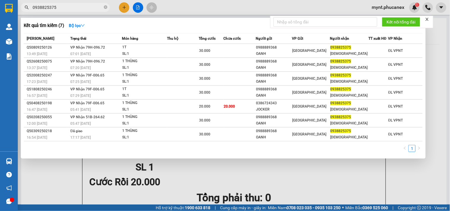
click at [59, 8] on input "0938825375" at bounding box center [68, 7] width 70 height 7
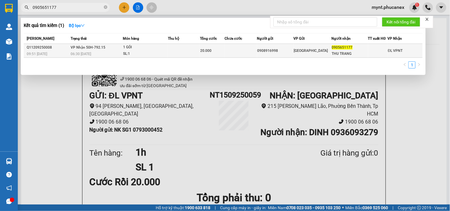
type input "0905651177"
click at [198, 52] on td at bounding box center [184, 51] width 32 height 14
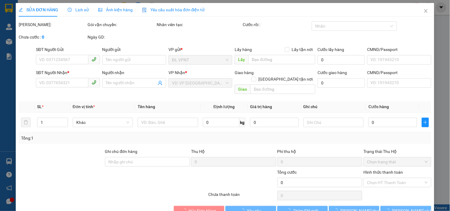
type input "0908916998"
type input "0905651177"
type input "THU TRANG"
type input "20.000"
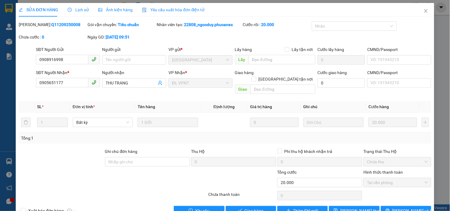
click at [43, 155] on div at bounding box center [61, 158] width 86 height 21
click at [258, 208] on span "Giao hàng" at bounding box center [254, 211] width 19 height 7
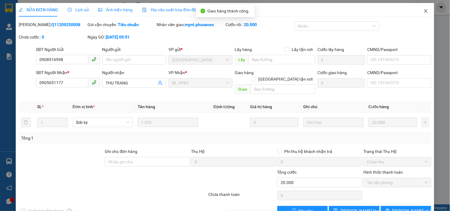
click at [424, 10] on icon "close" at bounding box center [425, 11] width 3 height 4
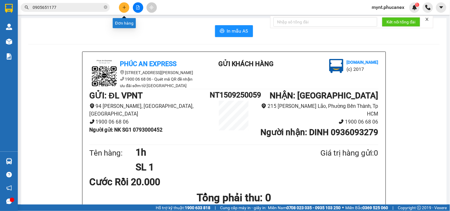
click at [125, 6] on icon "plus" at bounding box center [124, 7] width 4 height 4
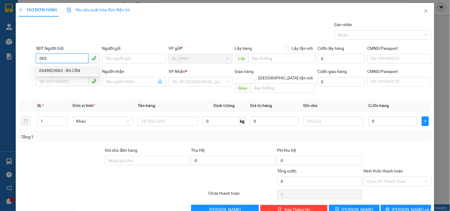
click at [42, 71] on div "0349823063 - BS CẦN" at bounding box center [67, 70] width 56 height 7
type input "0349823063"
type input "BS CẦN"
type input "0915204849"
type input "lành"
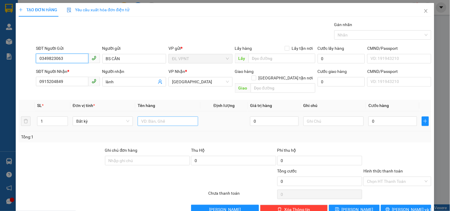
type input "0349823063"
click at [165, 119] on input "text" at bounding box center [168, 121] width 60 height 9
type input "1tx"
click at [396, 117] on input "0" at bounding box center [392, 121] width 49 height 9
type input "3"
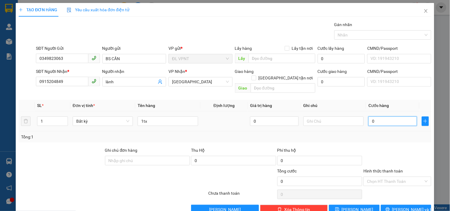
type input "3"
click at [413, 177] on input "Hình thức thanh toán" at bounding box center [395, 181] width 56 height 9
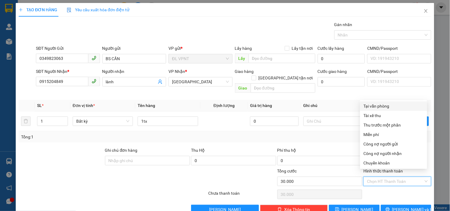
click at [386, 103] on div "Tại văn phòng" at bounding box center [394, 106] width 60 height 7
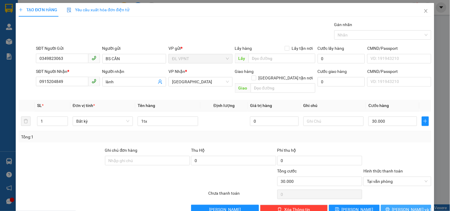
click at [414, 205] on button "[PERSON_NAME] và In" at bounding box center [406, 209] width 50 height 9
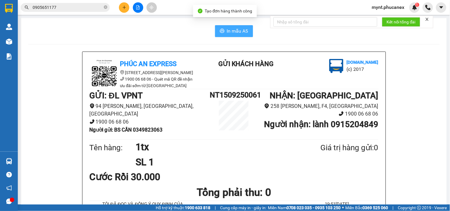
click at [227, 34] on span "In mẫu A5" at bounding box center [237, 30] width 21 height 7
click at [123, 7] on icon "plus" at bounding box center [124, 7] width 3 height 0
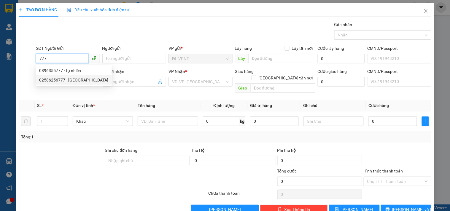
click at [74, 77] on div "02586256777 - [GEOGRAPHIC_DATA]" at bounding box center [73, 80] width 69 height 7
type input "02586256777"
type input "[GEOGRAPHIC_DATA]"
type input "0914811760"
type input "NHA VIỆT"
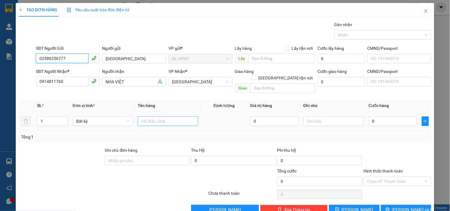
type input "02586256777"
click at [175, 117] on input "text" at bounding box center [168, 121] width 60 height 9
type input "1h"
click at [393, 117] on input "0" at bounding box center [392, 121] width 49 height 9
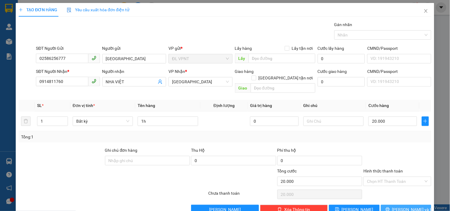
click at [389, 205] on button "[PERSON_NAME] và In" at bounding box center [406, 209] width 50 height 9
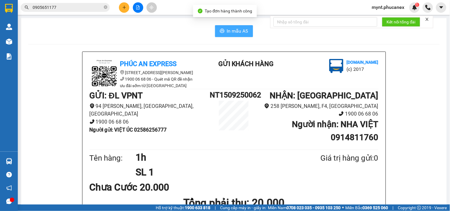
click at [239, 27] on button "In mẫu A5" at bounding box center [234, 31] width 38 height 12
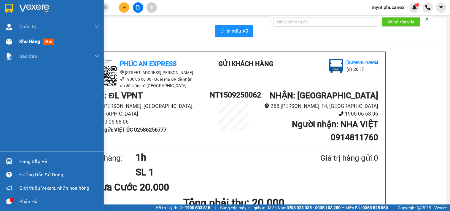
click at [10, 48] on div "Kho hàng mới" at bounding box center [52, 41] width 104 height 15
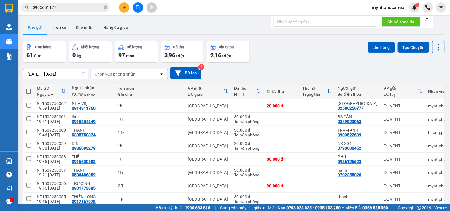
click at [27, 92] on span at bounding box center [28, 91] width 5 height 5
click at [28, 88] on input "checkbox" at bounding box center [28, 88] width 0 height 0
checkbox input "true"
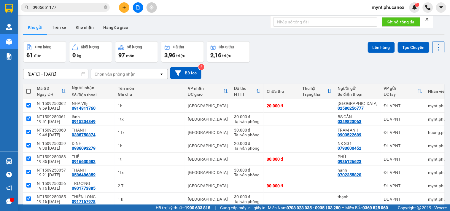
checkbox input "true"
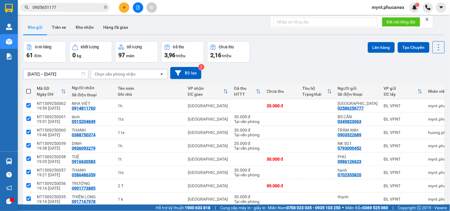
checkbox input "true"
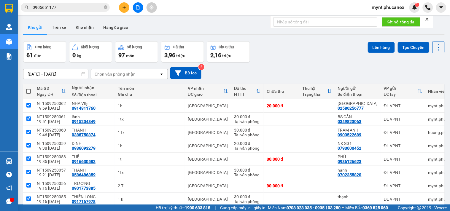
checkbox input "true"
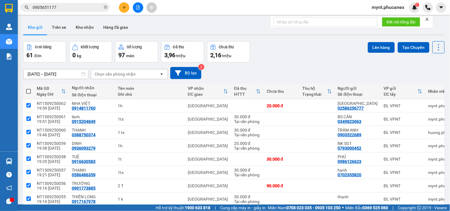
checkbox input "true"
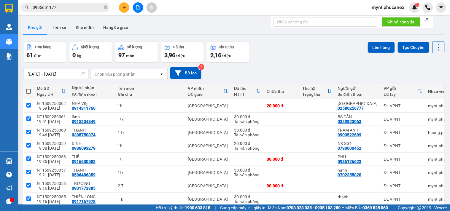
checkbox input "true"
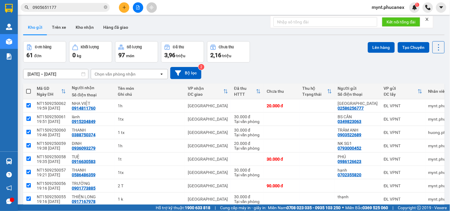
checkbox input "true"
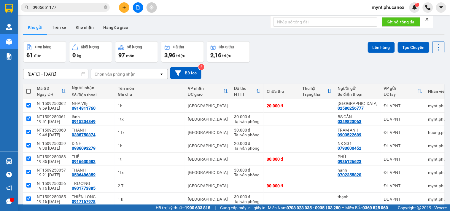
checkbox input "true"
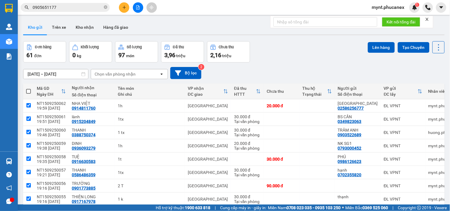
checkbox input "true"
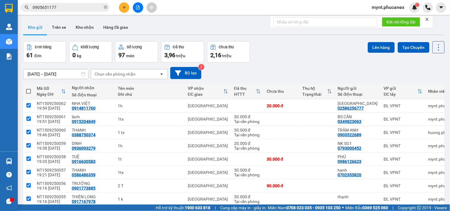
checkbox input "true"
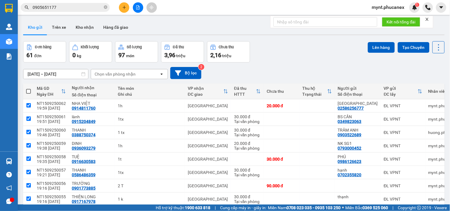
checkbox input "true"
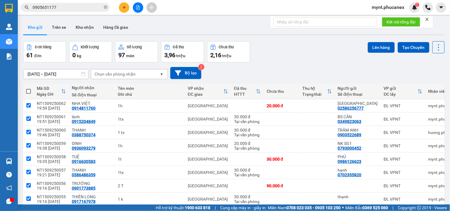
checkbox input "true"
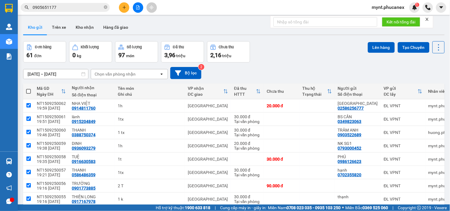
checkbox input "true"
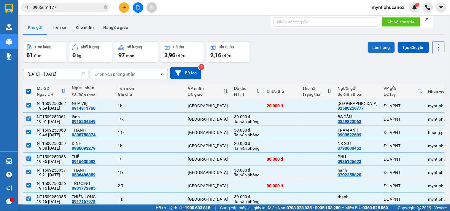
click at [376, 49] on button "Lên hàng" at bounding box center [381, 47] width 27 height 11
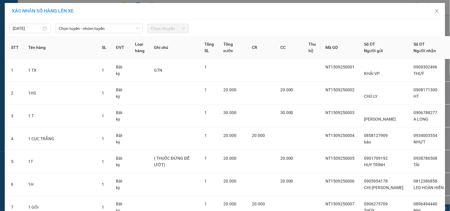
click at [78, 31] on span "Chọn tuyến - nhóm tuyến" at bounding box center [99, 28] width 80 height 9
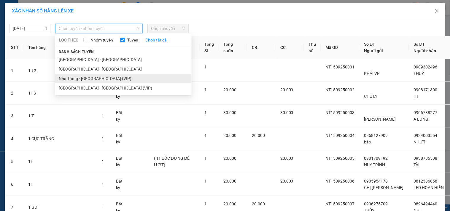
click at [63, 77] on li "Nha Trang - [GEOGRAPHIC_DATA] (VIP)" at bounding box center [123, 78] width 136 height 9
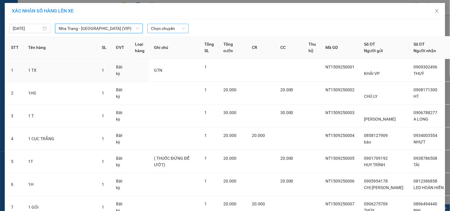
click at [176, 27] on span "Chọn chuyến" at bounding box center [168, 28] width 34 height 9
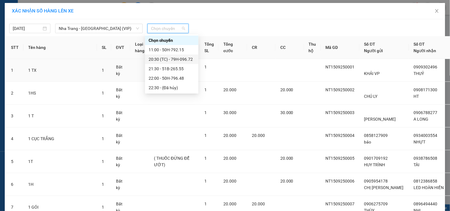
click at [171, 59] on div "20:30 (TC) - 79H-096.72" at bounding box center [172, 59] width 46 height 7
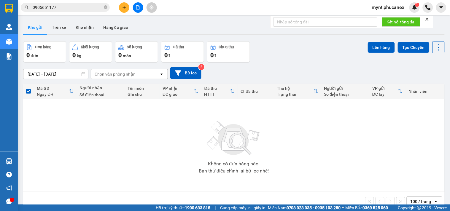
click at [136, 8] on icon "file-add" at bounding box center [137, 7] width 3 height 4
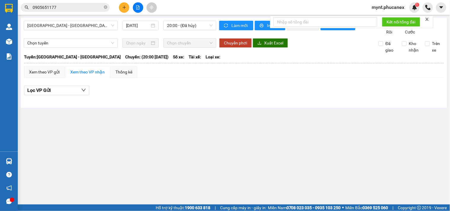
click at [103, 35] on div "[GEOGRAPHIC_DATA] - [GEOGRAPHIC_DATA] [DATE] 20:00 - (Đã hủy)" at bounding box center [120, 28] width 193 height 15
click at [103, 22] on span "[GEOGRAPHIC_DATA] - [GEOGRAPHIC_DATA]" at bounding box center [70, 25] width 87 height 9
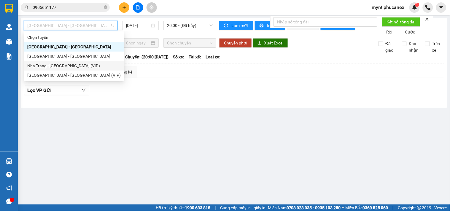
drag, startPoint x: 37, startPoint y: 63, endPoint x: 66, endPoint y: 53, distance: 30.2
click at [37, 63] on div "Nha Trang - [GEOGRAPHIC_DATA] (VIP)" at bounding box center [73, 66] width 93 height 7
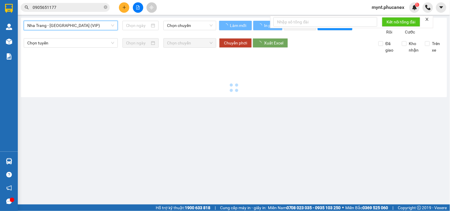
type input "[DATE]"
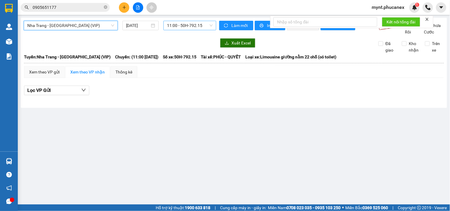
click at [177, 23] on span "11:00 - 50H-792.15" at bounding box center [190, 25] width 46 height 9
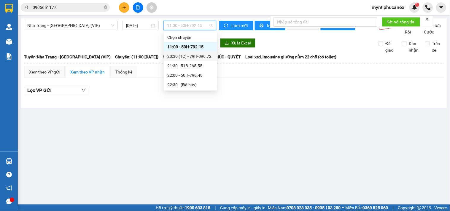
click at [174, 57] on div "20:30 (TC) - 79H-096.72" at bounding box center [190, 56] width 46 height 7
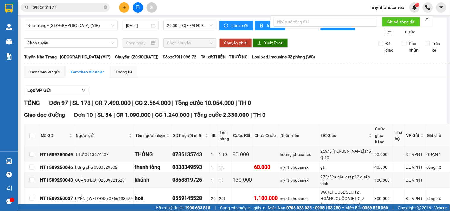
drag, startPoint x: 50, startPoint y: 109, endPoint x: 450, endPoint y: 174, distance: 405.6
click at [450, 174] on main "[GEOGRAPHIC_DATA] - [GEOGRAPHIC_DATA] (VIP) [DATE] 20:30 (TC) - 79H-096.72 Làm …" at bounding box center [225, 102] width 450 height 205
click at [271, 124] on th "Chưa Cước" at bounding box center [266, 135] width 26 height 23
click at [122, 8] on icon "plus" at bounding box center [124, 7] width 4 height 4
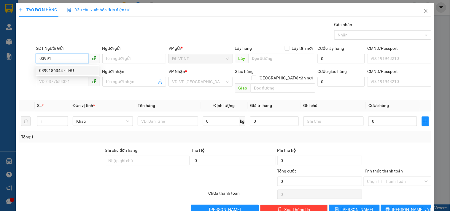
click at [50, 68] on div "0399186344 - THU" at bounding box center [67, 70] width 56 height 7
type input "0399186344"
type input "THU"
type input "0899991779"
type input "0399186344"
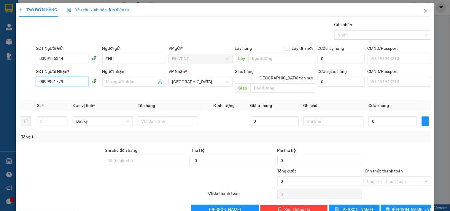
drag, startPoint x: 80, startPoint y: 81, endPoint x: 1, endPoint y: 61, distance: 82.1
click at [0, 64] on div "TẠO ĐƠN HÀNG Yêu cầu xuất hóa đơn điện tử Transit Pickup Surcharge Ids Transit …" at bounding box center [225, 105] width 450 height 211
type input "0901477327"
click at [59, 93] on div "0901477327 - TÂM" at bounding box center [67, 93] width 56 height 7
type input "TÂM"
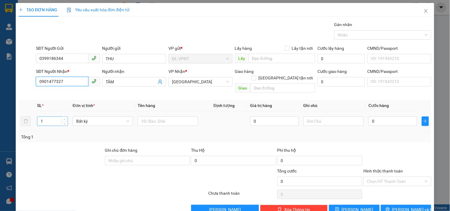
type input "0901477327"
drag, startPoint x: 55, startPoint y: 117, endPoint x: 0, endPoint y: 118, distance: 55.2
click at [0, 119] on div "TẠO ĐƠN HÀNG Yêu cầu xuất hóa đơn điện tử Transit Pickup Surcharge Ids Transit …" at bounding box center [225, 105] width 450 height 211
type input "3"
click at [166, 117] on input "text" at bounding box center [168, 121] width 60 height 9
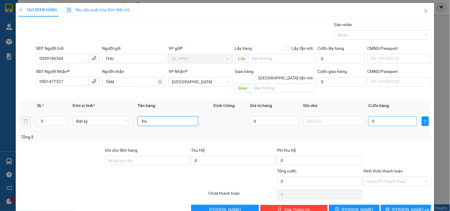
type input "3tx"
click at [386, 117] on input "0" at bounding box center [392, 121] width 49 height 9
type input "3"
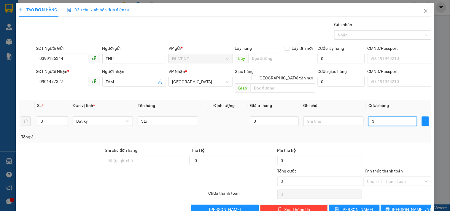
type input "36"
type input "360"
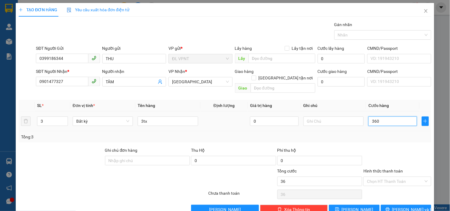
type input "360"
click at [390, 205] on button "[PERSON_NAME] và In" at bounding box center [406, 209] width 50 height 9
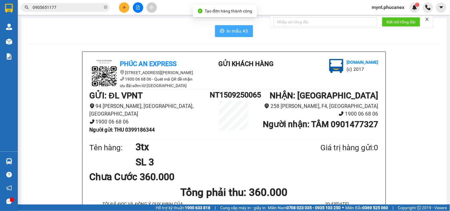
click at [230, 27] on button "In mẫu A5" at bounding box center [234, 31] width 38 height 12
click at [70, 5] on input "0905651177" at bounding box center [68, 7] width 70 height 7
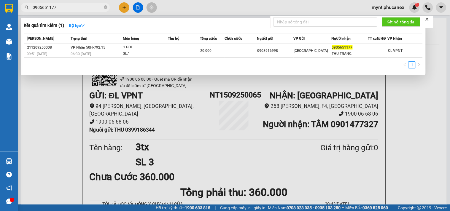
click at [70, 5] on input "0905651177" at bounding box center [68, 7] width 70 height 7
paste input "333977945"
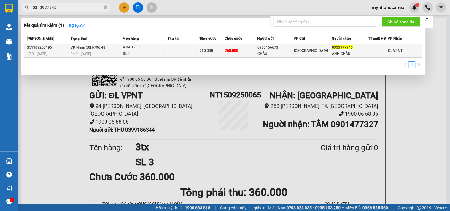
type input "0333977945"
click at [209, 47] on td "260.000" at bounding box center [212, 51] width 25 height 14
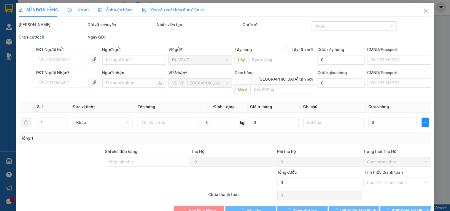
type input "0903166673"
type input "CHÂU"
type input "0333977945"
type input "ANH CHÂU"
type input "260.000"
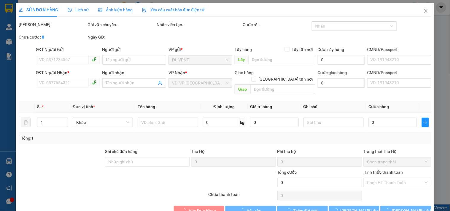
type input "260.000"
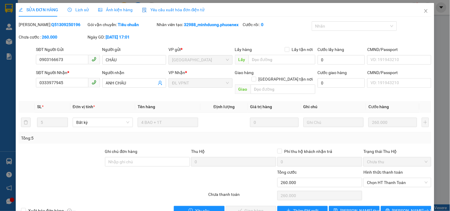
click at [63, 161] on div at bounding box center [61, 158] width 86 height 21
click at [395, 210] on div "SỬA ĐƠN HÀNG Lịch sử Ảnh kiện hàng Yêu cầu xuất hóa đơn điện tử Total Paid Fee …" at bounding box center [225, 111] width 419 height 217
click at [399, 208] on span "[PERSON_NAME] và In" at bounding box center [413, 211] width 42 height 7
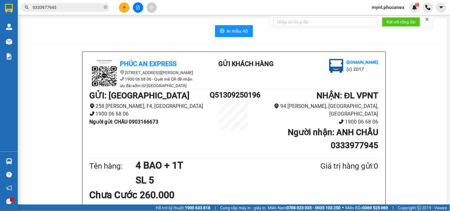
click at [112, 160] on div "Tên hàng:" at bounding box center [113, 166] width 46 height 12
click at [128, 5] on button at bounding box center [124, 7] width 10 height 10
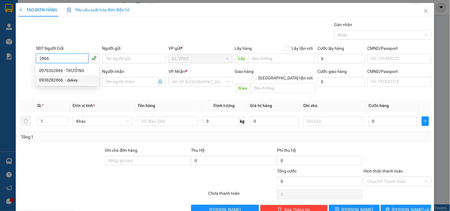
click at [58, 78] on div "0936282866. - dekey" at bounding box center [67, 80] width 56 height 7
type input "0936282866."
type input "dekey"
type input "0936282866"
type input "xịn"
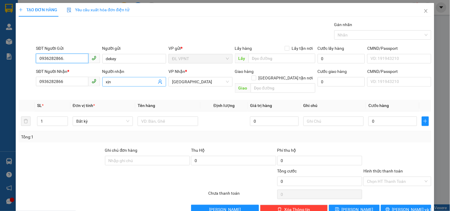
type input "0936282866."
drag, startPoint x: 124, startPoint y: 84, endPoint x: 0, endPoint y: 67, distance: 125.2
click at [0, 67] on div "TẠO ĐƠN HÀNG Yêu cầu xuất hóa đơn điện tử Transit Pickup Surcharge Ids Transit …" at bounding box center [225, 105] width 450 height 211
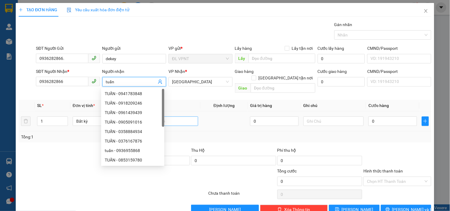
type input "tuấn"
click at [192, 117] on input "text" at bounding box center [168, 121] width 60 height 9
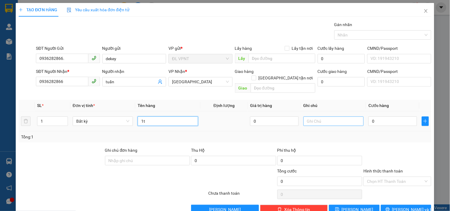
type input "1t"
click at [339, 117] on input "text" at bounding box center [334, 121] width 60 height 9
type input "ck mb :"
click at [382, 122] on td "0" at bounding box center [392, 122] width 53 height 20
click at [384, 117] on input "0" at bounding box center [392, 121] width 49 height 9
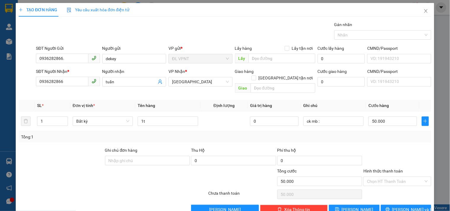
click at [396, 197] on div "Transit Pickup Surcharge Ids Transit Deliver Surcharge Ids Transit Deliver Surc…" at bounding box center [225, 117] width 413 height 193
click at [390, 207] on icon "printer" at bounding box center [388, 209] width 4 height 4
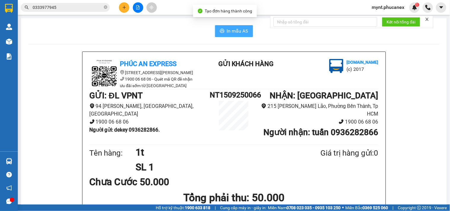
click at [238, 34] on span "In mẫu A5" at bounding box center [237, 30] width 21 height 7
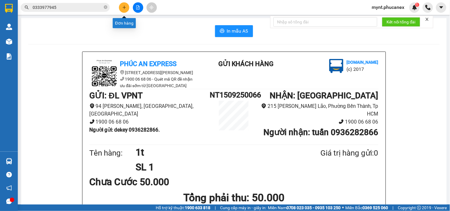
click at [124, 7] on icon "plus" at bounding box center [124, 7] width 3 height 0
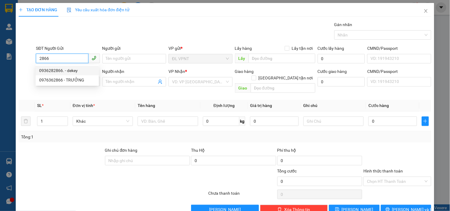
click at [71, 71] on div "0936282866. - dekey" at bounding box center [67, 70] width 56 height 7
type input "0936282866."
type input "dekey"
type input "0936282866"
type input "tuấn"
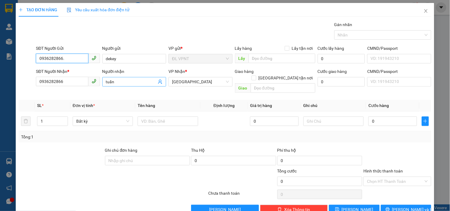
type input "0936282866."
drag, startPoint x: 124, startPoint y: 84, endPoint x: 36, endPoint y: 77, distance: 88.1
click at [41, 77] on div "SĐT Người Nhận * 0936282866 Người nhận tuấn tuấn VP Nhận * ĐL Quận 1 Giao hàng …" at bounding box center [234, 81] width 398 height 27
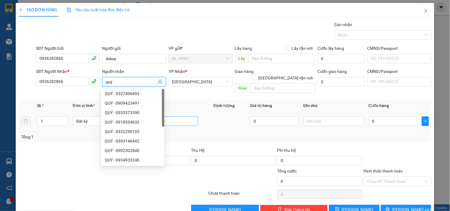
type input "quý"
click at [187, 117] on input "text" at bounding box center [168, 121] width 60 height 9
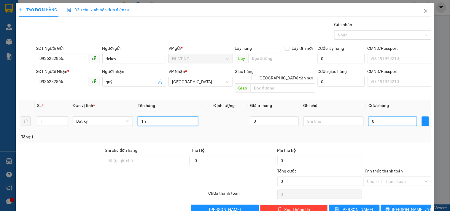
type input "1h"
click at [382, 117] on input "0" at bounding box center [392, 121] width 49 height 9
type input "2"
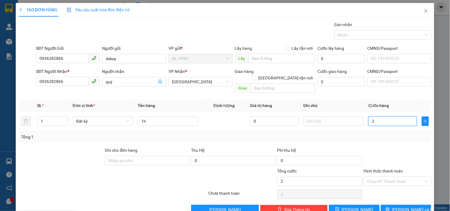
type input "20"
type input "20.000"
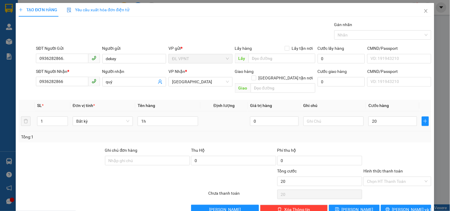
type input "20.000"
click at [354, 112] on td at bounding box center [333, 122] width 65 height 20
click at [349, 117] on input "text" at bounding box center [334, 121] width 60 height 9
type input "ck mb mb :"
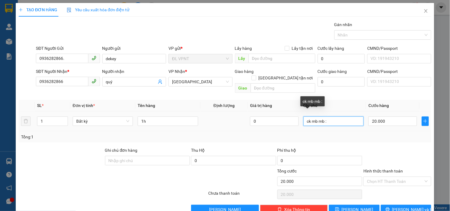
drag, startPoint x: 316, startPoint y: 113, endPoint x: 323, endPoint y: 113, distance: 7.4
click at [323, 117] on input "ck mb mb :" at bounding box center [334, 121] width 60 height 9
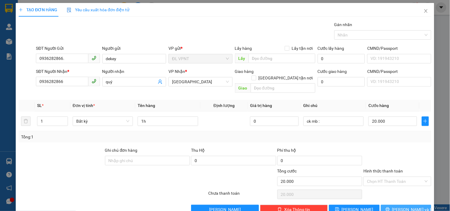
click at [397, 206] on span "[PERSON_NAME] và In" at bounding box center [413, 209] width 42 height 7
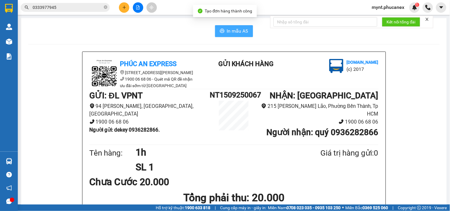
click at [230, 29] on span "In mẫu A5" at bounding box center [237, 30] width 21 height 7
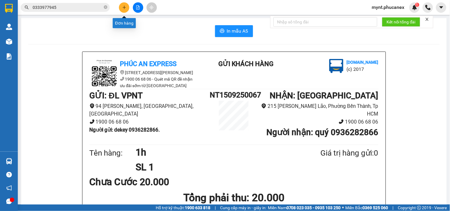
click at [123, 9] on icon "plus" at bounding box center [124, 7] width 4 height 4
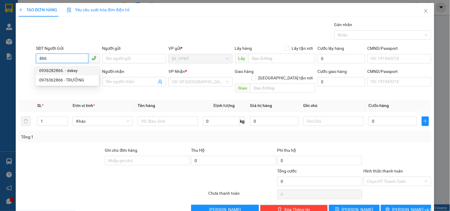
click at [44, 68] on div "0936282866. - dekey" at bounding box center [67, 70] width 56 height 7
type input "0936282866."
type input "dekey"
type input "0936282866"
type input "quý"
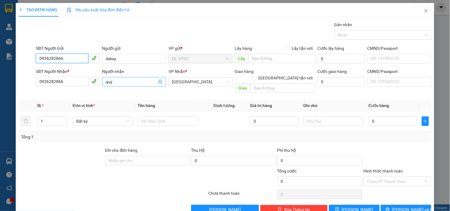
type input "0936282866."
drag, startPoint x: 130, startPoint y: 84, endPoint x: 0, endPoint y: 65, distance: 130.7
click at [0, 67] on div "TẠO ĐƠN HÀNG Yêu cầu xuất hóa đơn điện tử Transit Pickup Surcharge Ids Transit …" at bounding box center [225, 105] width 450 height 211
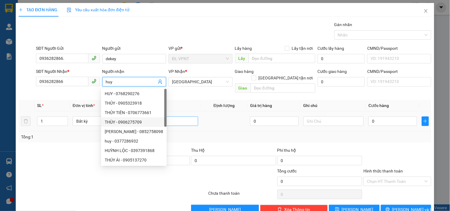
type input "huy"
click at [177, 117] on input "text" at bounding box center [168, 121] width 60 height 9
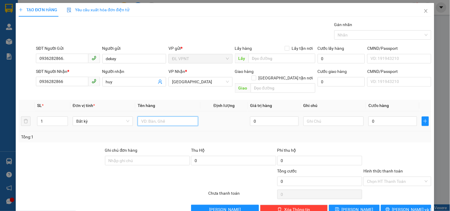
click at [178, 117] on input "text" at bounding box center [168, 121] width 60 height 9
type input "1t"
click at [324, 117] on input "text" at bounding box center [334, 121] width 60 height 9
type input "ck mb"
click at [379, 117] on input "0" at bounding box center [392, 121] width 49 height 9
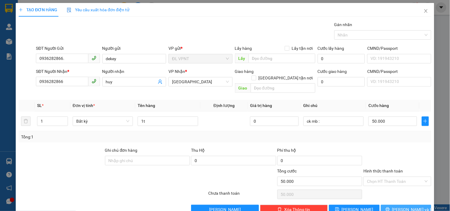
click at [398, 206] on span "[PERSON_NAME] và In" at bounding box center [413, 209] width 42 height 7
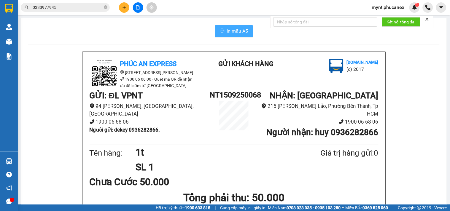
click at [223, 33] on button "In mẫu A5" at bounding box center [234, 31] width 38 height 12
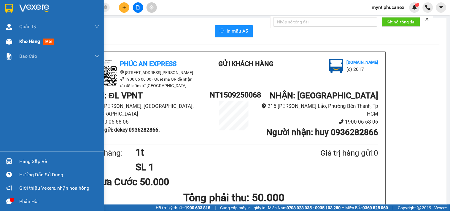
click at [12, 41] on div at bounding box center [9, 41] width 10 height 10
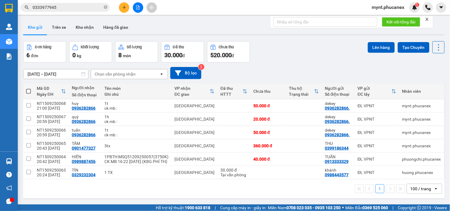
drag, startPoint x: 137, startPoint y: 86, endPoint x: 134, endPoint y: 88, distance: 3.2
click at [137, 86] on div "Tên món" at bounding box center [136, 88] width 64 height 5
click at [396, 106] on icon at bounding box center [398, 106] width 4 height 4
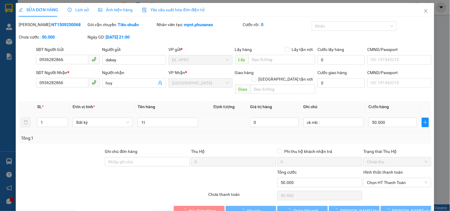
type input "0936282866."
type input "dekey"
type input "0936282866"
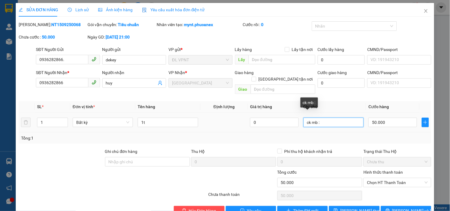
click at [332, 118] on input "ck mb :" at bounding box center [334, 122] width 60 height 9
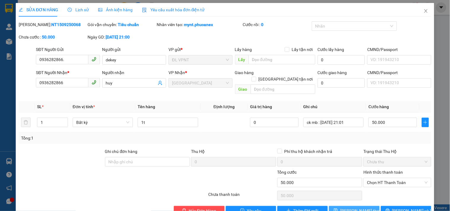
click at [356, 208] on span "[PERSON_NAME] thay đổi" at bounding box center [363, 211] width 47 height 7
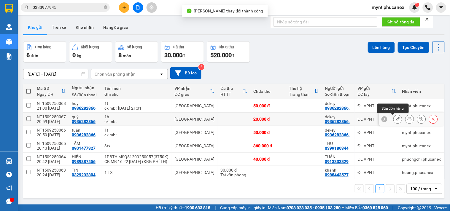
click at [396, 120] on icon at bounding box center [398, 119] width 4 height 4
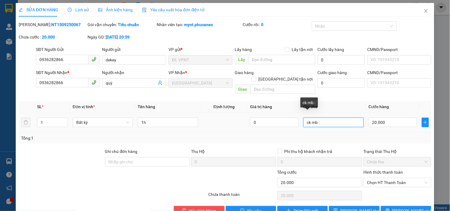
click at [320, 118] on input "ck mb :" at bounding box center [334, 122] width 60 height 9
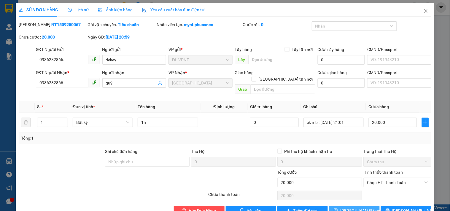
click at [337, 209] on span "save" at bounding box center [336, 211] width 4 height 5
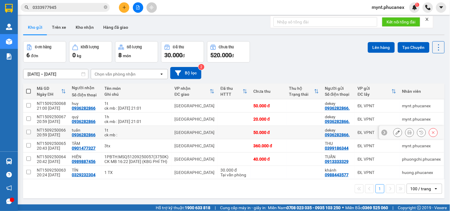
click at [396, 132] on icon at bounding box center [398, 133] width 4 height 4
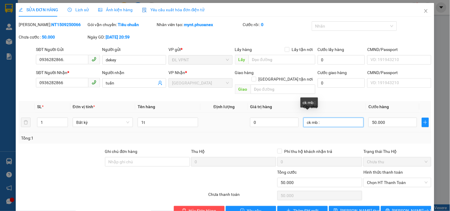
click at [328, 118] on input "ck mb :" at bounding box center [334, 122] width 60 height 9
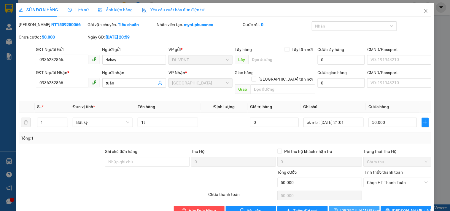
click at [346, 208] on span "[PERSON_NAME] thay đổi" at bounding box center [363, 211] width 47 height 7
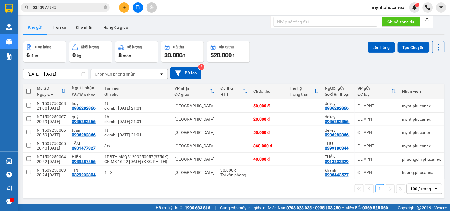
click at [29, 89] on span at bounding box center [28, 91] width 5 height 5
click at [28, 88] on input "checkbox" at bounding box center [28, 88] width 0 height 0
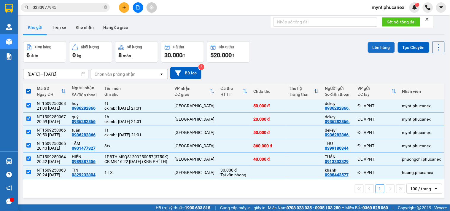
click at [376, 48] on button "Lên hàng" at bounding box center [381, 47] width 27 height 11
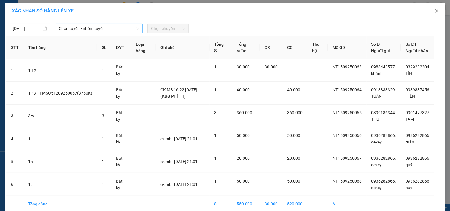
click at [81, 28] on span "Chọn tuyến - nhóm tuyến" at bounding box center [99, 28] width 80 height 9
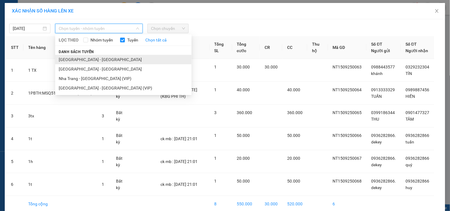
click at [68, 60] on li "[GEOGRAPHIC_DATA] - [GEOGRAPHIC_DATA]" at bounding box center [123, 59] width 136 height 9
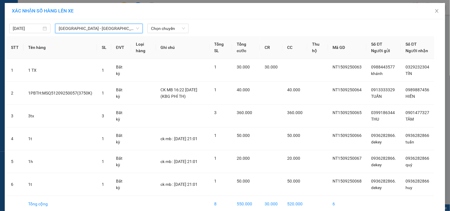
click at [90, 25] on span "[GEOGRAPHIC_DATA] - [GEOGRAPHIC_DATA]" at bounding box center [99, 28] width 80 height 9
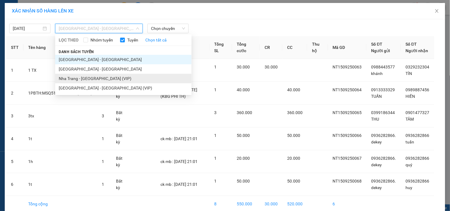
click at [63, 80] on li "Nha Trang - [GEOGRAPHIC_DATA] (VIP)" at bounding box center [123, 78] width 136 height 9
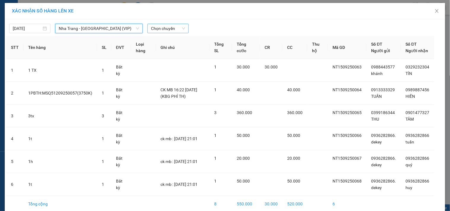
click at [179, 30] on span "Chọn chuyến" at bounding box center [168, 28] width 34 height 9
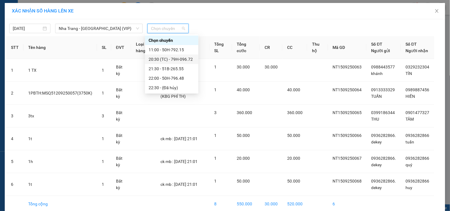
click at [158, 58] on div "20:30 (TC) - 79H-096.72" at bounding box center [172, 59] width 46 height 7
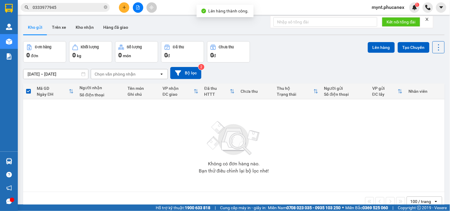
click at [136, 5] on button at bounding box center [138, 7] width 10 height 10
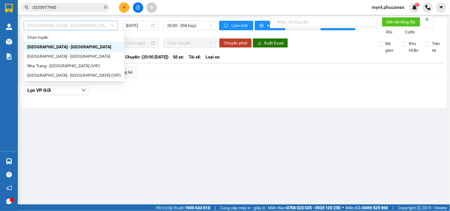
click at [93, 28] on span "[GEOGRAPHIC_DATA] - [GEOGRAPHIC_DATA]" at bounding box center [70, 25] width 87 height 9
click at [38, 66] on div "Nha Trang - [GEOGRAPHIC_DATA] (VIP)" at bounding box center [73, 66] width 93 height 7
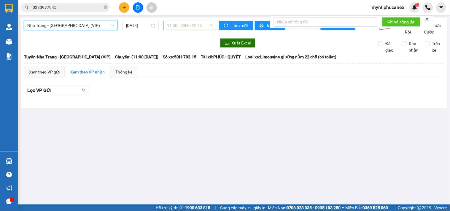
click at [206, 26] on span "11:00 - 50H-792.15" at bounding box center [190, 25] width 46 height 9
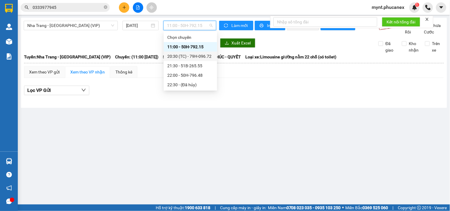
click at [176, 57] on div "20:30 (TC) - 79H-096.72" at bounding box center [190, 56] width 46 height 7
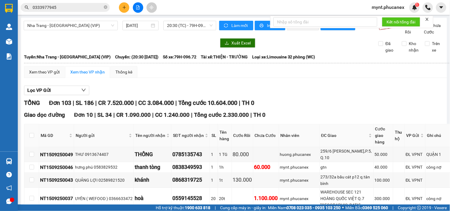
drag, startPoint x: 31, startPoint y: 41, endPoint x: 436, endPoint y: 128, distance: 414.4
drag, startPoint x: 39, startPoint y: 125, endPoint x: 431, endPoint y: 138, distance: 392.4
click at [125, 10] on button at bounding box center [124, 7] width 10 height 10
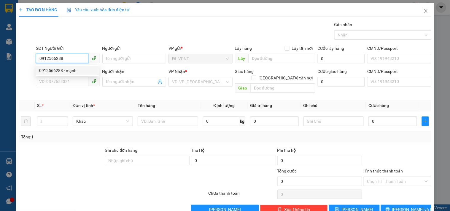
click at [67, 69] on div "0912566288 - mạnh" at bounding box center [67, 70] width 56 height 7
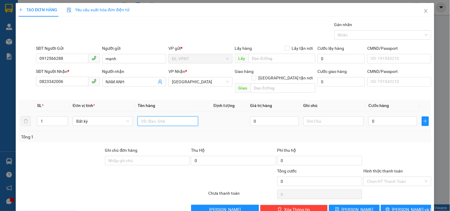
click at [147, 117] on input "text" at bounding box center [168, 121] width 60 height 9
click at [388, 119] on input "0" at bounding box center [392, 121] width 49 height 9
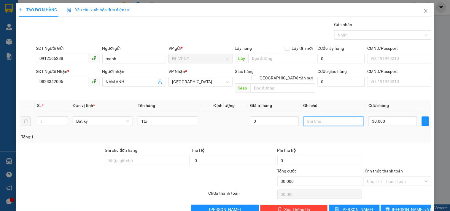
click at [331, 117] on input "text" at bounding box center [334, 121] width 60 height 9
click at [387, 205] on button "[PERSON_NAME] và In" at bounding box center [406, 209] width 50 height 9
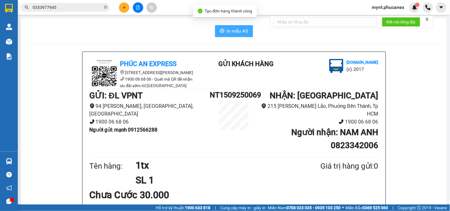
click at [227, 29] on span "In mẫu A5" at bounding box center [237, 30] width 21 height 7
drag, startPoint x: 327, startPoint y: 136, endPoint x: 377, endPoint y: 136, distance: 49.8
click at [377, 136] on div "Phúc An Express [STREET_ADDRESS][PERSON_NAME] 1900 06 68 06 - Quét mã QR để nhậ…" at bounding box center [233, 197] width 303 height 290
click at [348, 118] on li "1900 06 68 06" at bounding box center [318, 122] width 120 height 8
drag, startPoint x: 165, startPoint y: 131, endPoint x: 129, endPoint y: 130, distance: 36.2
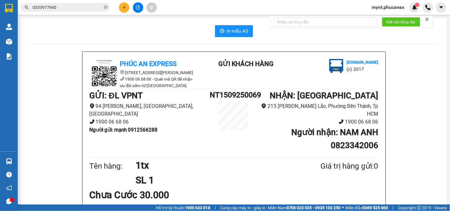
click at [129, 130] on li "Người gửi : mạnh 0912566288" at bounding box center [150, 130] width 120 height 8
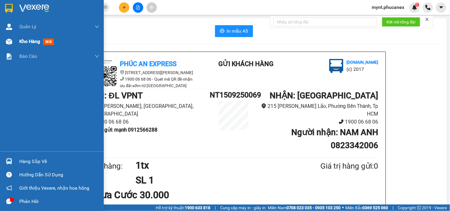
click at [7, 39] on img at bounding box center [9, 42] width 6 height 6
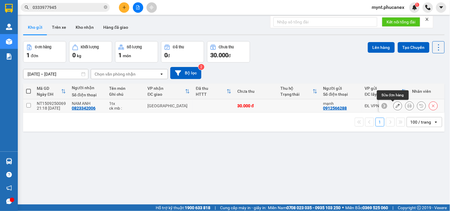
click at [395, 107] on button at bounding box center [398, 106] width 8 height 10
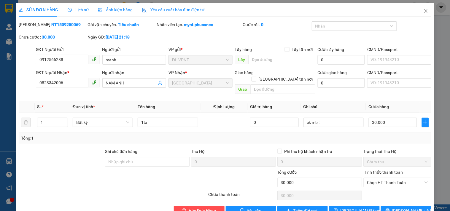
click at [86, 169] on div at bounding box center [78, 179] width 121 height 21
click at [335, 118] on input "ck mb :" at bounding box center [334, 122] width 60 height 9
click at [354, 208] on span "[PERSON_NAME] thay đổi" at bounding box center [363, 211] width 47 height 7
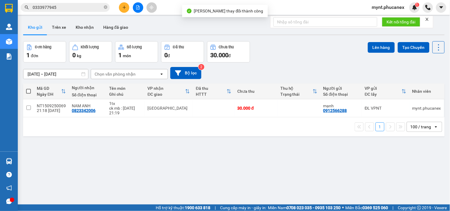
click at [29, 90] on span at bounding box center [28, 91] width 5 height 5
click at [28, 88] on input "checkbox" at bounding box center [28, 88] width 0 height 0
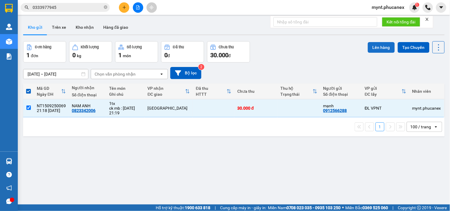
click at [371, 48] on button "Lên hàng" at bounding box center [381, 47] width 27 height 11
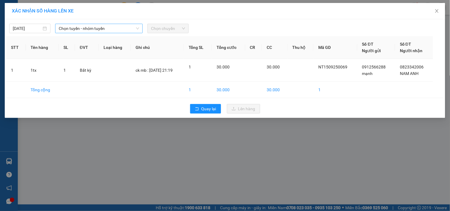
click at [81, 25] on span "Chọn tuyến - nhóm tuyến" at bounding box center [99, 28] width 80 height 9
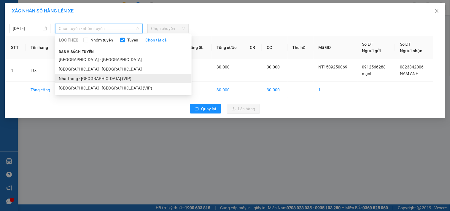
click at [72, 76] on li "Nha Trang - [GEOGRAPHIC_DATA] (VIP)" at bounding box center [123, 78] width 136 height 9
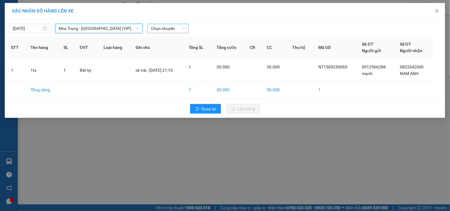
click at [183, 27] on span "Chọn chuyến" at bounding box center [168, 28] width 34 height 9
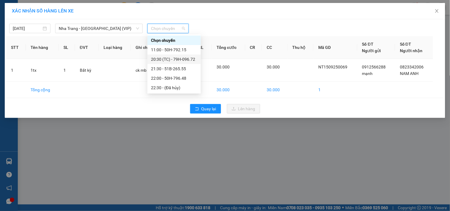
click at [171, 57] on div "20:30 (TC) - 79H-096.72" at bounding box center [174, 59] width 46 height 7
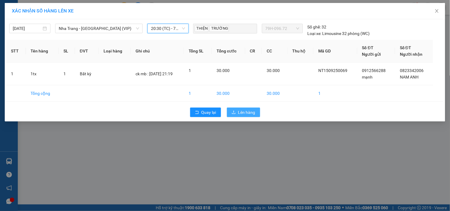
click at [249, 109] on span "Lên hàng" at bounding box center [246, 112] width 17 height 7
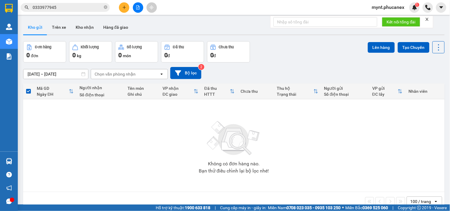
click at [138, 9] on icon "file-add" at bounding box center [138, 7] width 4 height 4
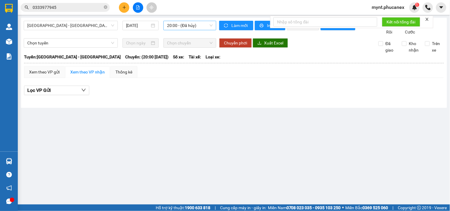
click at [196, 24] on span "20:00 - (Đã hủy)" at bounding box center [190, 25] width 46 height 9
click at [65, 28] on span "[GEOGRAPHIC_DATA] - [GEOGRAPHIC_DATA]" at bounding box center [70, 25] width 87 height 9
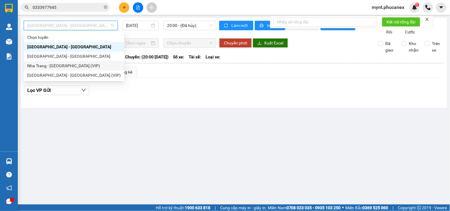
click at [59, 64] on div "Nha Trang - [GEOGRAPHIC_DATA] (VIP)" at bounding box center [73, 66] width 93 height 7
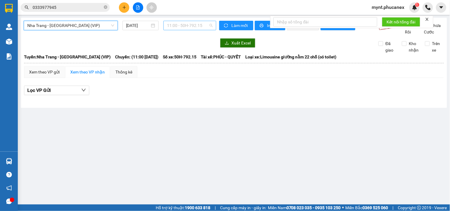
click at [190, 30] on div "11:00 - 50H-792.15" at bounding box center [189, 25] width 53 height 9
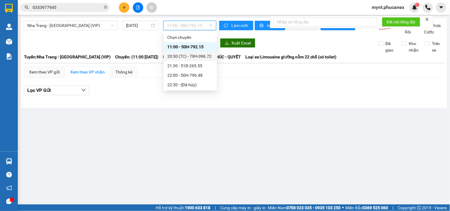
click at [195, 55] on div "20:30 (TC) - 79H-096.72" at bounding box center [190, 56] width 46 height 7
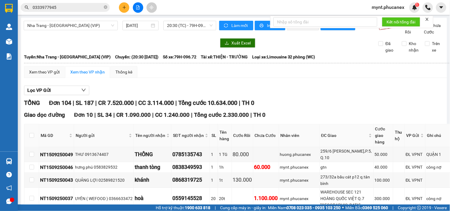
drag, startPoint x: 33, startPoint y: 77, endPoint x: 437, endPoint y: 87, distance: 404.2
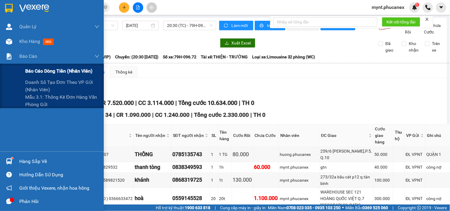
drag, startPoint x: 48, startPoint y: 72, endPoint x: 54, endPoint y: 75, distance: 6.5
click at [49, 72] on span "Báo cáo dòng tiền (nhân viên)" at bounding box center [58, 70] width 67 height 7
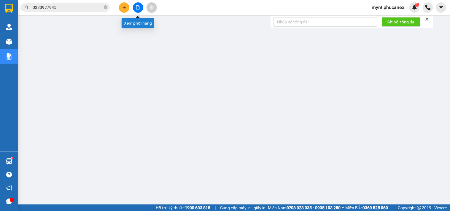
click at [140, 5] on icon "file-add" at bounding box center [138, 7] width 4 height 4
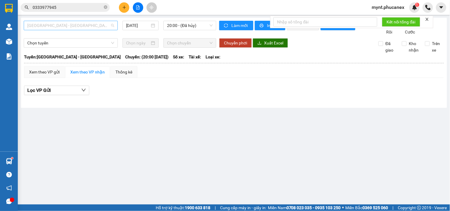
click at [100, 24] on span "[GEOGRAPHIC_DATA] - [GEOGRAPHIC_DATA]" at bounding box center [70, 25] width 87 height 9
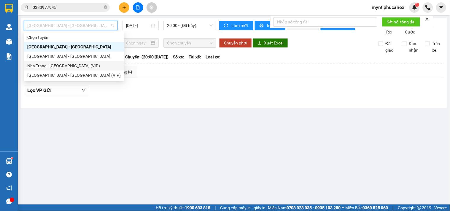
click at [69, 63] on div "Nha Trang - [GEOGRAPHIC_DATA] (VIP)" at bounding box center [73, 66] width 93 height 7
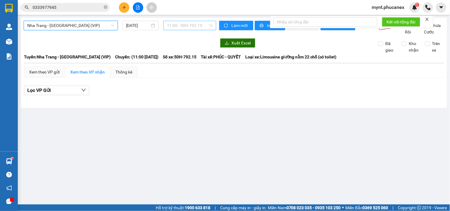
click at [172, 28] on span "11:00 - 50H-792.15" at bounding box center [190, 25] width 46 height 9
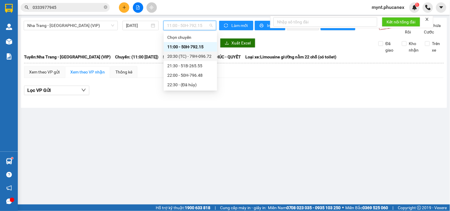
click at [179, 57] on div "20:30 (TC) - 79H-096.72" at bounding box center [190, 56] width 46 height 7
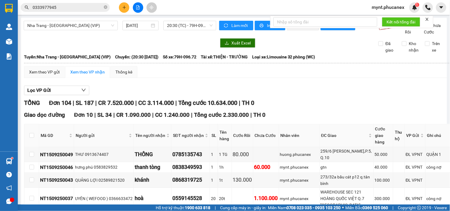
click at [377, 12] on div "mynt.phucanex 1" at bounding box center [393, 7] width 53 height 10
click at [378, 11] on div "mynt.phucanex 1" at bounding box center [393, 7] width 53 height 10
click at [383, 9] on span "mynt.phucanex" at bounding box center [388, 7] width 42 height 7
click at [397, 17] on span "Đăng xuất" at bounding box center [391, 18] width 29 height 7
